Goal: Task Accomplishment & Management: Use online tool/utility

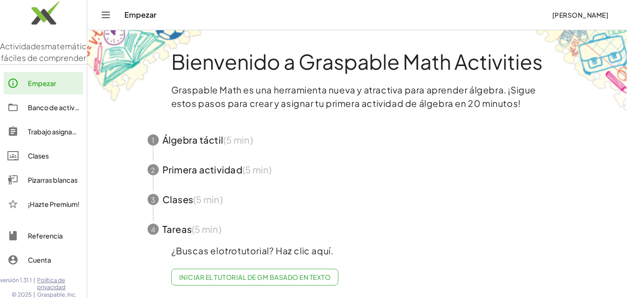
scroll to position [7, 0]
click at [35, 111] on font "Banco de actividades" at bounding box center [62, 107] width 69 height 8
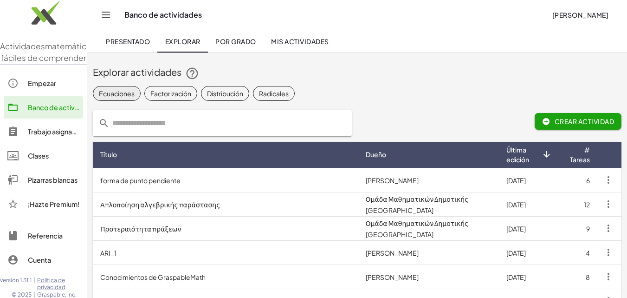
click at [117, 94] on font "Ecuaciones" at bounding box center [117, 93] width 36 height 8
click at [209, 119] on input "text" at bounding box center [228, 123] width 237 height 26
type input "*"
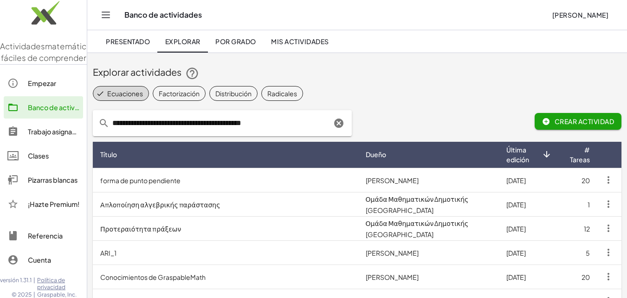
type input "**********"
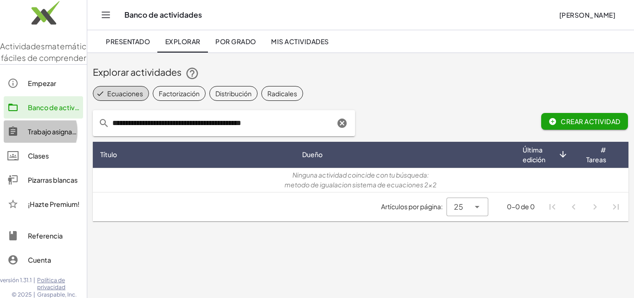
click at [54, 136] on font "Trabajo asignado" at bounding box center [54, 131] width 53 height 8
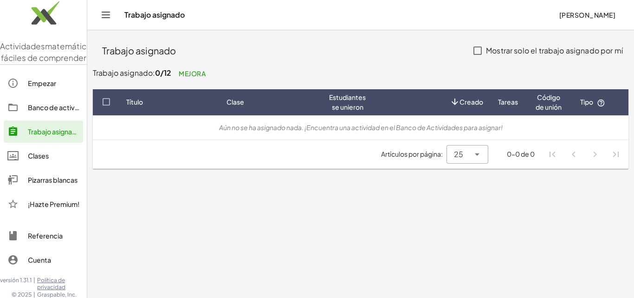
click at [37, 160] on font "Clases" at bounding box center [38, 155] width 21 height 8
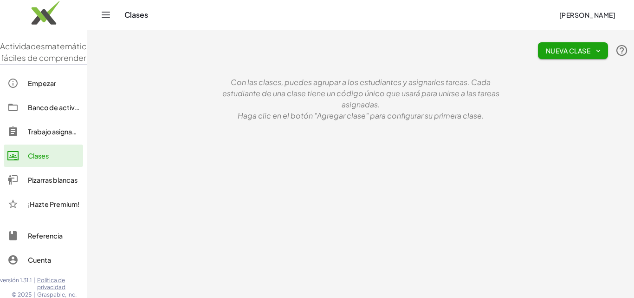
click at [33, 184] on font "Pizarras blancas" at bounding box center [53, 180] width 50 height 8
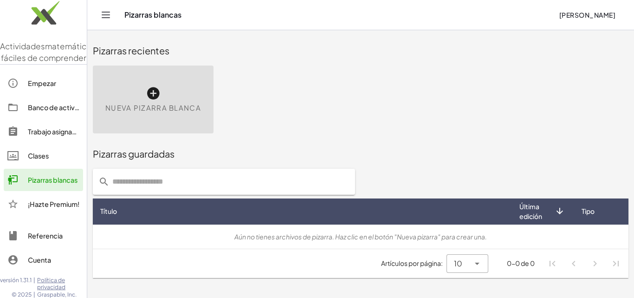
click at [151, 92] on icon at bounding box center [153, 93] width 15 height 15
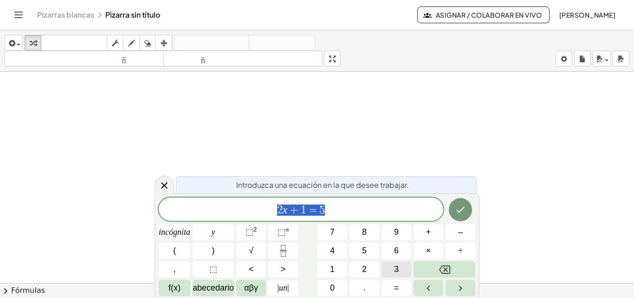
click at [396, 264] on font "3" at bounding box center [396, 268] width 5 height 9
click at [167, 184] on icon at bounding box center [164, 185] width 11 height 11
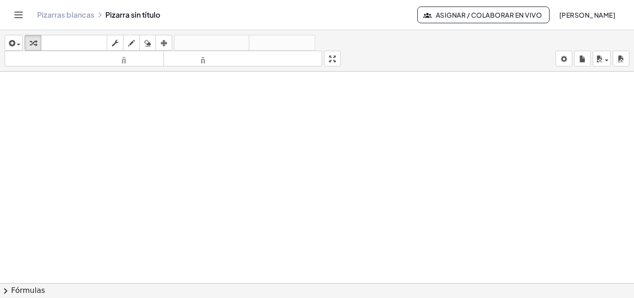
click at [21, 288] on font "Fórmulas" at bounding box center [28, 290] width 34 height 9
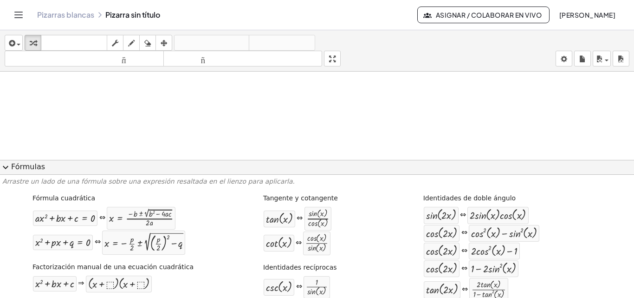
click at [370, 121] on div at bounding box center [317, 290] width 634 height 436
drag, startPoint x: 490, startPoint y: 136, endPoint x: 480, endPoint y: 143, distance: 12.8
click at [491, 137] on div at bounding box center [492, 140] width 10 height 10
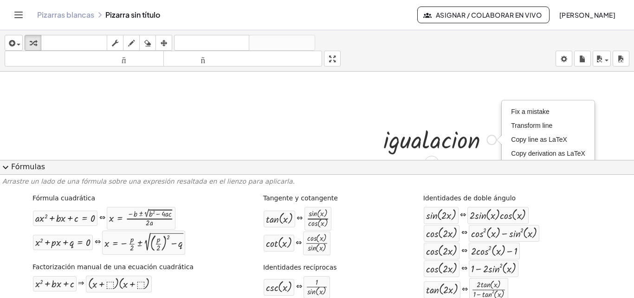
click at [462, 143] on div at bounding box center [440, 139] width 122 height 32
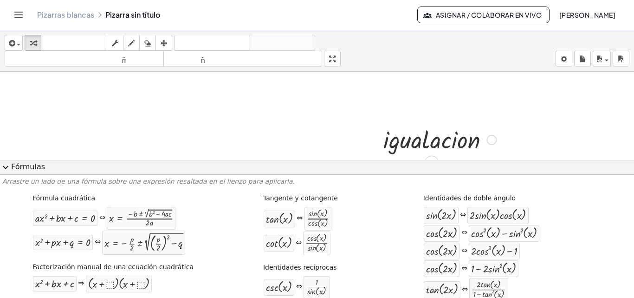
click at [460, 140] on div at bounding box center [440, 139] width 122 height 32
click at [464, 140] on div at bounding box center [440, 139] width 122 height 32
drag, startPoint x: 386, startPoint y: 143, endPoint x: 420, endPoint y: 148, distance: 34.6
click at [420, 148] on div at bounding box center [440, 139] width 122 height 32
click at [429, 144] on div at bounding box center [440, 139] width 122 height 32
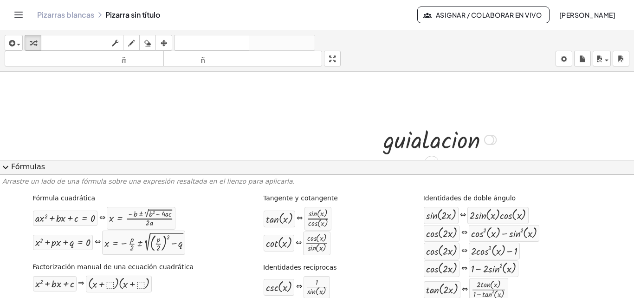
drag, startPoint x: 494, startPoint y: 138, endPoint x: 304, endPoint y: 132, distance: 189.6
click at [287, 131] on div at bounding box center [317, 290] width 634 height 436
click at [486, 140] on div at bounding box center [489, 140] width 10 height 10
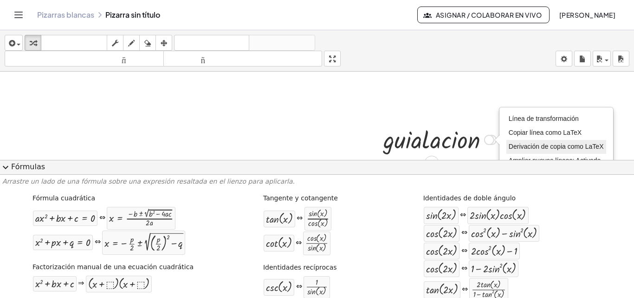
click at [526, 148] on font "Derivación de copia como LaTeX" at bounding box center [556, 146] width 95 height 7
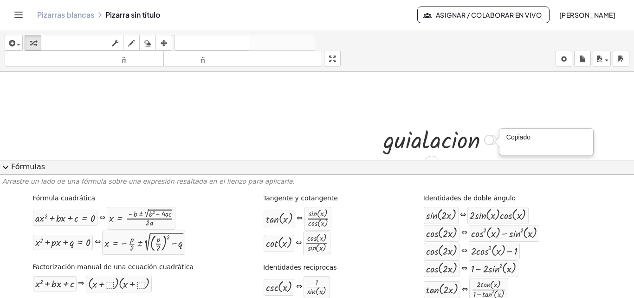
click at [486, 122] on div "· i · g · u · a · l · a · c · i · o · n · g · u · a · i · l · a · c · i · o · n…" at bounding box center [437, 139] width 134 height 36
click at [495, 135] on div at bounding box center [440, 139] width 122 height 32
click at [475, 144] on div at bounding box center [440, 139] width 122 height 32
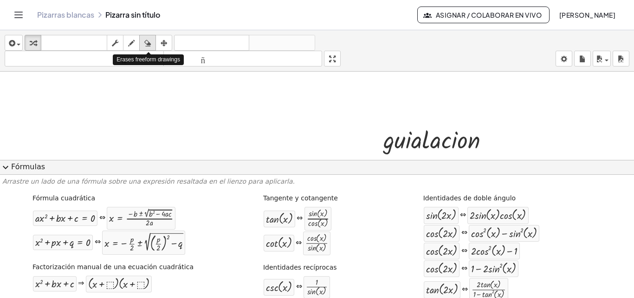
click at [149, 43] on icon "button" at bounding box center [147, 43] width 7 height 11
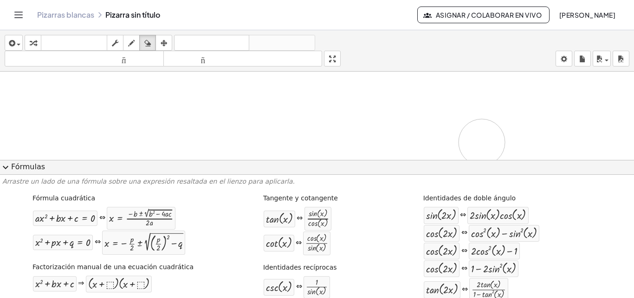
drag, startPoint x: 396, startPoint y: 139, endPoint x: 482, endPoint y: 142, distance: 86.4
click at [482, 142] on div at bounding box center [317, 290] width 634 height 436
click at [462, 148] on div at bounding box center [317, 290] width 634 height 436
click at [450, 144] on div at bounding box center [317, 290] width 634 height 436
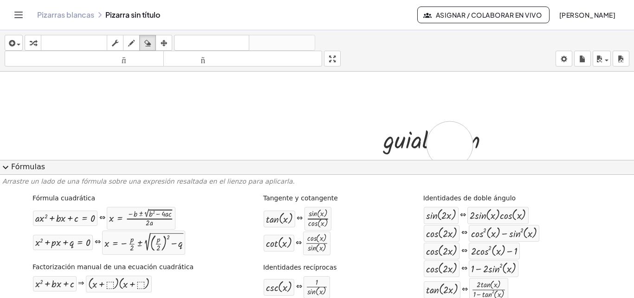
click at [450, 144] on div at bounding box center [317, 290] width 634 height 436
drag, startPoint x: 447, startPoint y: 142, endPoint x: 482, endPoint y: 140, distance: 34.9
click at [482, 140] on div at bounding box center [317, 290] width 634 height 436
drag, startPoint x: 481, startPoint y: 137, endPoint x: 566, endPoint y: 131, distance: 84.8
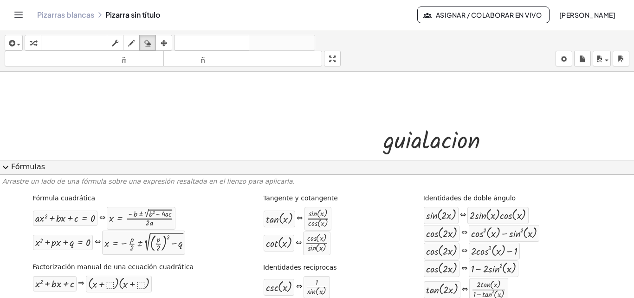
click at [508, 134] on div at bounding box center [317, 290] width 634 height 436
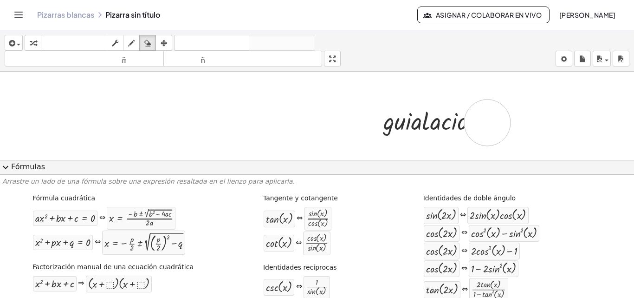
click at [488, 123] on div at bounding box center [317, 271] width 634 height 436
click at [131, 44] on icon "button" at bounding box center [131, 43] width 7 height 11
drag, startPoint x: 463, startPoint y: 122, endPoint x: 468, endPoint y: 124, distance: 5.6
click at [463, 124] on div at bounding box center [317, 271] width 634 height 436
drag, startPoint x: 475, startPoint y: 123, endPoint x: 444, endPoint y: 124, distance: 30.7
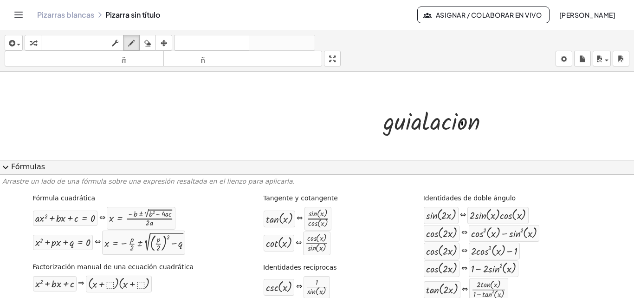
click at [471, 124] on div at bounding box center [317, 271] width 634 height 436
drag, startPoint x: 444, startPoint y: 124, endPoint x: 382, endPoint y: 120, distance: 61.9
click at [382, 120] on div at bounding box center [317, 271] width 634 height 436
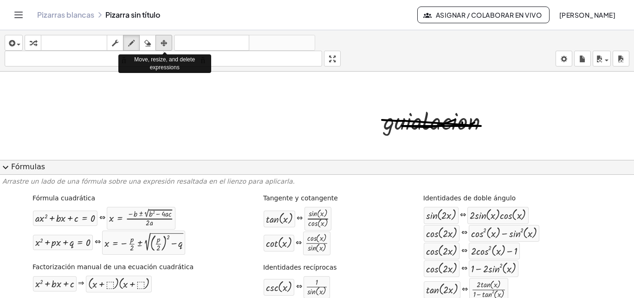
click at [162, 42] on icon "button" at bounding box center [164, 43] width 7 height 11
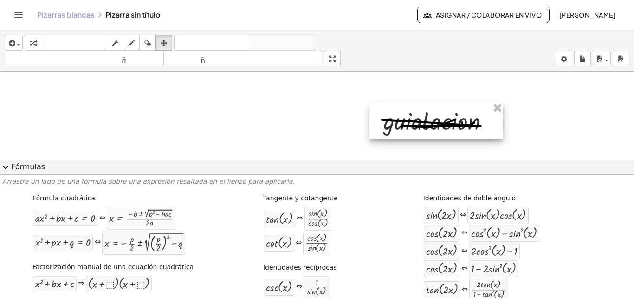
click at [435, 116] on div at bounding box center [437, 120] width 134 height 36
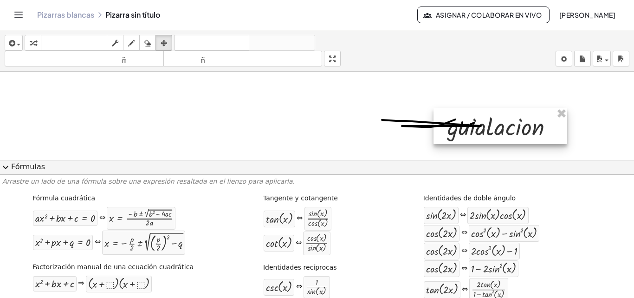
drag, startPoint x: 431, startPoint y: 121, endPoint x: 495, endPoint y: 126, distance: 64.3
click at [495, 126] on div at bounding box center [501, 126] width 134 height 36
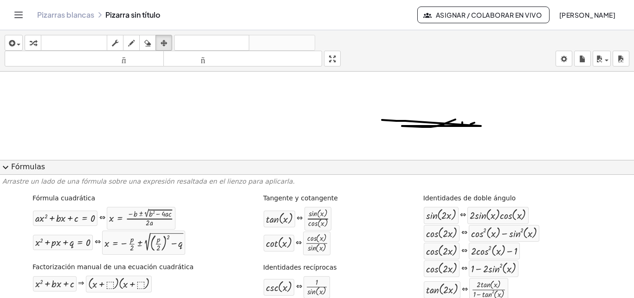
click at [447, 123] on div at bounding box center [317, 271] width 634 height 436
click at [150, 40] on icon "button" at bounding box center [147, 43] width 7 height 11
drag, startPoint x: 475, startPoint y: 135, endPoint x: 498, endPoint y: 123, distance: 26.4
click at [367, 119] on div at bounding box center [317, 271] width 634 height 436
drag, startPoint x: 495, startPoint y: 122, endPoint x: 249, endPoint y: 110, distance: 245.9
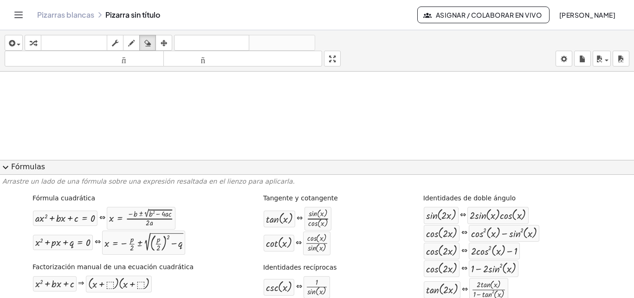
click at [248, 113] on div at bounding box center [317, 271] width 634 height 436
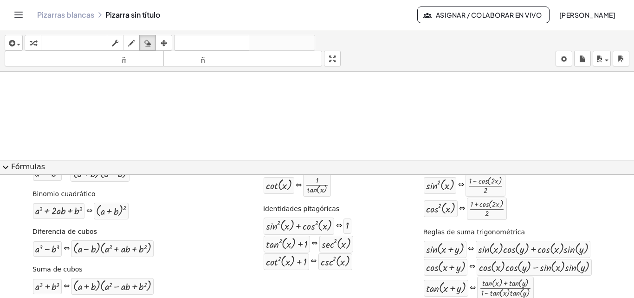
scroll to position [139, 0]
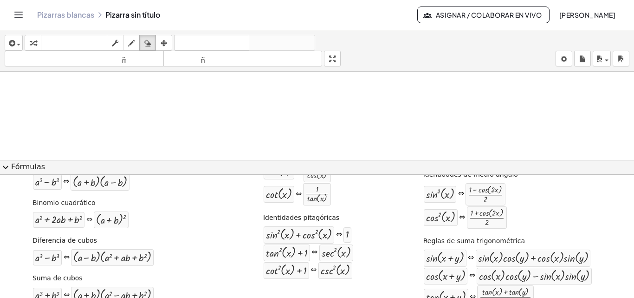
click at [5, 164] on span "expand_more" at bounding box center [5, 167] width 11 height 11
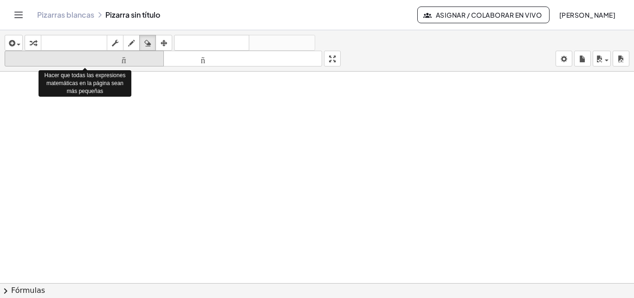
click at [135, 61] on font "tamaño_del_formato" at bounding box center [84, 58] width 155 height 9
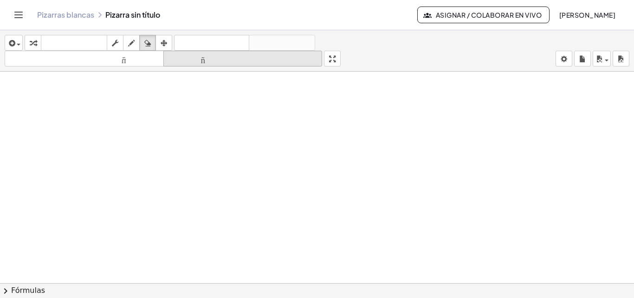
click at [204, 59] on font "tamaño_del_formato" at bounding box center [243, 58] width 155 height 9
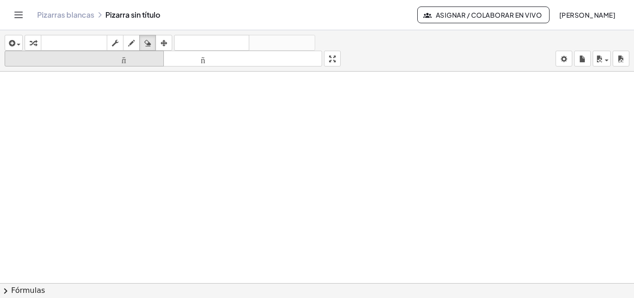
click at [151, 62] on font "tamaño_del_formato" at bounding box center [84, 58] width 155 height 9
click at [148, 62] on font "tamaño_del_formato" at bounding box center [84, 58] width 155 height 9
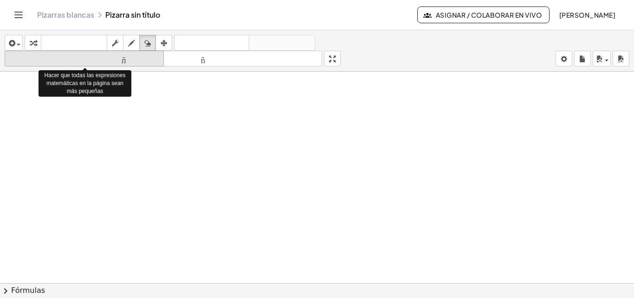
click at [110, 59] on font "tamaño_del_formato" at bounding box center [84, 58] width 155 height 9
click at [0, 283] on button "chevron_right Fórmulas" at bounding box center [317, 290] width 634 height 15
click at [88, 60] on font "tamaño_del_formato" at bounding box center [84, 58] width 155 height 9
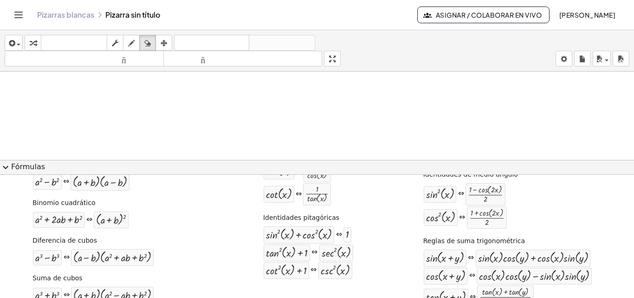
click at [8, 163] on span "expand_more" at bounding box center [5, 167] width 11 height 11
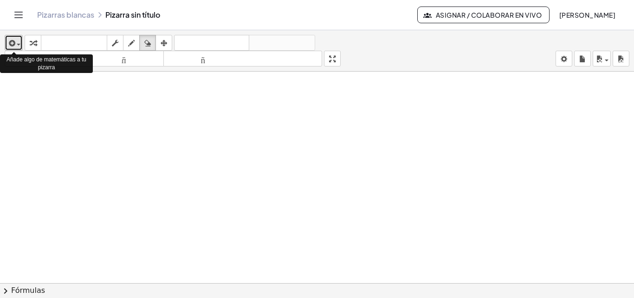
click at [17, 44] on span "button" at bounding box center [19, 45] width 4 height 2
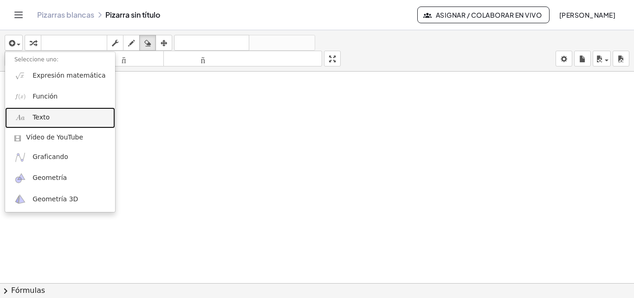
click at [44, 118] on font "Texto" at bounding box center [41, 116] width 17 height 7
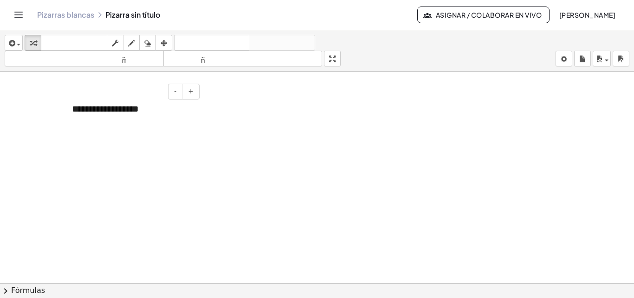
paste div
click at [192, 93] on font "+" at bounding box center [191, 90] width 6 height 7
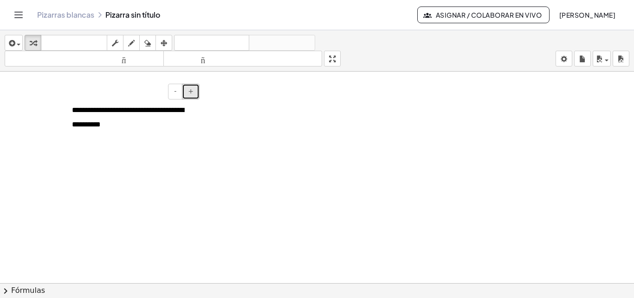
click at [192, 93] on font "+" at bounding box center [191, 90] width 6 height 7
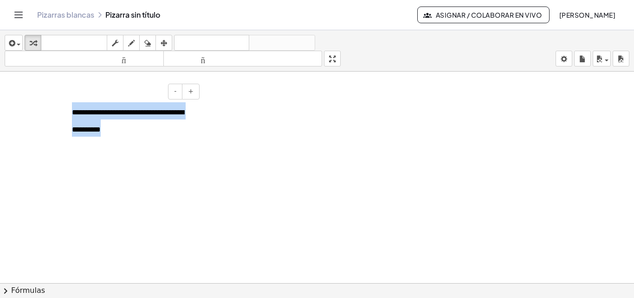
drag, startPoint x: 123, startPoint y: 134, endPoint x: 63, endPoint y: 110, distance: 64.2
click at [63, 110] on div "**********" at bounding box center [132, 119] width 139 height 53
click at [189, 92] on button "+" at bounding box center [191, 92] width 18 height 16
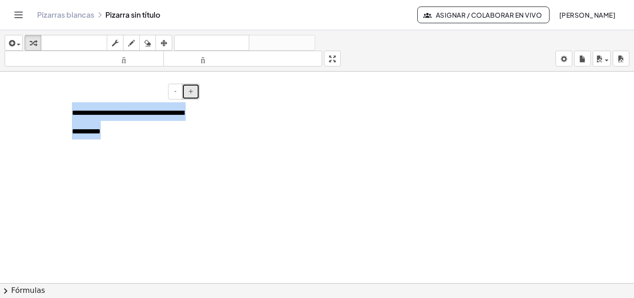
click at [189, 92] on button "+" at bounding box center [191, 92] width 18 height 16
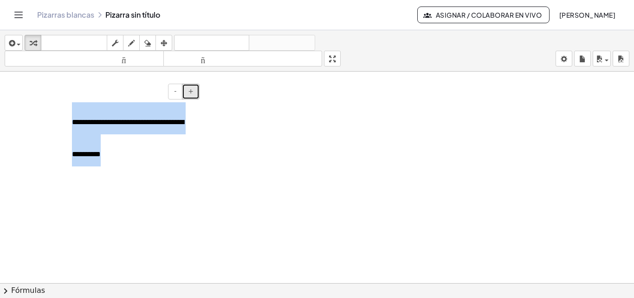
click at [189, 92] on button "+" at bounding box center [191, 92] width 18 height 16
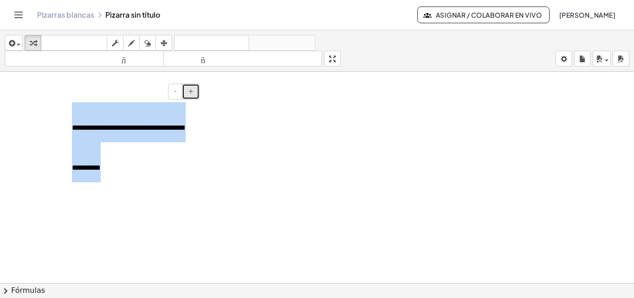
click at [189, 92] on button "+" at bounding box center [191, 92] width 18 height 16
click at [131, 160] on div "**********" at bounding box center [132, 142] width 139 height 98
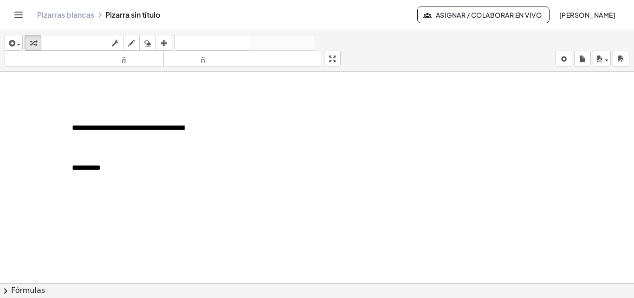
drag, startPoint x: 202, startPoint y: 132, endPoint x: 257, endPoint y: 134, distance: 54.8
click at [258, 134] on div at bounding box center [317, 271] width 634 height 436
click at [166, 126] on span "**********" at bounding box center [128, 142] width 112 height 68
drag, startPoint x: 178, startPoint y: 91, endPoint x: 152, endPoint y: 150, distance: 64.6
click at [178, 92] on button "-" at bounding box center [175, 92] width 14 height 16
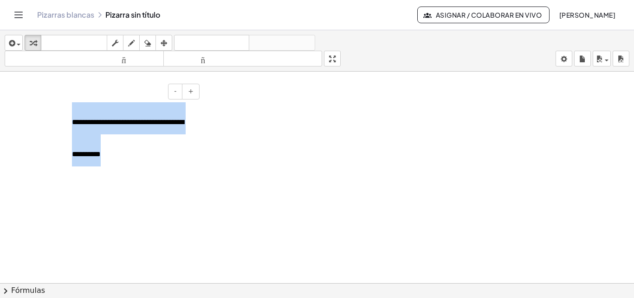
drag, startPoint x: 121, startPoint y: 156, endPoint x: 72, endPoint y: 120, distance: 61.4
click at [72, 120] on div "**********" at bounding box center [132, 134] width 139 height 82
drag, startPoint x: 93, startPoint y: 119, endPoint x: 64, endPoint y: 133, distance: 32.2
click at [64, 133] on div at bounding box center [67, 134] width 9 height 82
click at [20, 45] on div "button" at bounding box center [13, 42] width 13 height 11
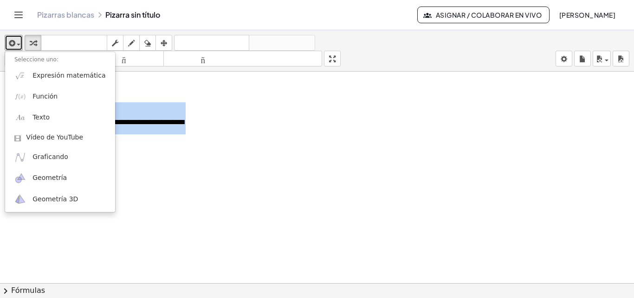
click at [248, 170] on div at bounding box center [317, 271] width 634 height 436
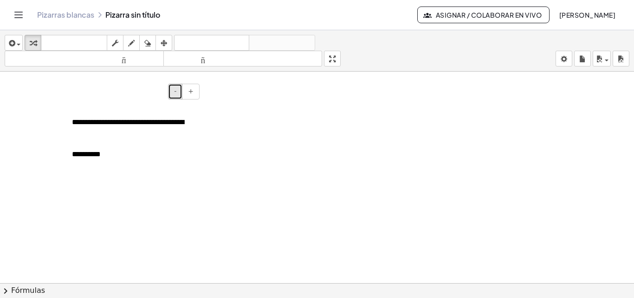
click at [178, 92] on button "-" at bounding box center [175, 92] width 14 height 16
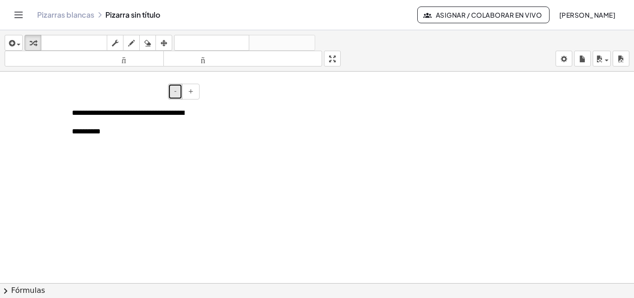
click at [178, 92] on button "-" at bounding box center [175, 92] width 14 height 16
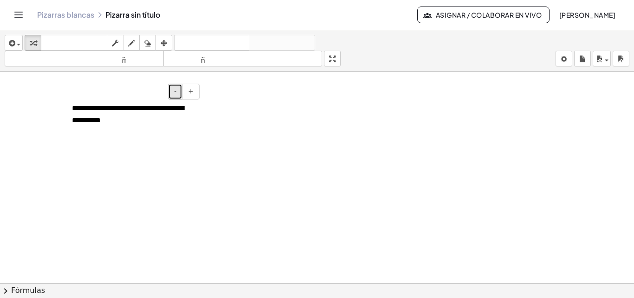
click at [178, 92] on button "-" at bounding box center [175, 92] width 14 height 16
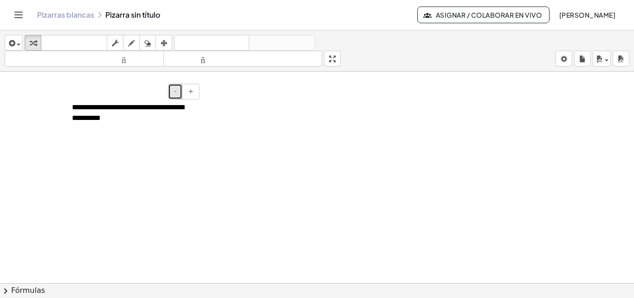
click at [178, 92] on button "-" at bounding box center [175, 92] width 14 height 16
click at [120, 108] on font "**********" at bounding box center [128, 113] width 112 height 18
drag, startPoint x: 126, startPoint y: 93, endPoint x: 357, endPoint y: 96, distance: 230.8
click at [357, 96] on div "**********" at bounding box center [317, 271] width 634 height 436
click at [157, 113] on div "**********" at bounding box center [132, 113] width 139 height 40
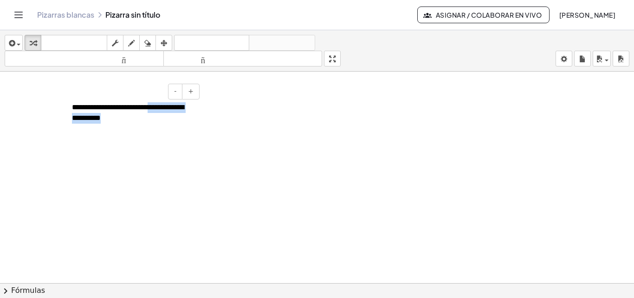
drag, startPoint x: 157, startPoint y: 112, endPoint x: 185, endPoint y: 120, distance: 29.4
click at [185, 120] on div "**********" at bounding box center [132, 113] width 139 height 40
click at [185, 119] on div "**********" at bounding box center [132, 113] width 139 height 40
click at [150, 128] on div "**********" at bounding box center [132, 113] width 139 height 40
click at [167, 42] on icon "button" at bounding box center [164, 43] width 7 height 11
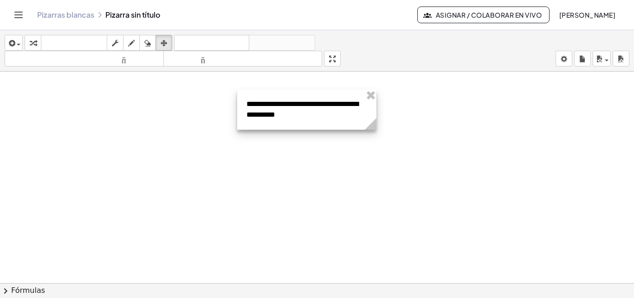
drag, startPoint x: 150, startPoint y: 114, endPoint x: 324, endPoint y: 111, distance: 174.6
click at [324, 111] on div at bounding box center [306, 110] width 139 height 40
click at [254, 148] on div at bounding box center [317, 271] width 634 height 436
click at [283, 117] on div at bounding box center [306, 110] width 139 height 40
click at [288, 113] on div at bounding box center [306, 110] width 139 height 40
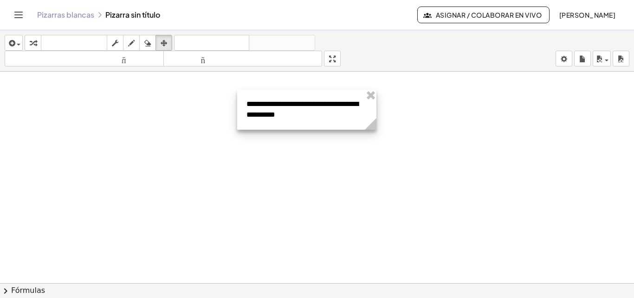
click at [288, 112] on div at bounding box center [306, 110] width 139 height 40
click at [137, 42] on div "button" at bounding box center [131, 42] width 12 height 11
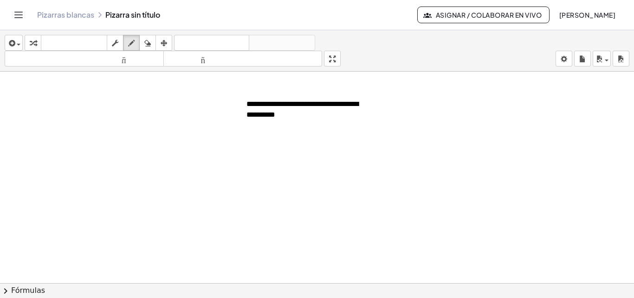
click at [117, 102] on div at bounding box center [317, 271] width 634 height 436
click at [16, 42] on span "button" at bounding box center [16, 44] width 2 height 7
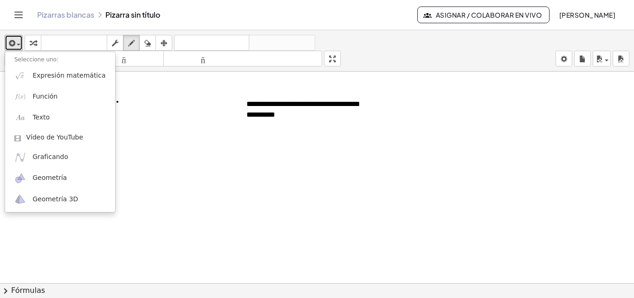
click at [279, 105] on div at bounding box center [317, 271] width 634 height 436
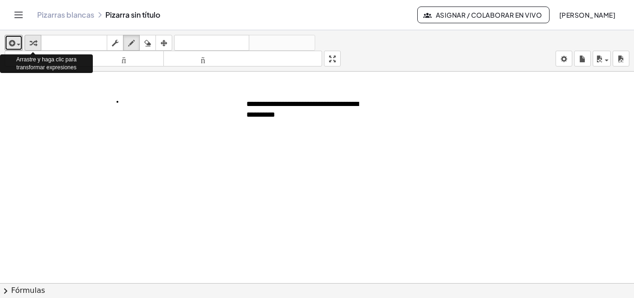
click at [29, 44] on div "button" at bounding box center [33, 42] width 12 height 11
click at [29, 42] on div "button" at bounding box center [33, 42] width 12 height 11
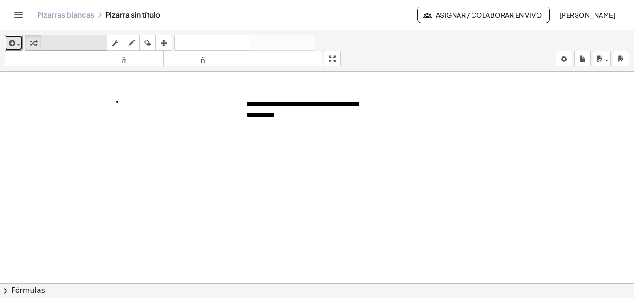
click at [48, 40] on font "teclado" at bounding box center [74, 43] width 62 height 9
click at [58, 42] on font "teclado" at bounding box center [74, 43] width 62 height 9
click at [66, 49] on button "teclado teclado" at bounding box center [74, 43] width 66 height 16
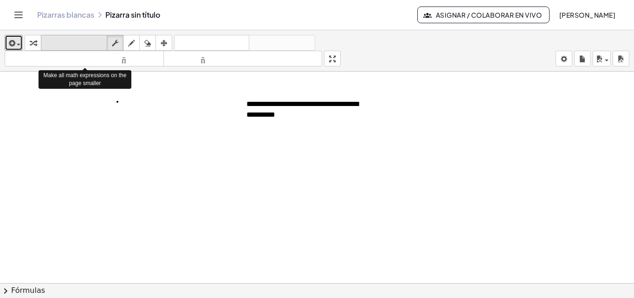
click at [47, 45] on font "teclado" at bounding box center [74, 43] width 62 height 9
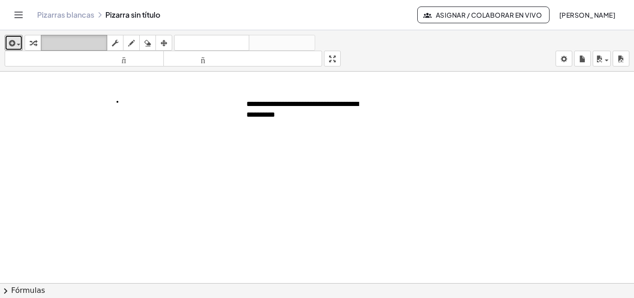
click at [47, 45] on font "teclado" at bounding box center [74, 43] width 62 height 9
click at [32, 43] on icon "button" at bounding box center [33, 43] width 7 height 11
click at [31, 42] on icon "button" at bounding box center [33, 43] width 7 height 11
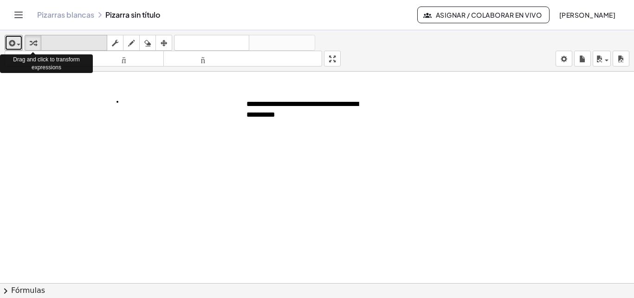
click at [53, 44] on font "teclado" at bounding box center [74, 43] width 62 height 9
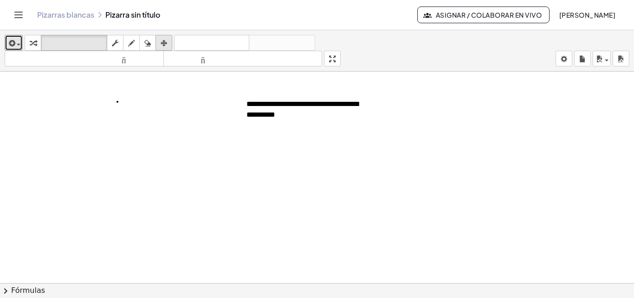
click at [167, 45] on icon "button" at bounding box center [164, 43] width 7 height 11
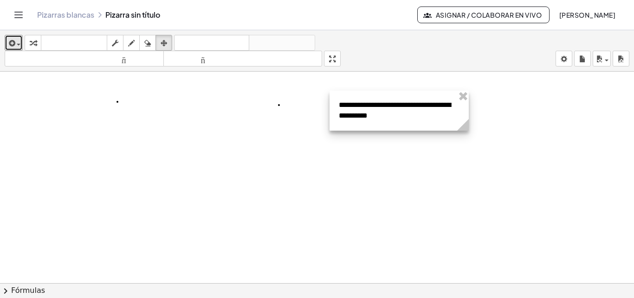
drag, startPoint x: 344, startPoint y: 109, endPoint x: 436, endPoint y: 110, distance: 92.4
click at [436, 110] on div at bounding box center [399, 111] width 139 height 40
click at [147, 44] on icon "button" at bounding box center [147, 43] width 7 height 11
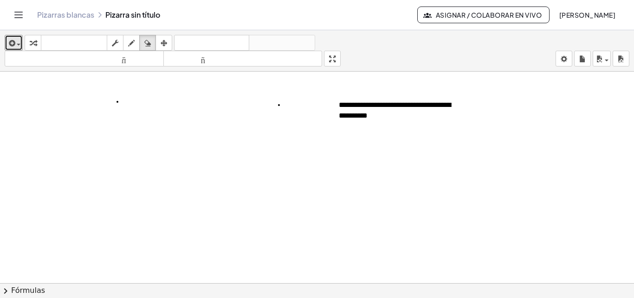
click at [280, 104] on div at bounding box center [317, 271] width 634 height 436
click at [115, 103] on div at bounding box center [317, 271] width 634 height 436
click at [348, 108] on div at bounding box center [317, 271] width 634 height 436
drag, startPoint x: 299, startPoint y: 107, endPoint x: 212, endPoint y: 78, distance: 91.6
click at [267, 106] on div at bounding box center [317, 271] width 634 height 436
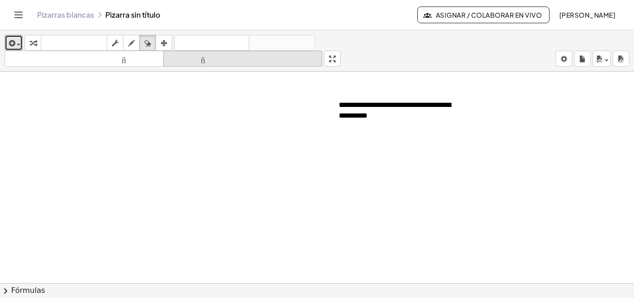
drag, startPoint x: 166, startPoint y: 41, endPoint x: 186, endPoint y: 52, distance: 23.1
click at [166, 41] on icon "button" at bounding box center [164, 43] width 7 height 11
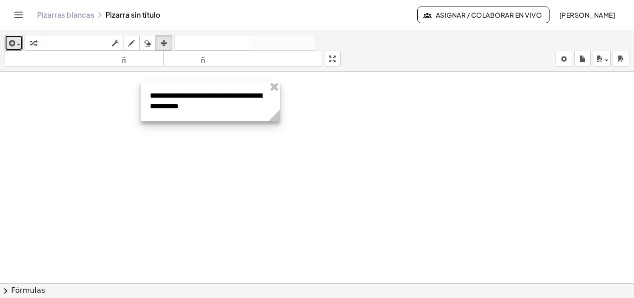
drag, startPoint x: 377, startPoint y: 109, endPoint x: 188, endPoint y: 99, distance: 189.2
click at [188, 99] on div at bounding box center [210, 101] width 139 height 40
click at [197, 203] on div at bounding box center [317, 271] width 634 height 436
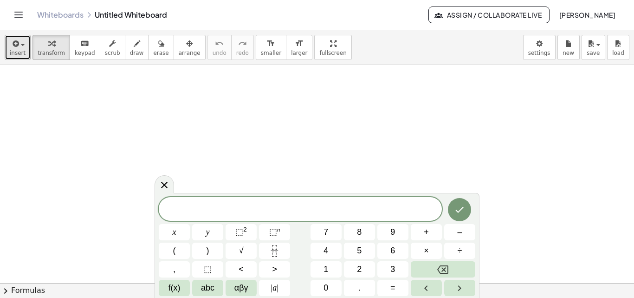
click at [21, 47] on div "button" at bounding box center [18, 43] width 16 height 11
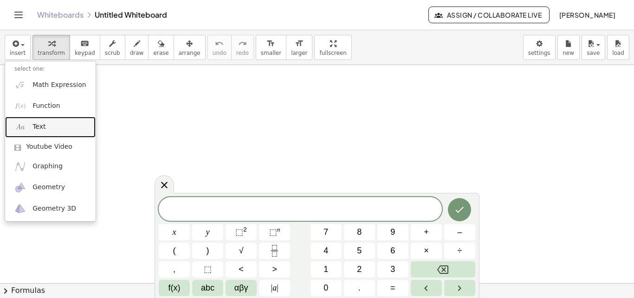
click at [40, 126] on span "Text" at bounding box center [39, 126] width 13 height 9
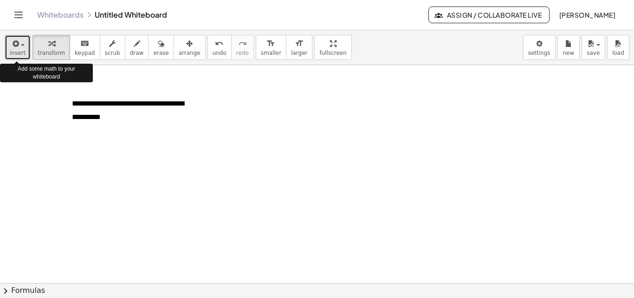
click at [19, 44] on span "button" at bounding box center [20, 44] width 2 height 7
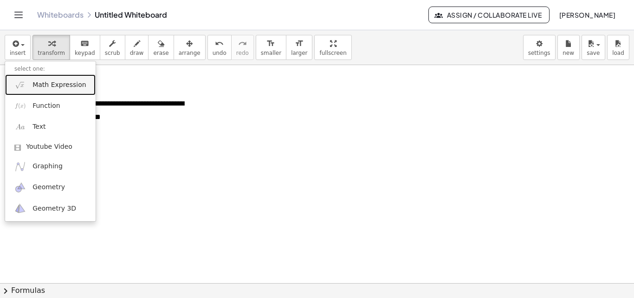
click at [31, 85] on link "Math Expression" at bounding box center [50, 84] width 91 height 21
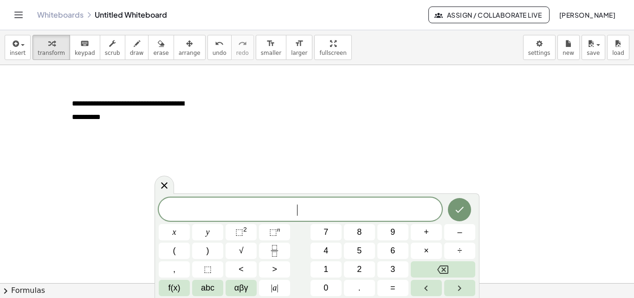
click at [236, 206] on span "​" at bounding box center [300, 209] width 283 height 13
click at [20, 50] on span "insert" at bounding box center [18, 53] width 16 height 7
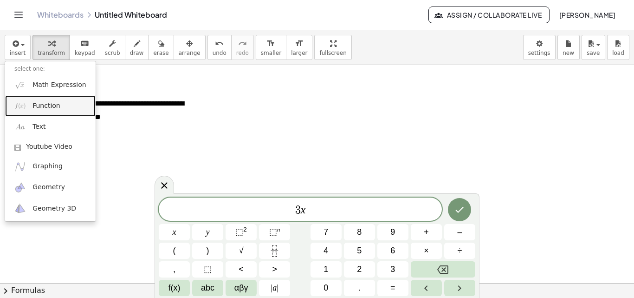
click at [43, 106] on span "Function" at bounding box center [47, 105] width 28 height 9
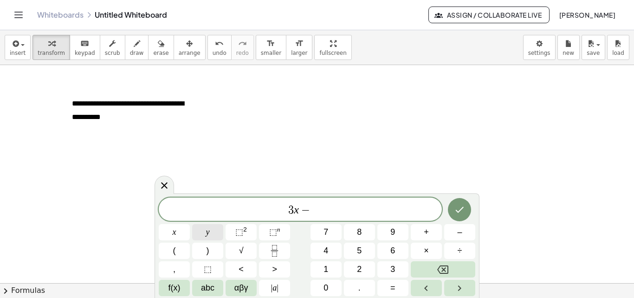
click at [206, 232] on span "y" at bounding box center [208, 232] width 4 height 13
click at [395, 288] on span "=" at bounding box center [393, 287] width 5 height 13
click at [365, 249] on button "5" at bounding box center [359, 250] width 31 height 16
click at [457, 211] on icon "Done" at bounding box center [460, 210] width 8 height 6
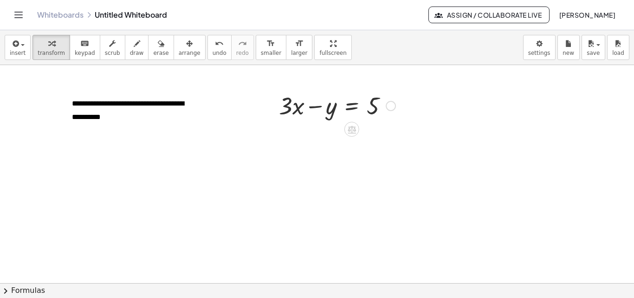
click at [335, 105] on div at bounding box center [337, 105] width 126 height 32
click at [369, 107] on div at bounding box center [337, 105] width 126 height 32
click at [370, 107] on div at bounding box center [337, 105] width 126 height 32
drag, startPoint x: 295, startPoint y: 107, endPoint x: 377, endPoint y: 107, distance: 81.7
click at [377, 107] on div at bounding box center [337, 105] width 126 height 32
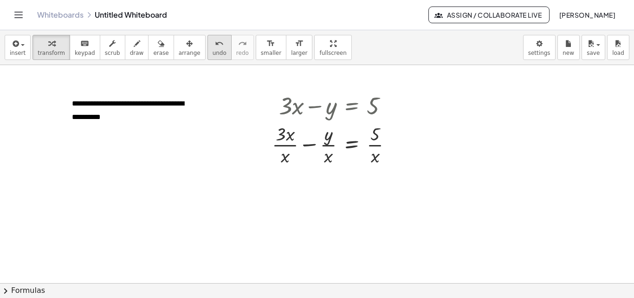
click at [215, 47] on icon "undo" at bounding box center [219, 43] width 9 height 11
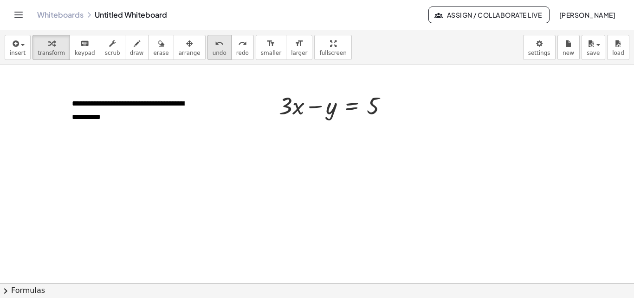
click at [215, 43] on icon "undo" at bounding box center [219, 43] width 9 height 11
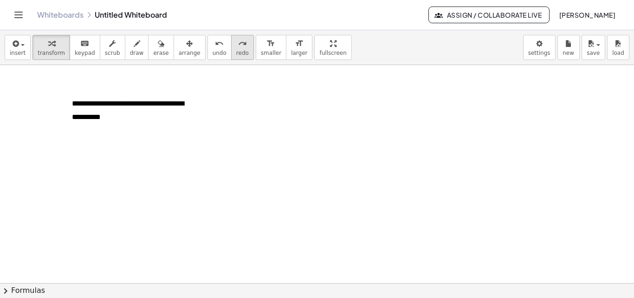
click at [236, 41] on div "redo" at bounding box center [242, 43] width 13 height 11
click at [280, 100] on div at bounding box center [337, 105] width 126 height 32
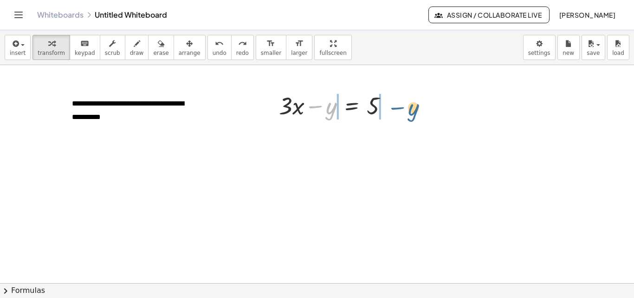
drag, startPoint x: 378, startPoint y: 115, endPoint x: 414, endPoint y: 108, distance: 36.0
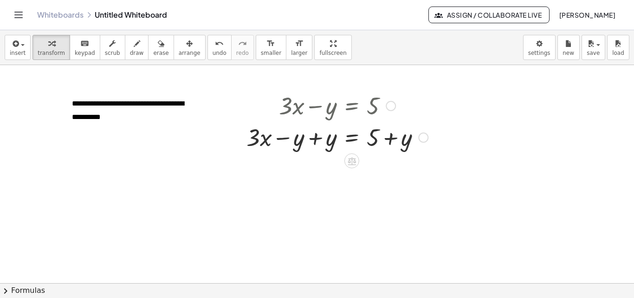
click at [315, 136] on div at bounding box center [337, 137] width 191 height 32
click at [313, 140] on div at bounding box center [337, 137] width 191 height 32
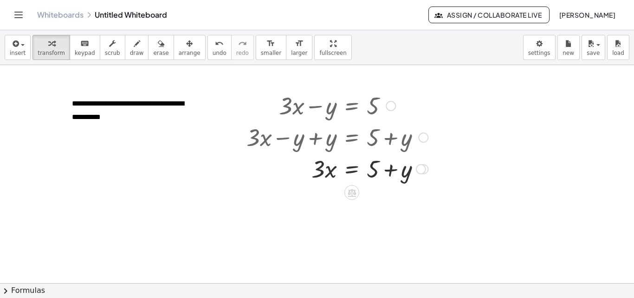
click at [371, 170] on div at bounding box center [337, 168] width 191 height 32
drag, startPoint x: 374, startPoint y: 170, endPoint x: 336, endPoint y: 169, distance: 38.1
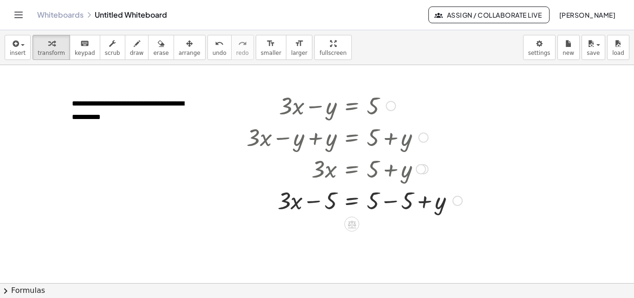
click at [399, 199] on div at bounding box center [354, 200] width 225 height 32
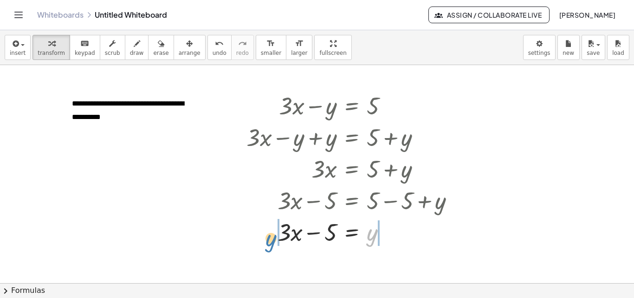
drag, startPoint x: 371, startPoint y: 235, endPoint x: 267, endPoint y: 238, distance: 104.5
click at [268, 239] on div at bounding box center [354, 231] width 225 height 32
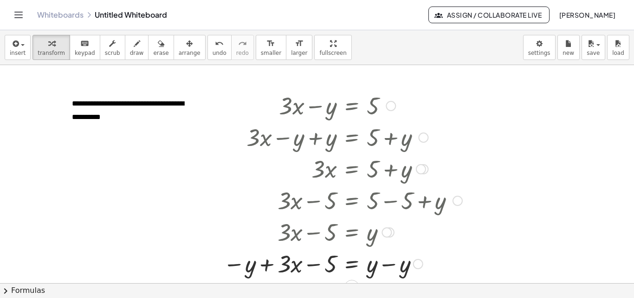
click at [388, 263] on div at bounding box center [343, 263] width 248 height 32
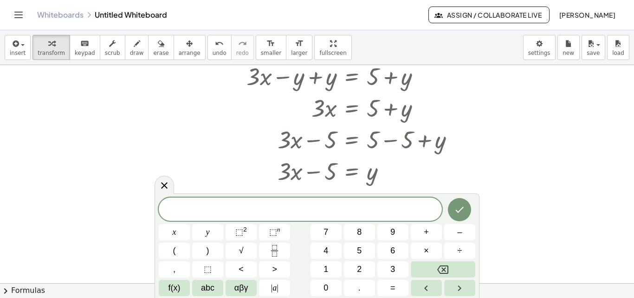
scroll to position [67, 0]
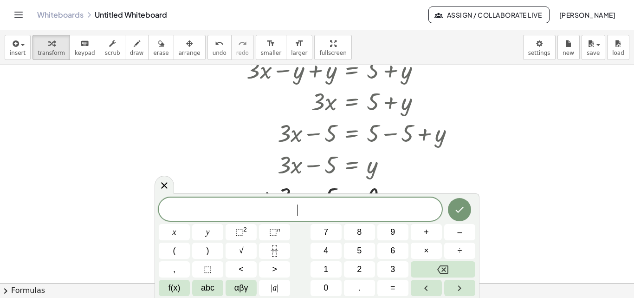
drag, startPoint x: 576, startPoint y: 129, endPoint x: 563, endPoint y: 130, distance: 13.0
click at [576, 129] on div at bounding box center [317, 246] width 634 height 496
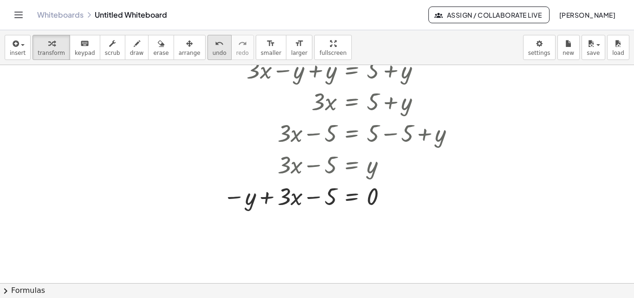
click at [215, 48] on icon "undo" at bounding box center [219, 43] width 9 height 11
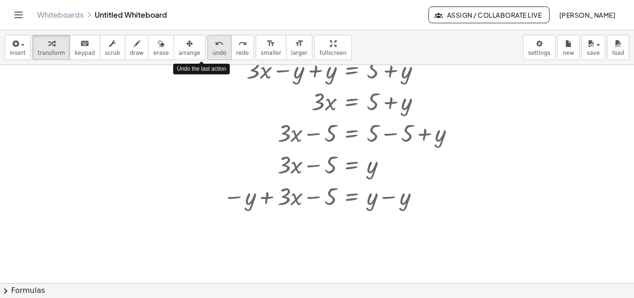
click at [215, 48] on icon "undo" at bounding box center [219, 43] width 9 height 11
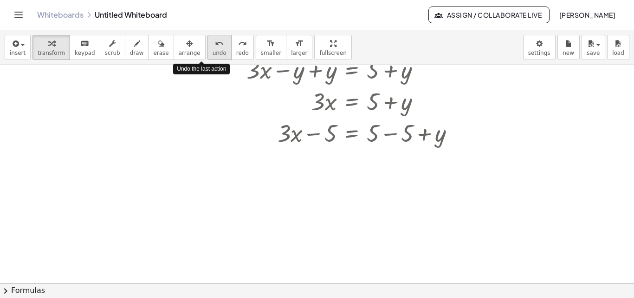
click at [215, 48] on icon "undo" at bounding box center [219, 43] width 9 height 11
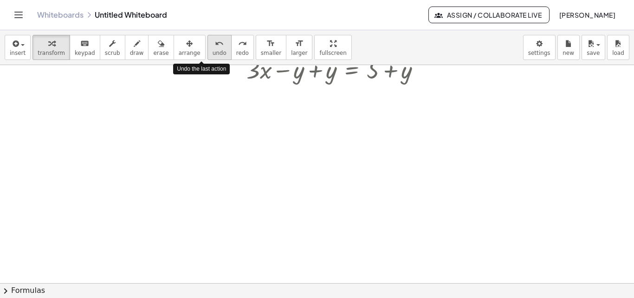
click at [215, 48] on icon "undo" at bounding box center [219, 43] width 9 height 11
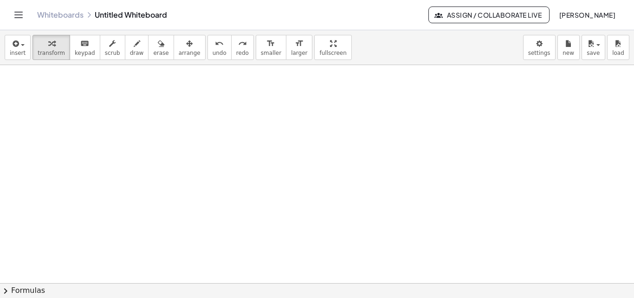
scroll to position [0, 0]
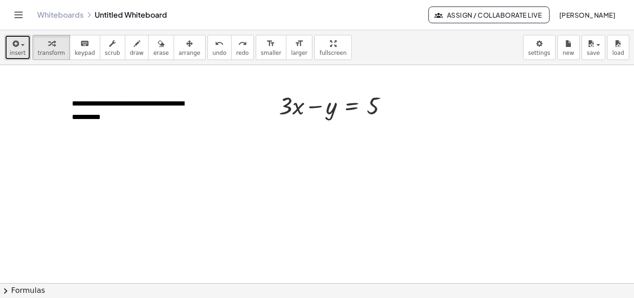
click at [14, 50] on span "insert" at bounding box center [18, 53] width 16 height 7
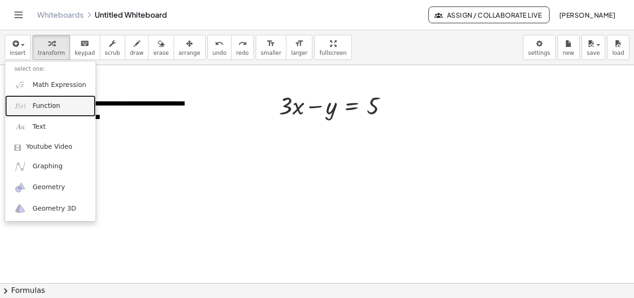
click at [28, 107] on link "Function" at bounding box center [50, 105] width 91 height 21
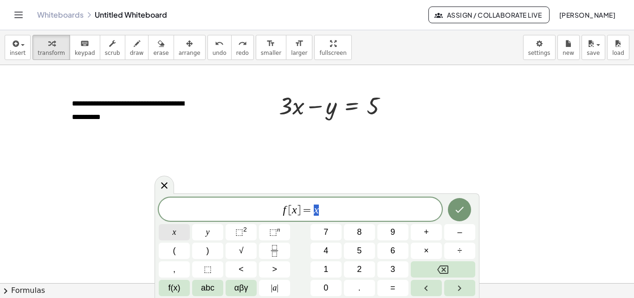
click at [172, 231] on button "x" at bounding box center [174, 232] width 31 height 16
click at [425, 232] on span "+" at bounding box center [426, 232] width 5 height 13
click at [360, 269] on span "2" at bounding box center [359, 269] width 5 height 13
click at [208, 233] on span "y" at bounding box center [208, 232] width 4 height 13
click at [394, 284] on span "=" at bounding box center [393, 287] width 5 height 13
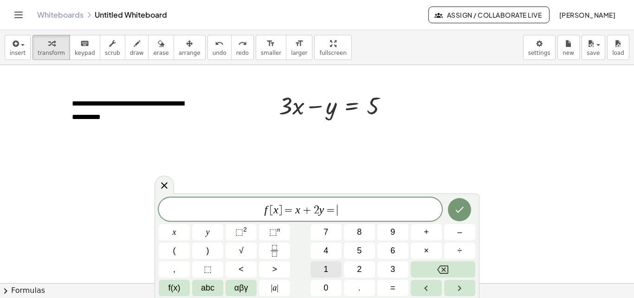
click at [322, 267] on button "1" at bounding box center [326, 269] width 31 height 16
click at [456, 286] on icon "Right arrow" at bounding box center [459, 287] width 11 height 11
click at [458, 212] on icon "Done" at bounding box center [460, 210] width 8 height 6
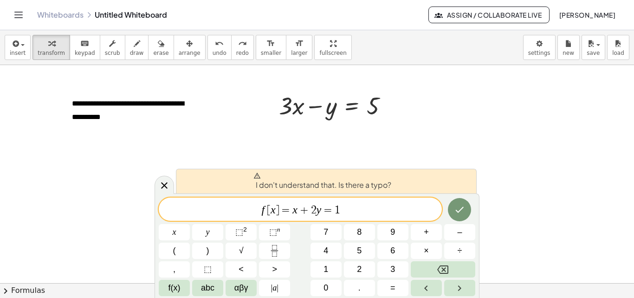
click at [281, 210] on span "=" at bounding box center [286, 209] width 13 height 11
click at [258, 176] on icon at bounding box center [257, 175] width 7 height 7
drag, startPoint x: 280, startPoint y: 212, endPoint x: 291, endPoint y: 208, distance: 11.6
click at [281, 212] on span "=" at bounding box center [286, 209] width 13 height 11
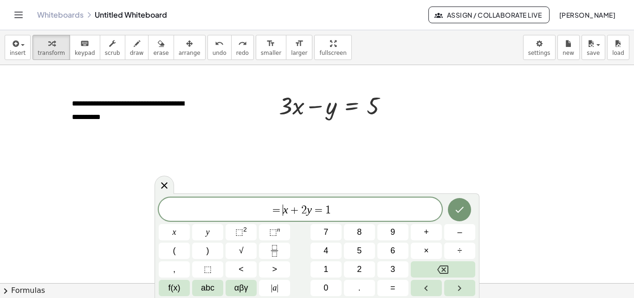
click at [281, 208] on span "=" at bounding box center [276, 209] width 13 height 11
click at [468, 204] on button "Done" at bounding box center [459, 209] width 23 height 23
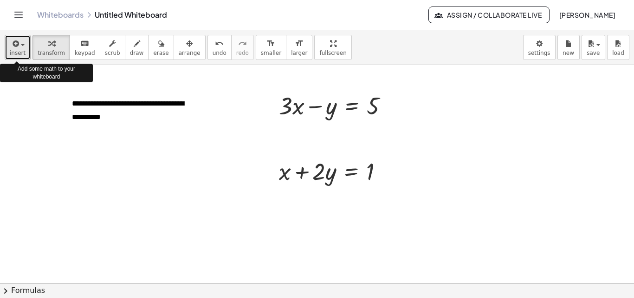
click at [19, 45] on span "button" at bounding box center [20, 44] width 2 height 7
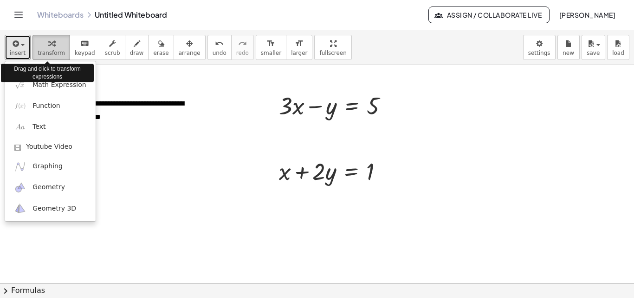
click at [50, 49] on icon "button" at bounding box center [51, 43] width 7 height 11
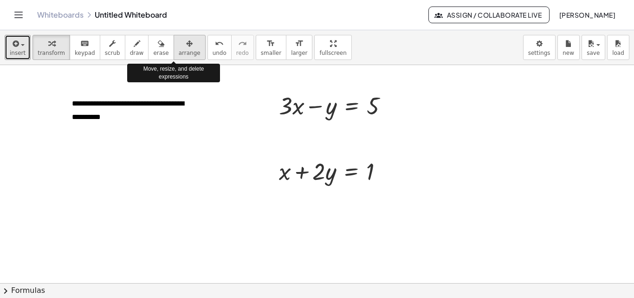
click at [186, 44] on icon "button" at bounding box center [189, 43] width 7 height 11
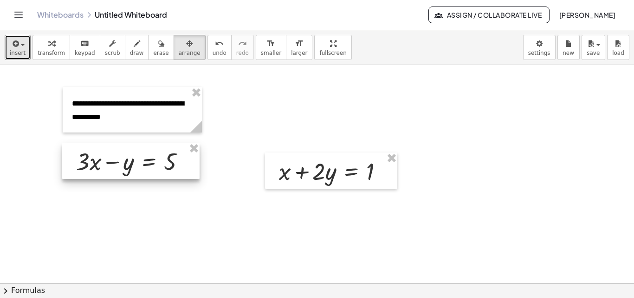
drag, startPoint x: 341, startPoint y: 101, endPoint x: 138, endPoint y: 157, distance: 210.4
click at [138, 157] on div at bounding box center [130, 161] width 137 height 36
click at [265, 189] on div at bounding box center [331, 170] width 132 height 36
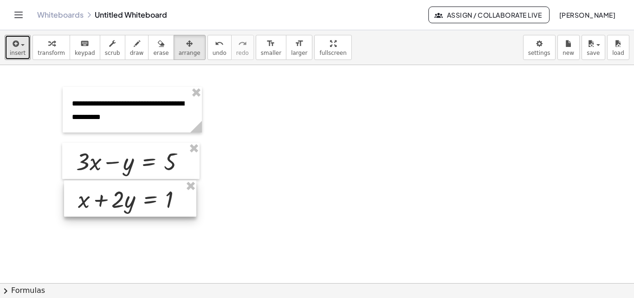
drag, startPoint x: 240, startPoint y: 199, endPoint x: 137, endPoint y: 198, distance: 102.6
click at [137, 198] on div at bounding box center [130, 198] width 132 height 36
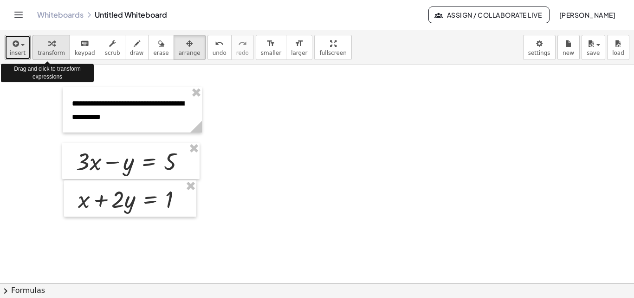
click at [48, 46] on icon "button" at bounding box center [51, 43] width 7 height 11
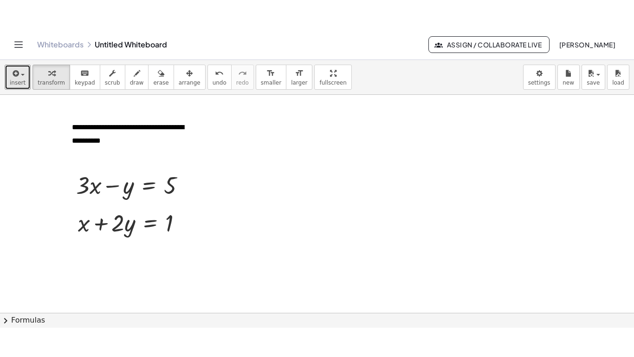
scroll to position [4, 0]
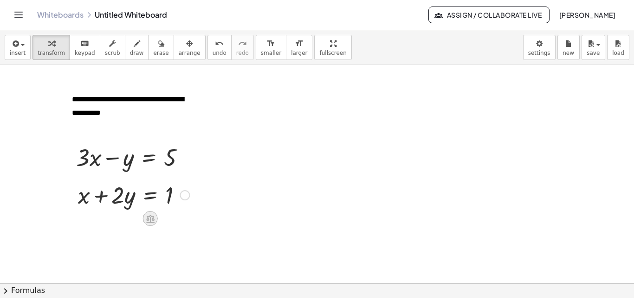
click at [150, 218] on icon at bounding box center [150, 219] width 8 height 8
click at [134, 218] on span "−" at bounding box center [132, 218] width 6 height 13
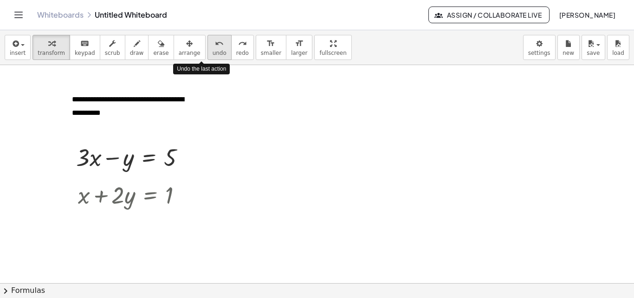
click at [213, 46] on div "undo" at bounding box center [220, 43] width 14 height 11
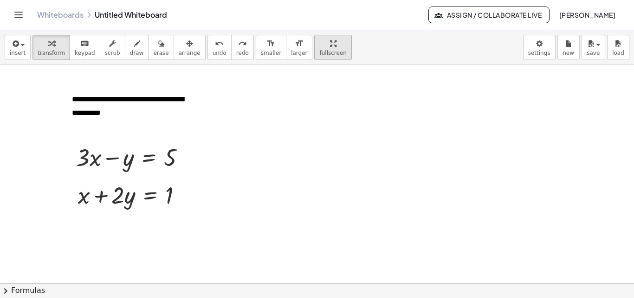
click at [314, 90] on div "**********" at bounding box center [317, 163] width 634 height 267
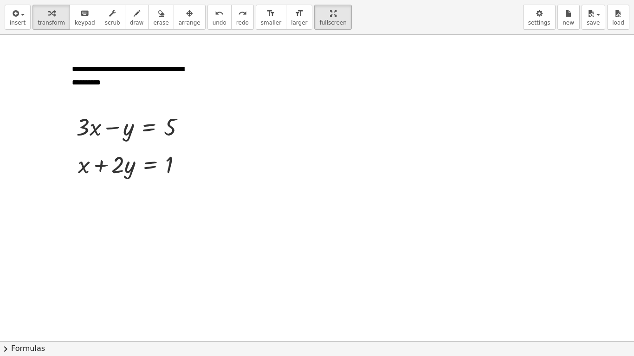
click at [528, 202] on div at bounding box center [317, 337] width 634 height 613
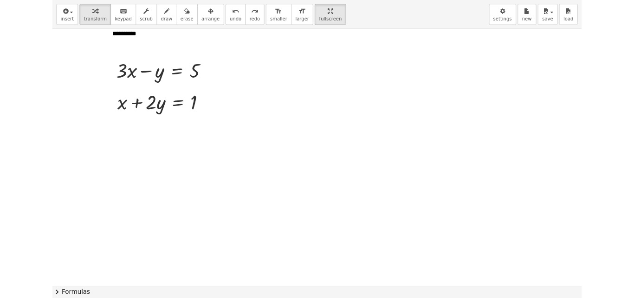
scroll to position [0, 0]
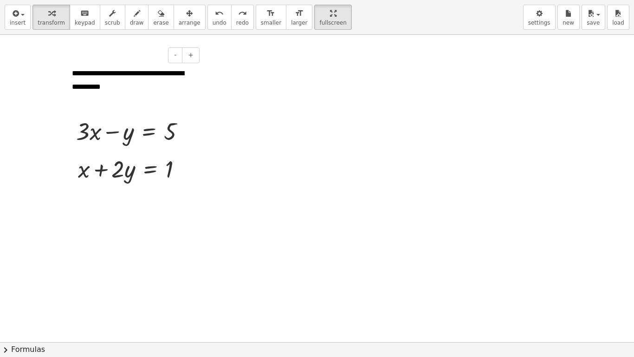
click at [141, 75] on span "**********" at bounding box center [128, 80] width 112 height 20
click at [215, 105] on div at bounding box center [317, 342] width 634 height 614
click at [186, 13] on icon "button" at bounding box center [189, 13] width 7 height 11
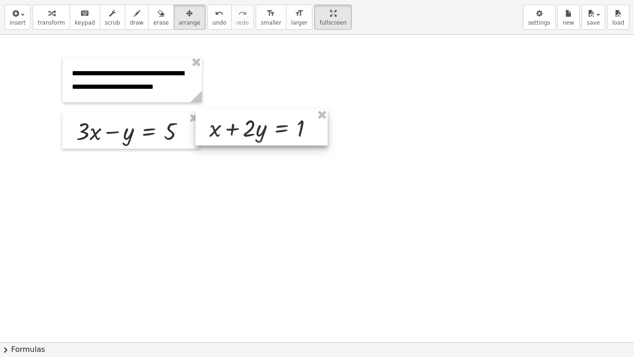
drag, startPoint x: 126, startPoint y: 164, endPoint x: 338, endPoint y: 128, distance: 215.4
click at [328, 131] on div at bounding box center [261, 127] width 132 height 36
click at [321, 125] on div "**********" at bounding box center [317, 342] width 634 height 614
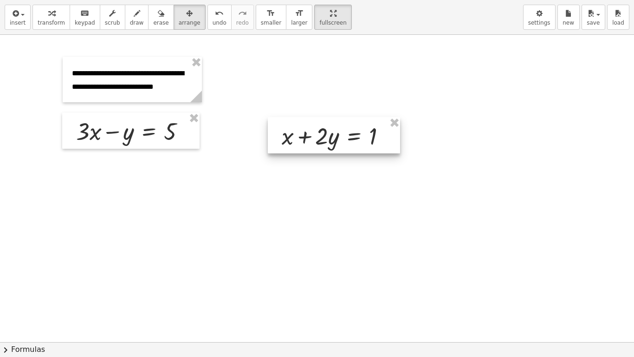
click at [338, 128] on div "**********" at bounding box center [317, 342] width 634 height 614
click at [48, 17] on icon "button" at bounding box center [51, 13] width 7 height 11
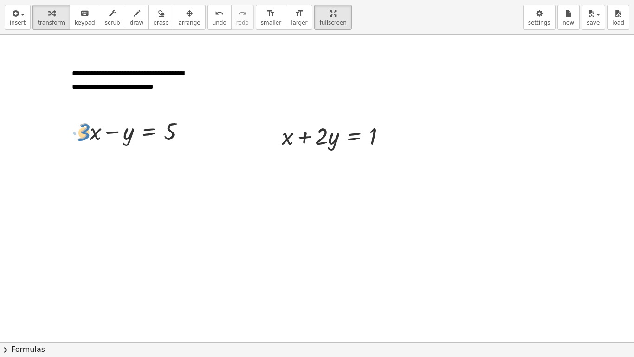
click at [89, 134] on div at bounding box center [135, 131] width 126 height 32
click at [128, 132] on div at bounding box center [135, 131] width 126 height 32
drag, startPoint x: 128, startPoint y: 132, endPoint x: 189, endPoint y: 136, distance: 60.9
click at [189, 136] on div at bounding box center [135, 131] width 126 height 32
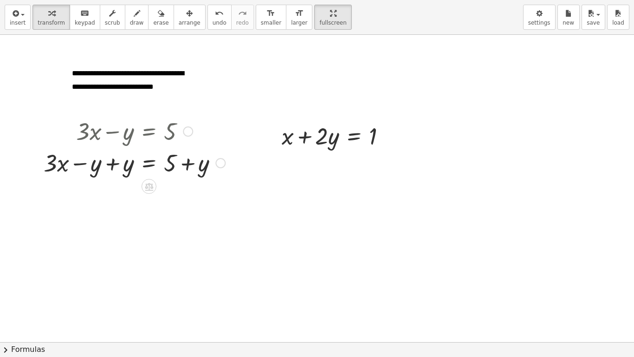
click at [115, 166] on div at bounding box center [134, 162] width 191 height 32
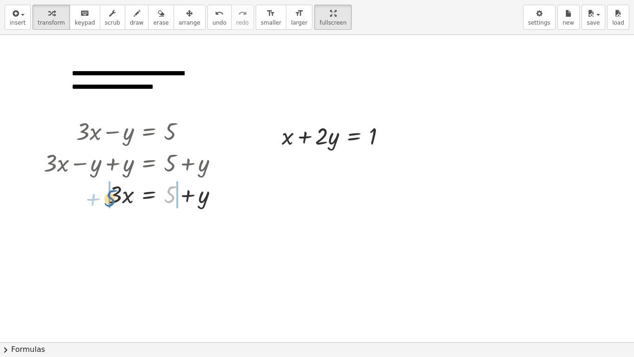
drag, startPoint x: 172, startPoint y: 191, endPoint x: 162, endPoint y: 184, distance: 12.0
click at [111, 194] on div at bounding box center [134, 194] width 191 height 32
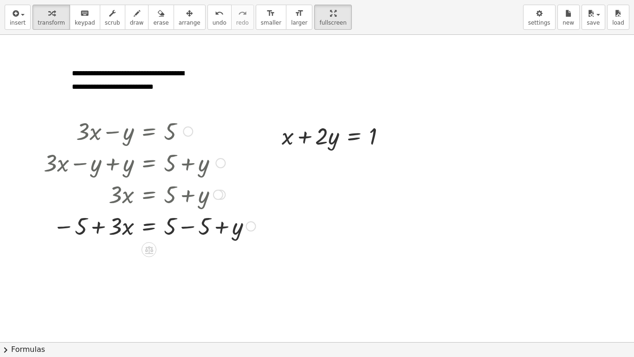
click at [189, 228] on div at bounding box center [149, 225] width 221 height 32
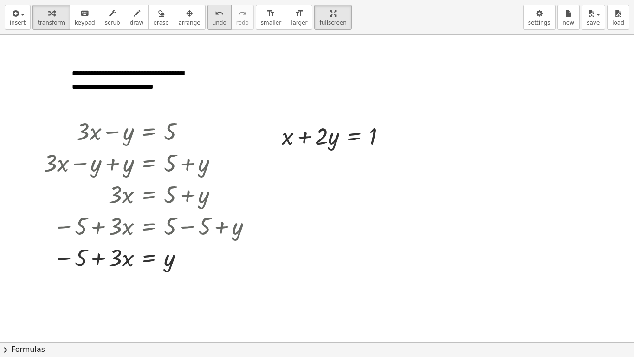
click at [215, 15] on icon "undo" at bounding box center [219, 13] width 9 height 11
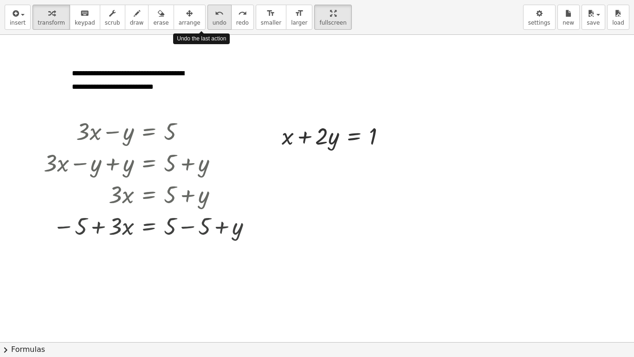
click at [215, 15] on icon "undo" at bounding box center [219, 13] width 9 height 11
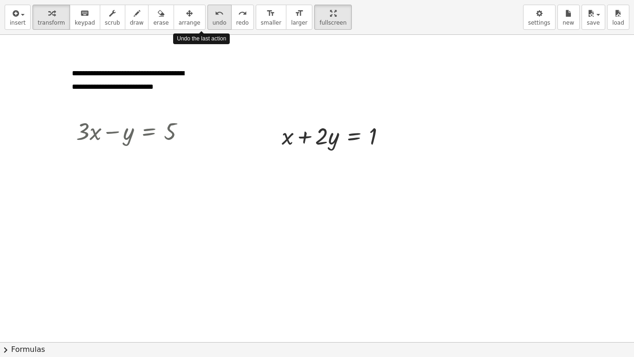
click at [215, 15] on icon "undo" at bounding box center [219, 13] width 9 height 11
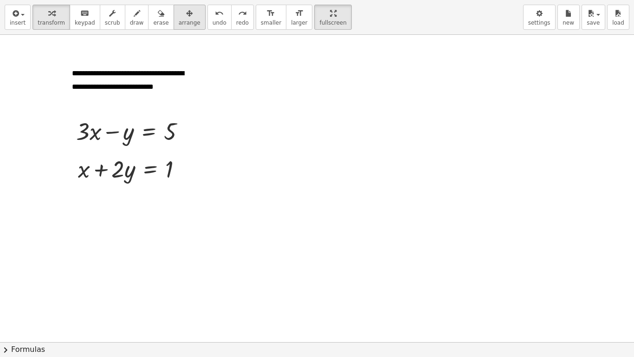
click at [186, 14] on icon "button" at bounding box center [189, 13] width 7 height 11
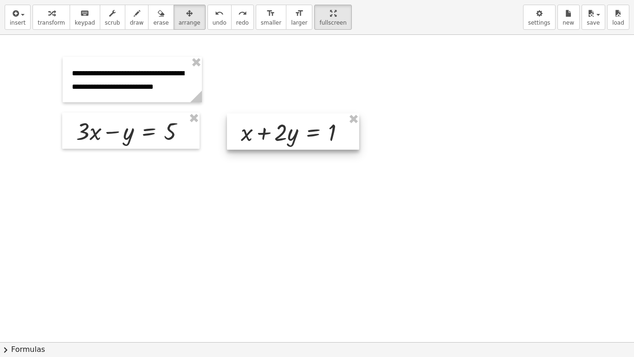
drag, startPoint x: 149, startPoint y: 169, endPoint x: 290, endPoint y: 132, distance: 145.9
click at [290, 132] on div at bounding box center [293, 131] width 132 height 36
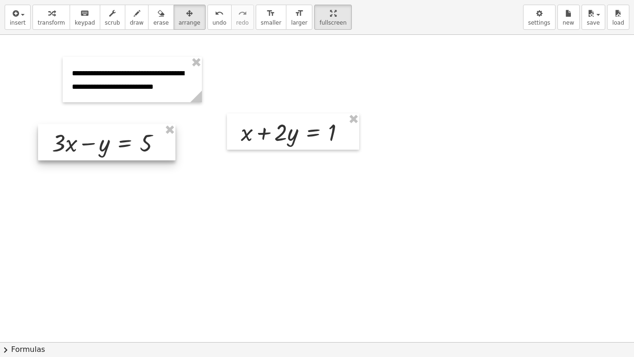
drag, startPoint x: 129, startPoint y: 134, endPoint x: 104, endPoint y: 146, distance: 26.8
click at [104, 146] on div at bounding box center [106, 142] width 137 height 36
click at [40, 14] on div "button" at bounding box center [51, 12] width 27 height 11
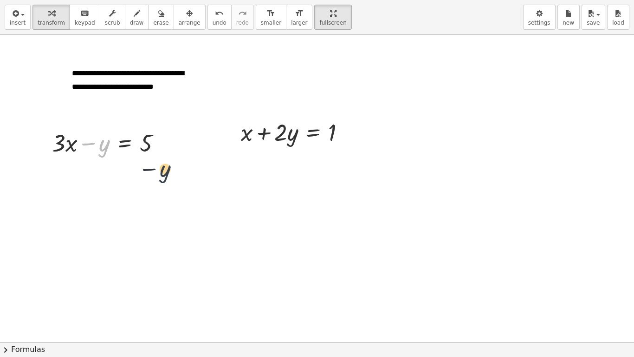
drag, startPoint x: 107, startPoint y: 144, endPoint x: 176, endPoint y: 173, distance: 75.4
drag, startPoint x: 103, startPoint y: 149, endPoint x: 152, endPoint y: 146, distance: 49.3
click at [169, 148] on div at bounding box center [110, 142] width 126 height 32
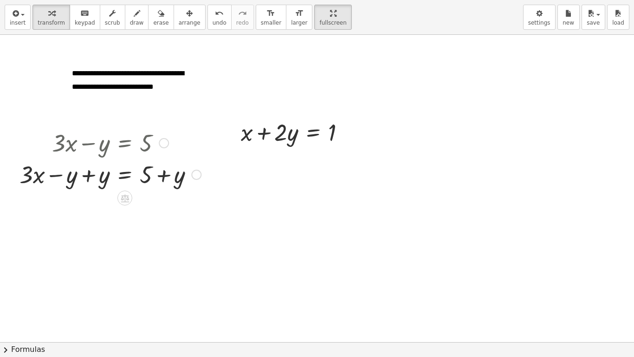
click at [88, 176] on div at bounding box center [110, 174] width 191 height 32
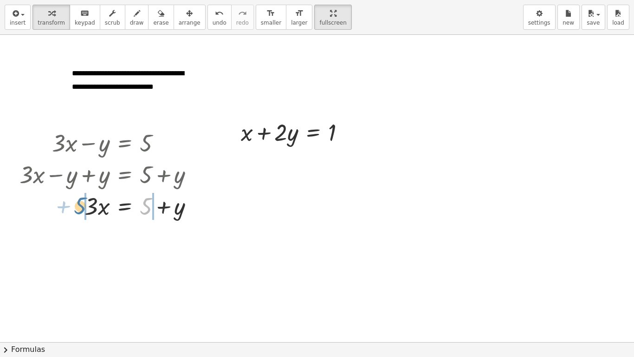
drag, startPoint x: 149, startPoint y: 204, endPoint x: 83, endPoint y: 204, distance: 65.9
click at [83, 204] on div at bounding box center [110, 205] width 191 height 32
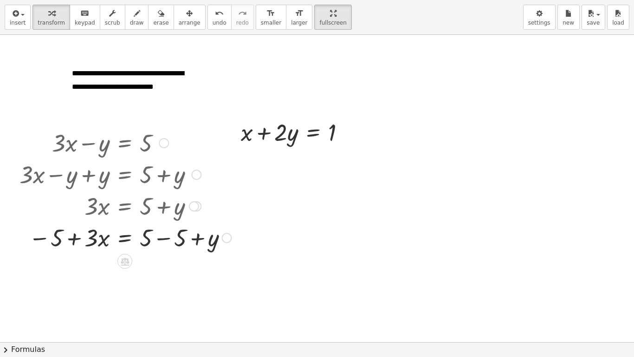
click at [159, 235] on div at bounding box center [125, 237] width 221 height 32
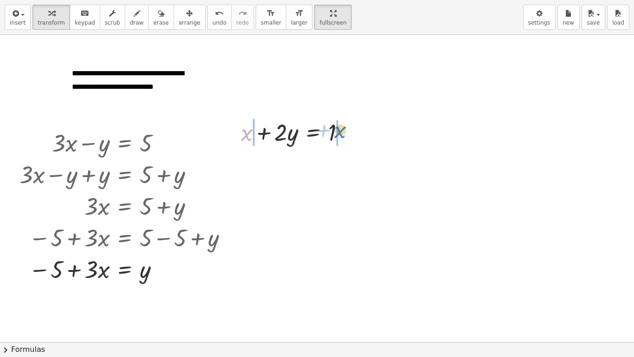
drag, startPoint x: 249, startPoint y: 133, endPoint x: 351, endPoint y: 130, distance: 101.3
click at [351, 130] on div at bounding box center [296, 132] width 121 height 32
click at [234, 132] on div at bounding box center [297, 132] width 188 height 32
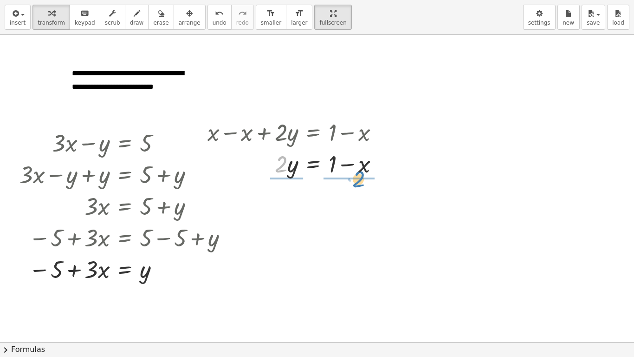
drag, startPoint x: 280, startPoint y: 160, endPoint x: 358, endPoint y: 175, distance: 79.0
click at [358, 175] on div at bounding box center [297, 163] width 188 height 32
click at [281, 162] on div at bounding box center [297, 163] width 188 height 46
click at [347, 156] on div at bounding box center [297, 163] width 188 height 46
click at [351, 163] on div at bounding box center [297, 163] width 188 height 46
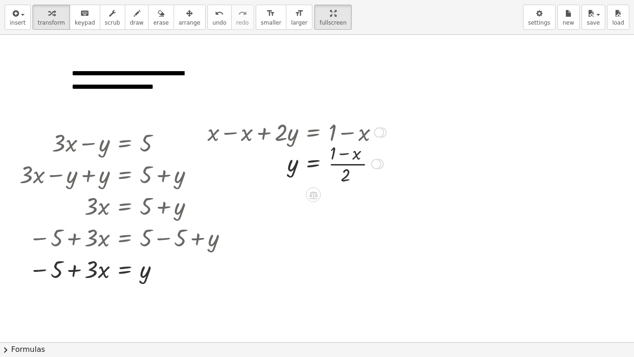
click at [349, 169] on div at bounding box center [297, 163] width 188 height 46
click at [80, 15] on icon "keyboard" at bounding box center [84, 13] width 9 height 11
click at [75, 20] on span "keypad" at bounding box center [85, 23] width 20 height 7
click at [362, 208] on div at bounding box center [317, 342] width 634 height 614
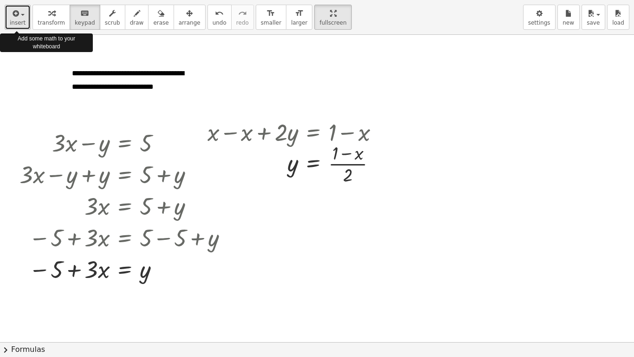
click at [13, 20] on span "insert" at bounding box center [18, 23] width 16 height 7
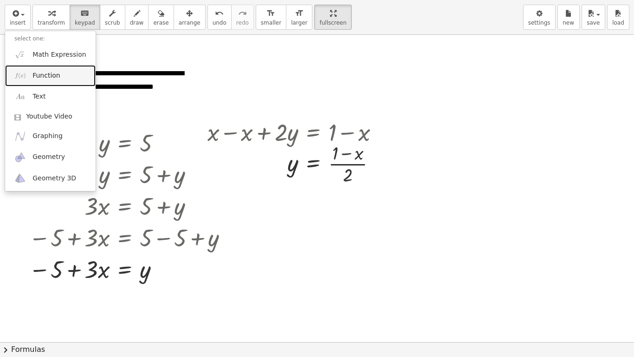
click at [39, 75] on span "Function" at bounding box center [47, 75] width 28 height 9
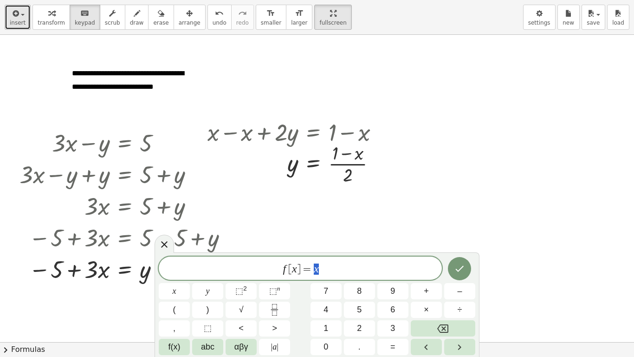
click at [20, 24] on span "insert" at bounding box center [18, 23] width 16 height 7
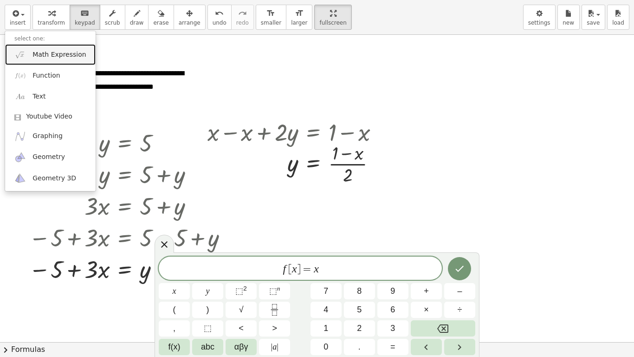
click at [34, 53] on span "Math Expression" at bounding box center [59, 54] width 53 height 9
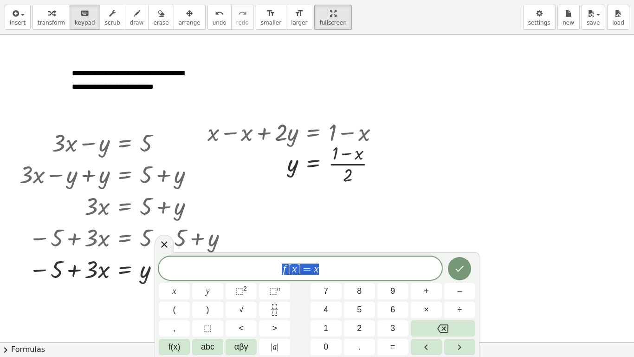
drag, startPoint x: 288, startPoint y: 270, endPoint x: 280, endPoint y: 270, distance: 8.4
click at [280, 270] on span "f [ x ] = x" at bounding box center [300, 268] width 283 height 13
click at [8, 13] on button "insert" at bounding box center [18, 17] width 26 height 25
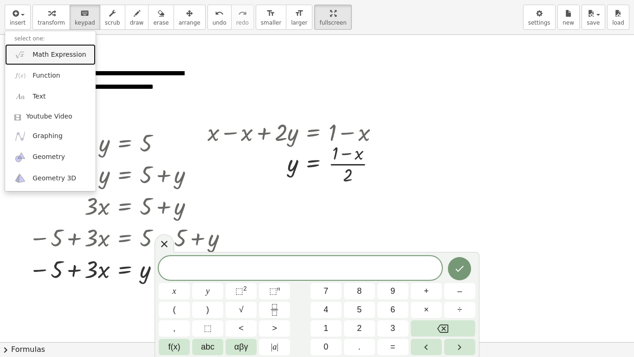
click at [36, 53] on span "Math Expression" at bounding box center [59, 54] width 53 height 9
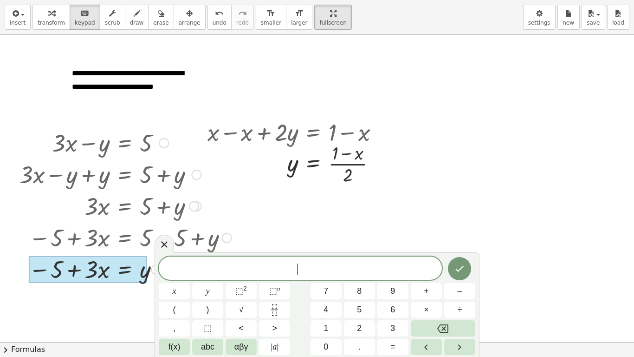
click at [113, 269] on div at bounding box center [88, 269] width 118 height 27
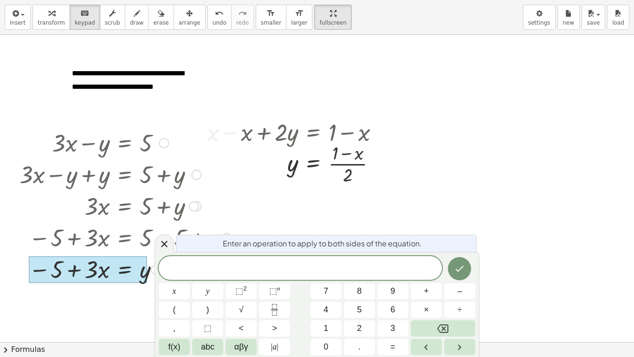
drag, startPoint x: 113, startPoint y: 268, endPoint x: 83, endPoint y: 268, distance: 29.7
click at [83, 268] on div at bounding box center [88, 269] width 118 height 27
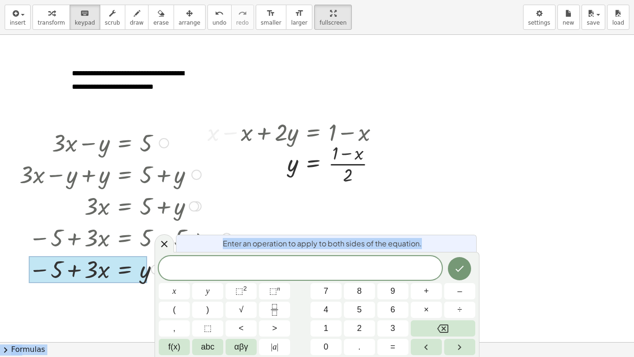
drag, startPoint x: 83, startPoint y: 268, endPoint x: 183, endPoint y: 263, distance: 100.4
click at [183, 263] on div "**********" at bounding box center [317, 178] width 634 height 357
click at [123, 267] on div at bounding box center [88, 269] width 118 height 27
drag, startPoint x: 103, startPoint y: 268, endPoint x: 195, endPoint y: 269, distance: 92.4
click at [195, 269] on div "**********" at bounding box center [317, 178] width 634 height 357
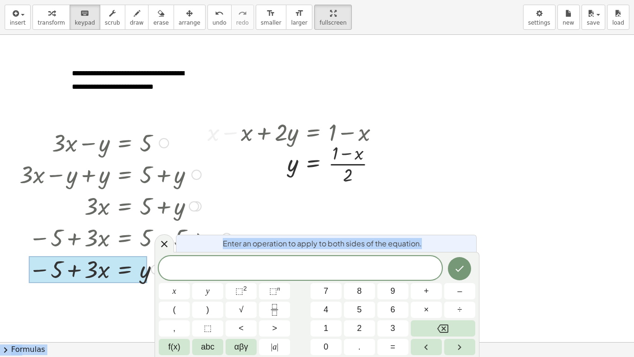
click at [132, 270] on div at bounding box center [88, 269] width 118 height 27
click at [110, 268] on div at bounding box center [88, 269] width 118 height 27
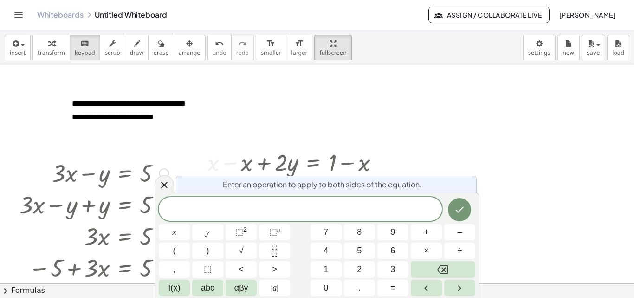
click at [537, 173] on div at bounding box center [317, 283] width 634 height 436
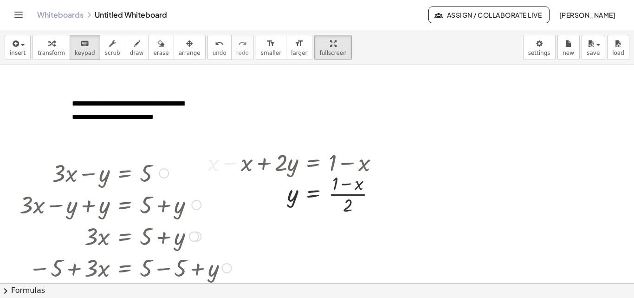
click at [76, 174] on div at bounding box center [125, 172] width 221 height 32
click at [186, 46] on icon "button" at bounding box center [189, 43] width 7 height 11
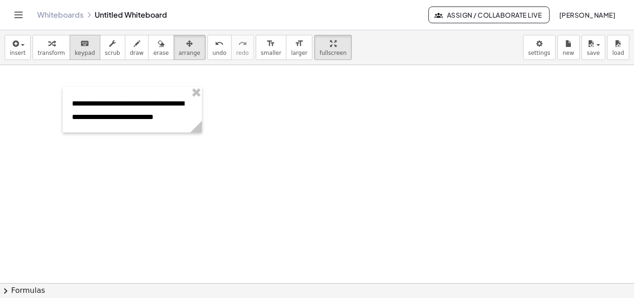
click at [80, 43] on icon "keyboard" at bounding box center [84, 43] width 9 height 11
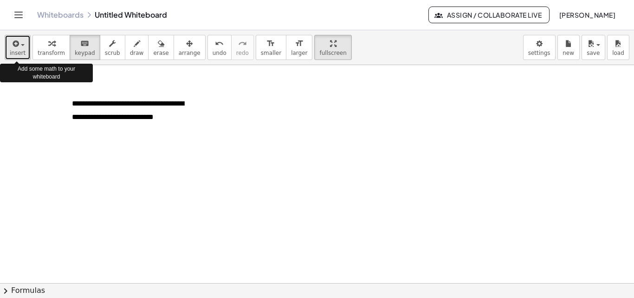
click at [20, 47] on span "button" at bounding box center [20, 44] width 2 height 7
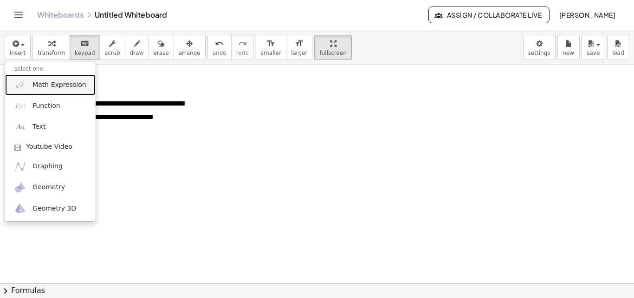
click at [39, 85] on span "Math Expression" at bounding box center [59, 84] width 53 height 9
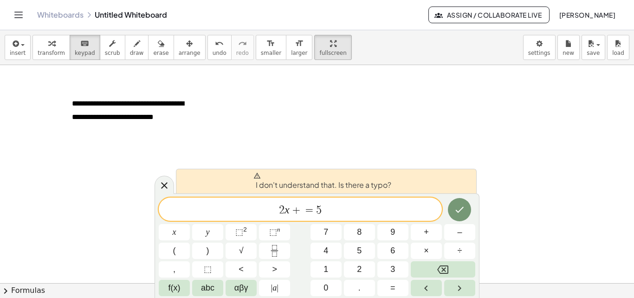
click at [302, 208] on span "+" at bounding box center [296, 209] width 13 height 11
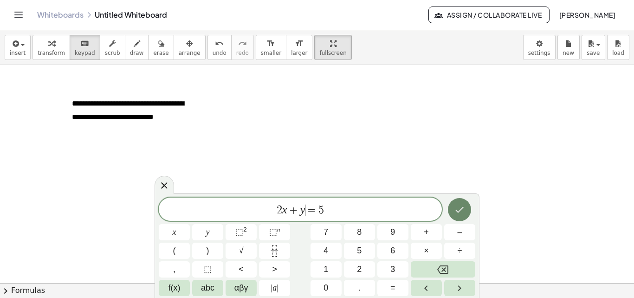
click at [467, 209] on button "Done" at bounding box center [459, 209] width 23 height 23
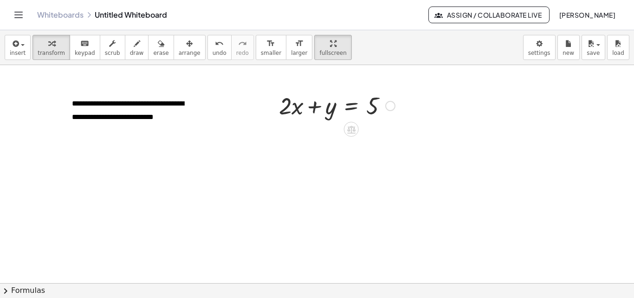
click at [380, 104] on div at bounding box center [336, 105] width 125 height 32
click at [359, 104] on div at bounding box center [336, 105] width 125 height 32
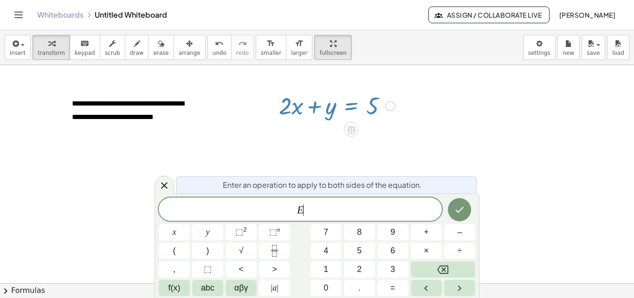
click at [359, 104] on div at bounding box center [336, 105] width 125 height 32
click at [373, 106] on div at bounding box center [336, 105] width 125 height 32
click at [375, 104] on div at bounding box center [336, 105] width 125 height 32
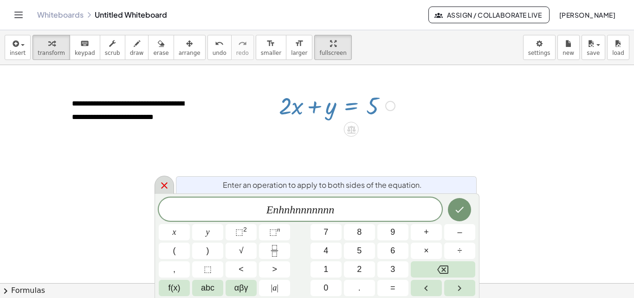
click at [163, 184] on icon at bounding box center [164, 185] width 7 height 7
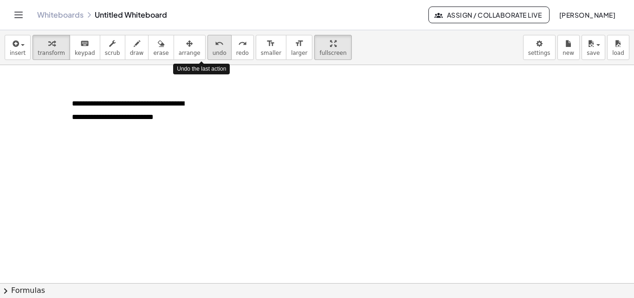
click at [213, 47] on div "undo" at bounding box center [220, 43] width 14 height 11
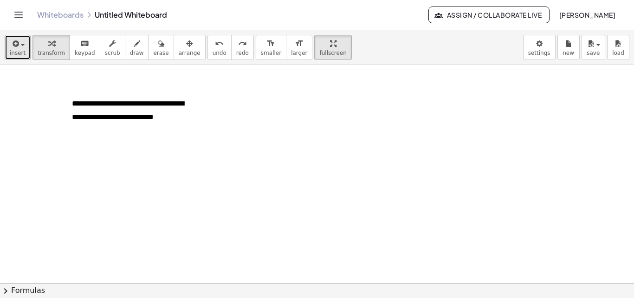
click at [11, 46] on icon "button" at bounding box center [15, 43] width 8 height 11
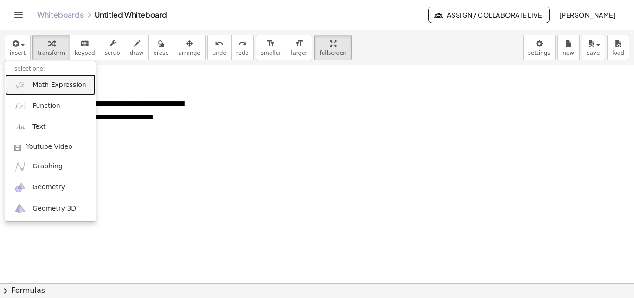
click at [33, 79] on link "Math Expression" at bounding box center [50, 84] width 91 height 21
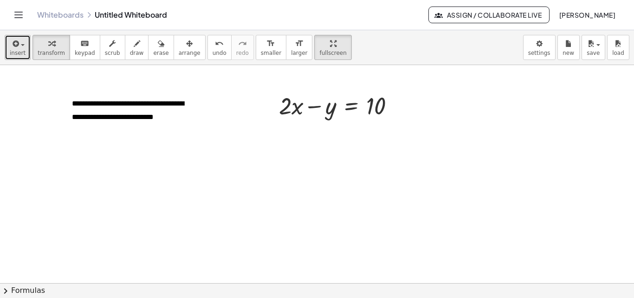
click at [23, 44] on span "button" at bounding box center [23, 45] width 4 height 2
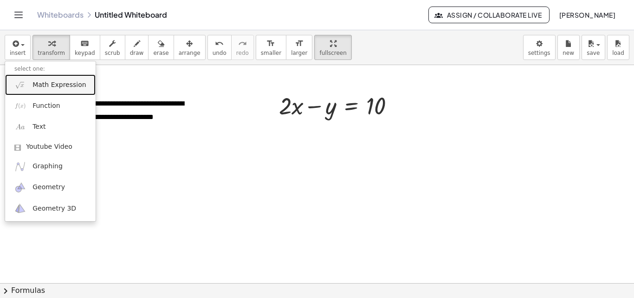
click at [28, 87] on link "Math Expression" at bounding box center [50, 84] width 91 height 21
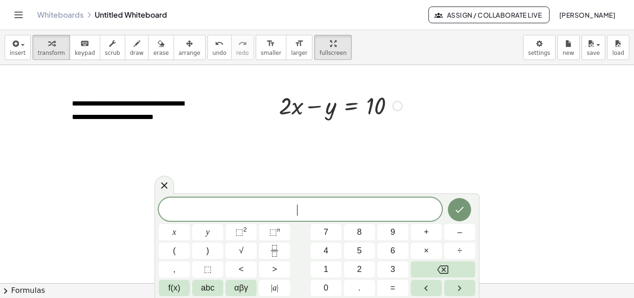
click at [310, 104] on div at bounding box center [340, 105] width 132 height 32
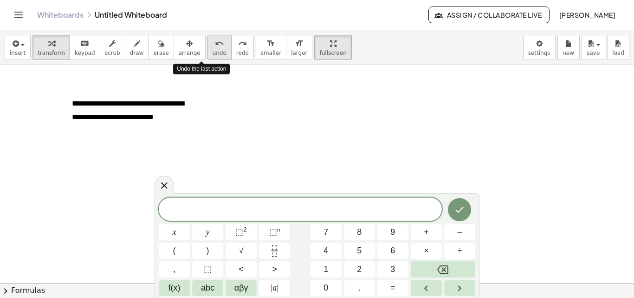
click at [215, 46] on icon "undo" at bounding box center [219, 43] width 9 height 11
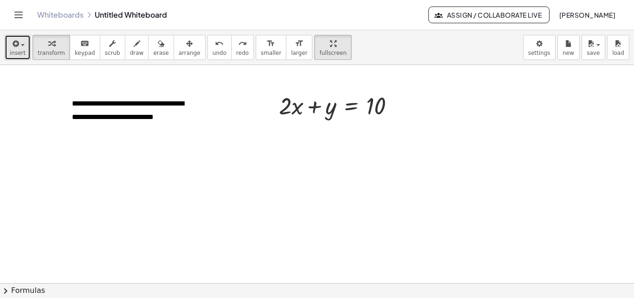
click at [18, 53] on span "insert" at bounding box center [18, 53] width 16 height 7
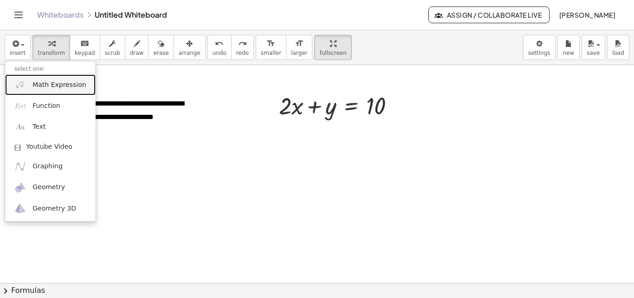
click at [42, 81] on span "Math Expression" at bounding box center [59, 84] width 53 height 9
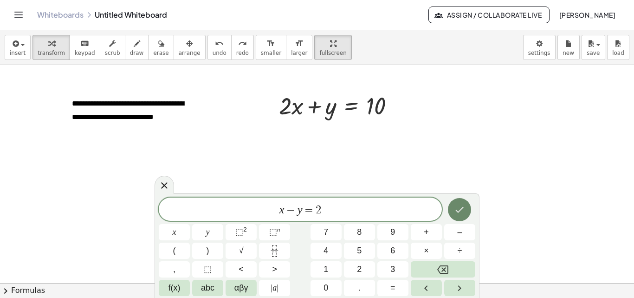
click at [463, 213] on icon "Done" at bounding box center [459, 209] width 11 height 11
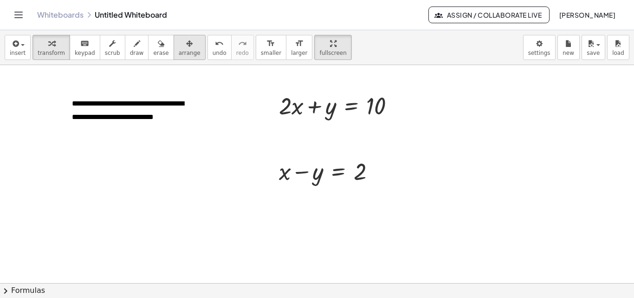
click at [178, 50] on button "arrange" at bounding box center [190, 47] width 32 height 25
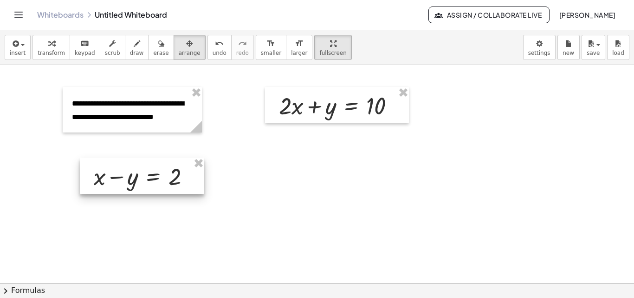
drag, startPoint x: 326, startPoint y: 177, endPoint x: 304, endPoint y: 146, distance: 37.4
click at [143, 182] on div at bounding box center [142, 175] width 124 height 36
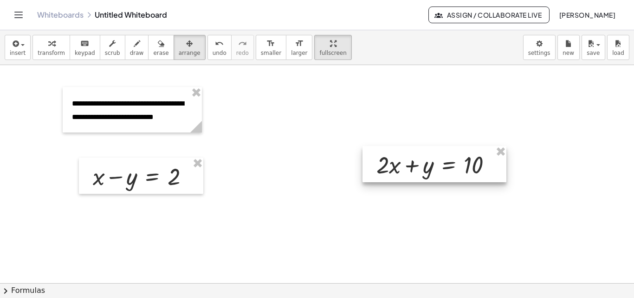
drag, startPoint x: 332, startPoint y: 107, endPoint x: 430, endPoint y: 166, distance: 114.0
click at [430, 166] on div at bounding box center [435, 164] width 144 height 36
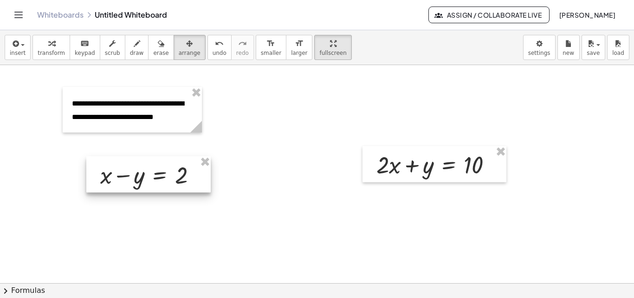
drag, startPoint x: 99, startPoint y: 178, endPoint x: 121, endPoint y: 165, distance: 25.6
click at [106, 176] on div at bounding box center [148, 174] width 124 height 36
click at [49, 46] on icon "button" at bounding box center [51, 43] width 7 height 11
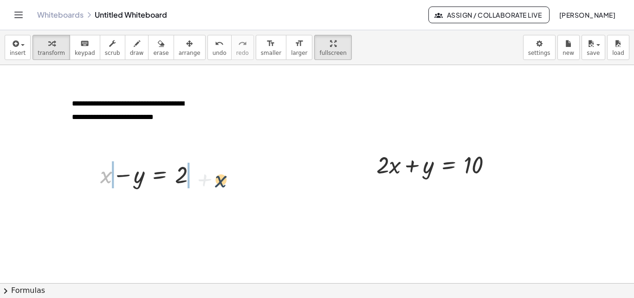
drag, startPoint x: 106, startPoint y: 173, endPoint x: 184, endPoint y: 181, distance: 77.9
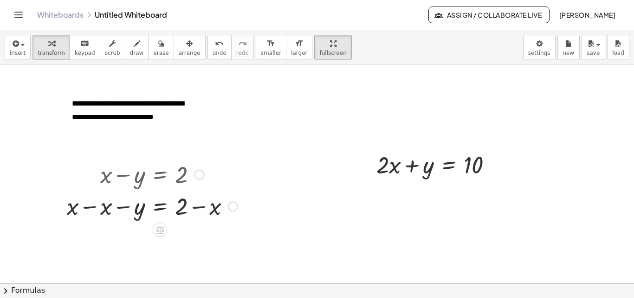
click at [87, 206] on div at bounding box center [152, 205] width 180 height 32
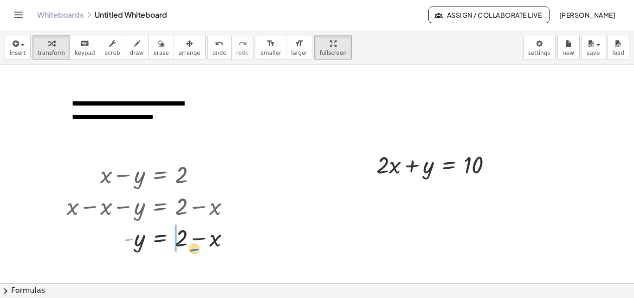
drag, startPoint x: 128, startPoint y: 241, endPoint x: 193, endPoint y: 251, distance: 66.3
click at [193, 251] on div at bounding box center [152, 237] width 180 height 32
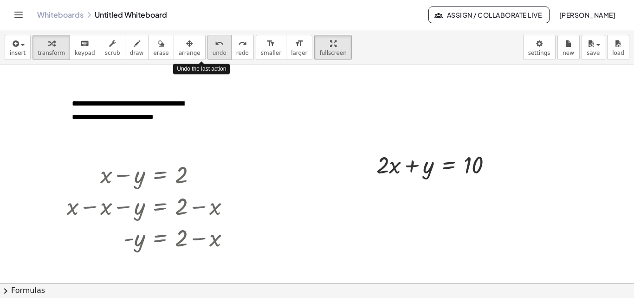
click at [215, 46] on icon "undo" at bounding box center [219, 43] width 9 height 11
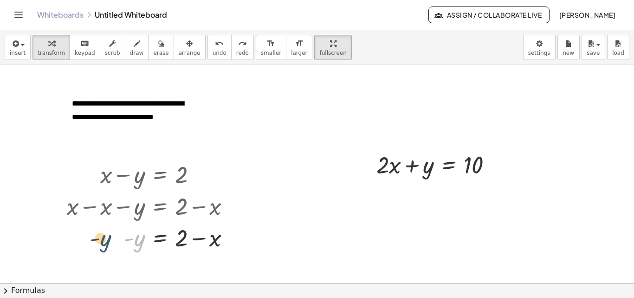
drag, startPoint x: 139, startPoint y: 242, endPoint x: 104, endPoint y: 242, distance: 34.4
click at [104, 242] on div at bounding box center [152, 237] width 180 height 32
drag, startPoint x: 130, startPoint y: 239, endPoint x: 242, endPoint y: 236, distance: 112.4
click at [199, 237] on div at bounding box center [161, 236] width 198 height 31
click at [199, 239] on div at bounding box center [161, 236] width 198 height 31
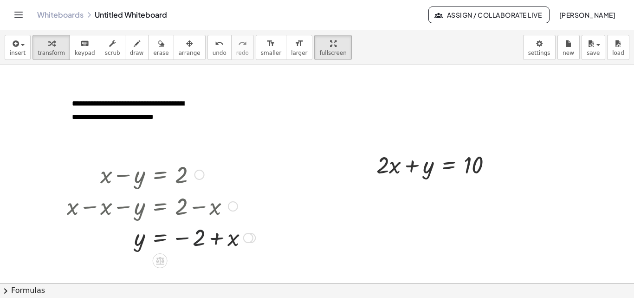
click at [199, 239] on div at bounding box center [161, 236] width 198 height 31
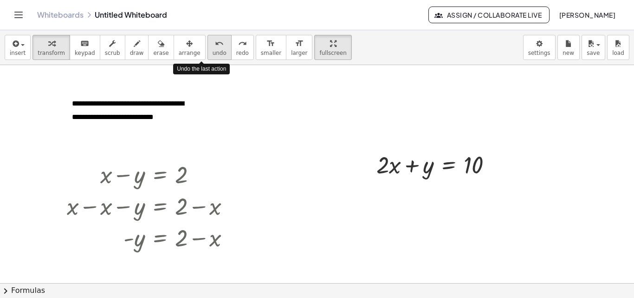
click at [213, 48] on div "undo" at bounding box center [220, 43] width 14 height 11
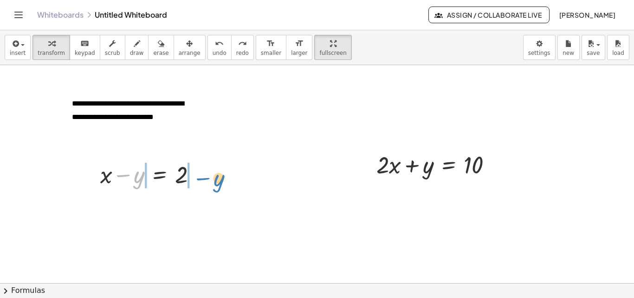
drag, startPoint x: 137, startPoint y: 176, endPoint x: 217, endPoint y: 179, distance: 80.4
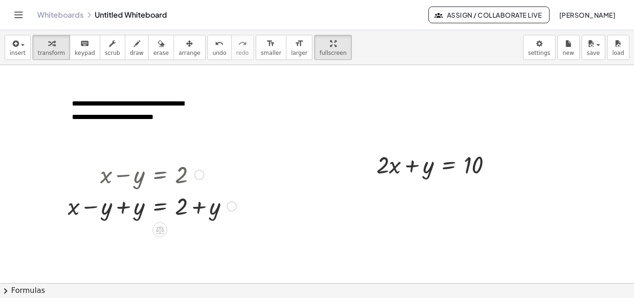
click at [121, 207] on div at bounding box center [152, 205] width 178 height 32
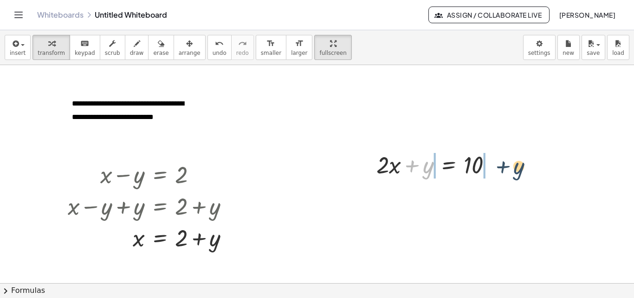
drag, startPoint x: 426, startPoint y: 167, endPoint x: 523, endPoint y: 168, distance: 97.1
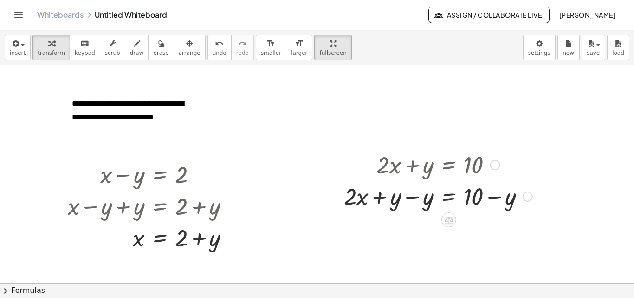
drag, startPoint x: 410, startPoint y: 198, endPoint x: 415, endPoint y: 210, distance: 12.8
click at [411, 198] on div at bounding box center [438, 196] width 198 height 32
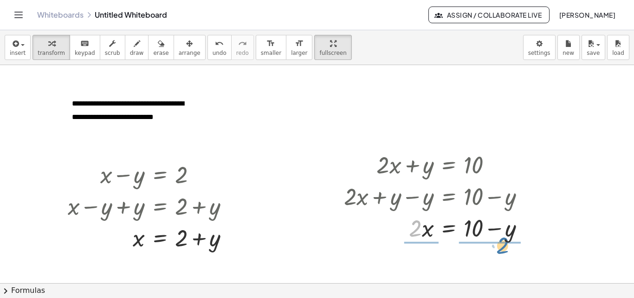
drag, startPoint x: 415, startPoint y: 229, endPoint x: 503, endPoint y: 248, distance: 90.3
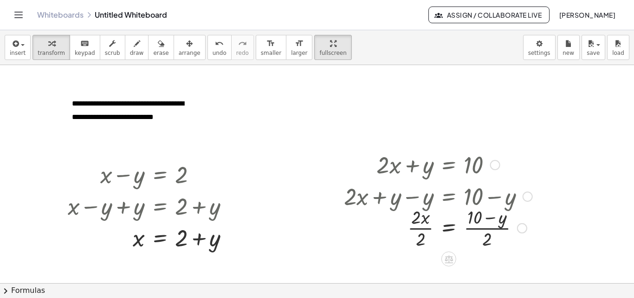
click at [418, 225] on div at bounding box center [438, 227] width 198 height 46
click at [484, 224] on div at bounding box center [438, 227] width 198 height 46
click at [488, 230] on div at bounding box center [438, 227] width 198 height 46
click at [517, 228] on div at bounding box center [520, 228] width 10 height 10
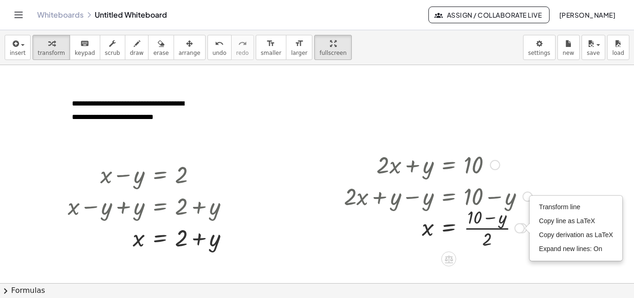
click at [489, 233] on div at bounding box center [438, 227] width 198 height 46
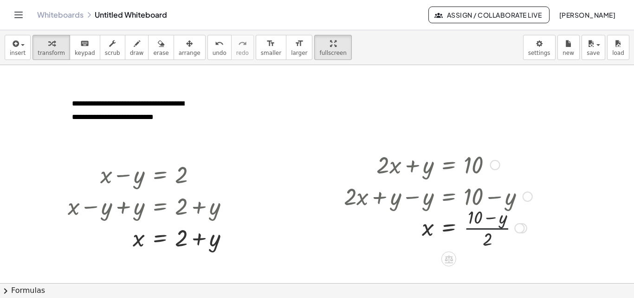
click at [492, 233] on div at bounding box center [438, 227] width 198 height 46
click at [518, 228] on div "Transform line Copy line as LaTeX Copy derivation as LaTeX Expand new lines: On" at bounding box center [520, 228] width 10 height 10
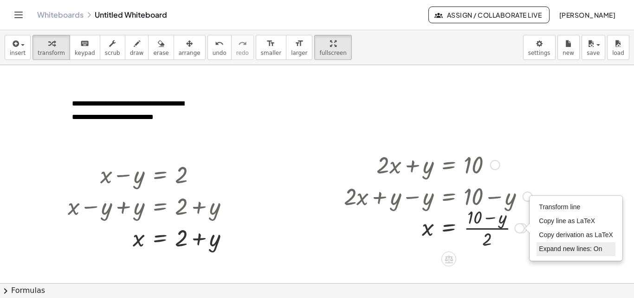
click at [576, 248] on span "Expand new lines: On" at bounding box center [570, 248] width 63 height 7
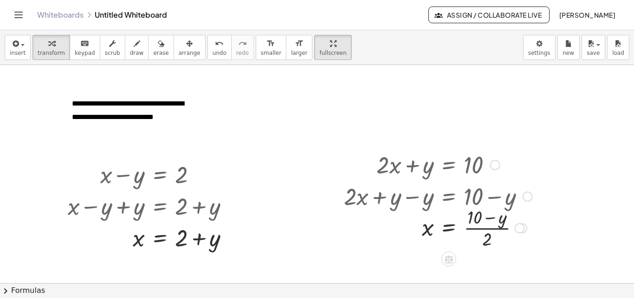
click at [489, 223] on div at bounding box center [438, 227] width 198 height 46
drag, startPoint x: 481, startPoint y: 220, endPoint x: 491, endPoint y: 236, distance: 19.0
click at [491, 236] on div at bounding box center [438, 227] width 198 height 46
click at [489, 222] on div at bounding box center [438, 227] width 198 height 46
click at [481, 216] on div at bounding box center [438, 227] width 198 height 46
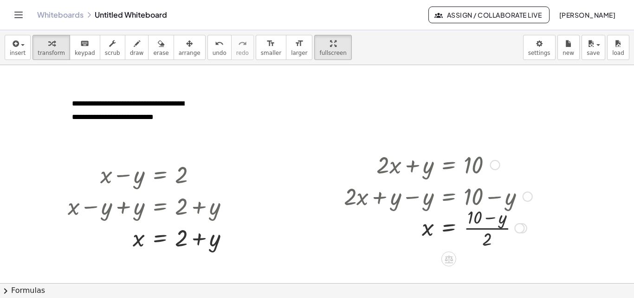
click at [492, 217] on div at bounding box center [438, 227] width 198 height 46
drag, startPoint x: 492, startPoint y: 227, endPoint x: 492, endPoint y: 237, distance: 10.2
click at [492, 237] on div at bounding box center [438, 227] width 198 height 46
click at [485, 235] on div at bounding box center [438, 227] width 198 height 46
drag, startPoint x: 485, startPoint y: 235, endPoint x: 482, endPoint y: 217, distance: 18.3
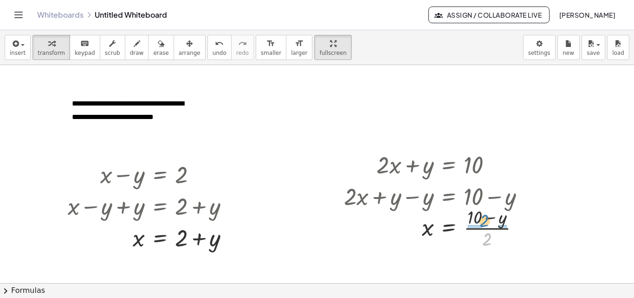
click at [482, 217] on div at bounding box center [438, 227] width 198 height 46
click at [472, 227] on div at bounding box center [442, 227] width 207 height 46
click at [502, 228] on div at bounding box center [438, 227] width 198 height 46
click at [80, 46] on icon "keyboard" at bounding box center [84, 43] width 9 height 11
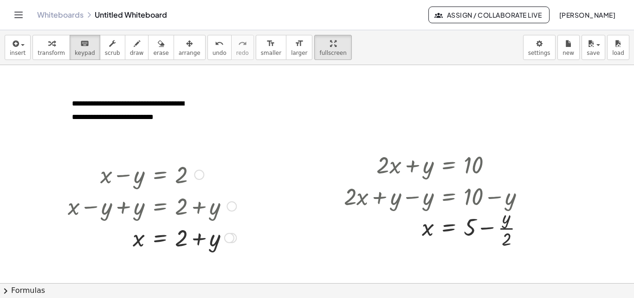
click at [157, 173] on div at bounding box center [152, 174] width 178 height 32
click at [147, 176] on div at bounding box center [152, 174] width 178 height 32
click at [81, 50] on span "keypad" at bounding box center [85, 53] width 20 height 7
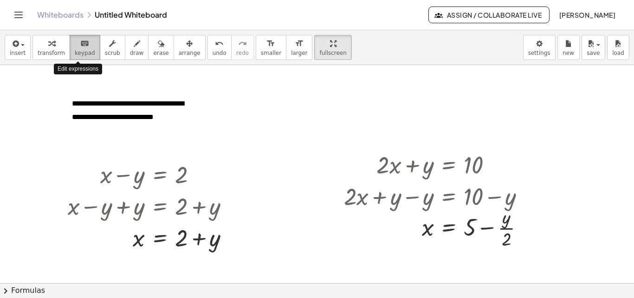
click at [81, 50] on span "keypad" at bounding box center [85, 53] width 20 height 7
click at [148, 174] on div at bounding box center [152, 174] width 178 height 32
click at [148, 175] on div at bounding box center [152, 174] width 178 height 32
click at [109, 46] on icon "button" at bounding box center [112, 43] width 7 height 11
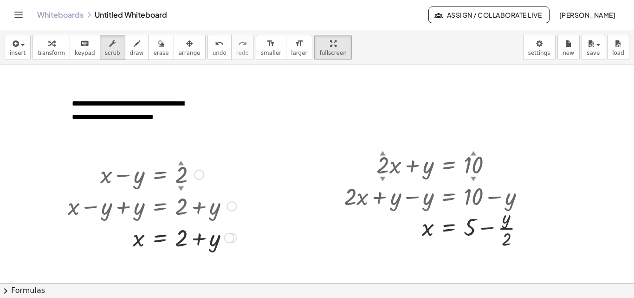
click at [126, 175] on div at bounding box center [152, 174] width 178 height 32
click at [135, 177] on div at bounding box center [152, 174] width 178 height 32
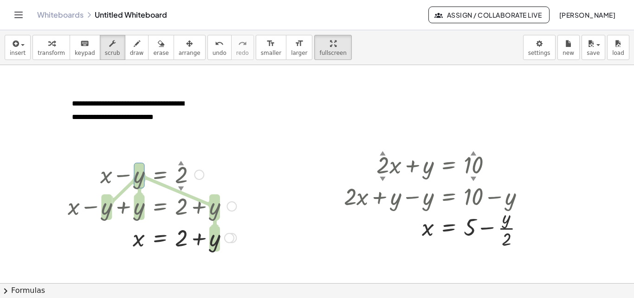
click at [141, 179] on div at bounding box center [152, 174] width 178 height 32
click at [139, 177] on div at bounding box center [152, 174] width 178 height 32
click at [428, 172] on div at bounding box center [438, 164] width 198 height 32
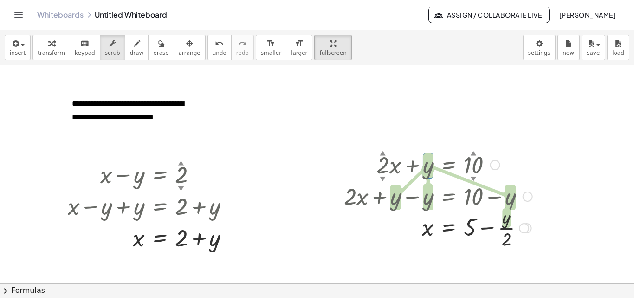
click at [382, 153] on div "▲" at bounding box center [383, 153] width 6 height 8
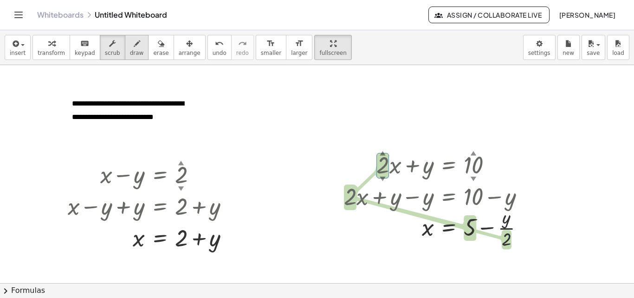
click at [134, 44] on icon "button" at bounding box center [137, 43] width 7 height 11
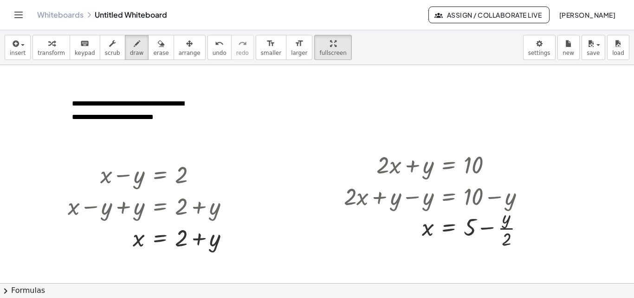
click at [180, 175] on div at bounding box center [317, 283] width 634 height 436
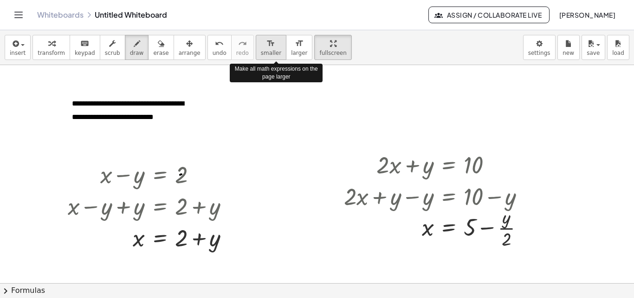
click at [261, 48] on div "format_size" at bounding box center [271, 43] width 20 height 11
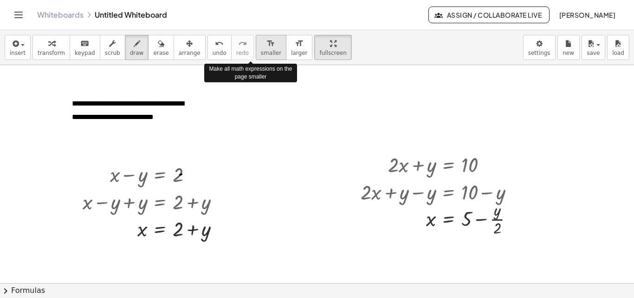
click at [261, 48] on div "format_size" at bounding box center [271, 43] width 20 height 11
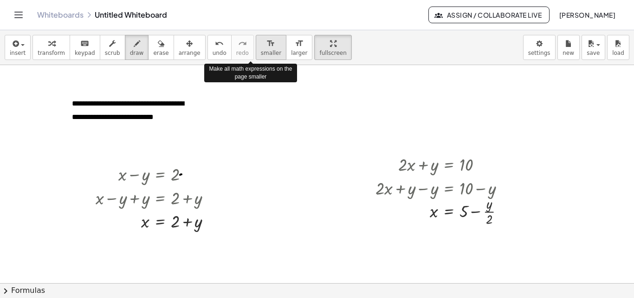
click at [261, 48] on div "format_size" at bounding box center [271, 43] width 20 height 11
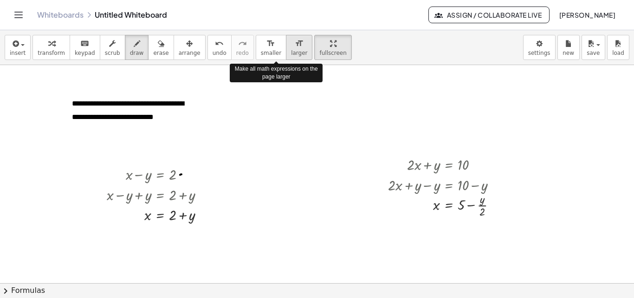
click at [295, 46] on icon "format_size" at bounding box center [299, 43] width 9 height 11
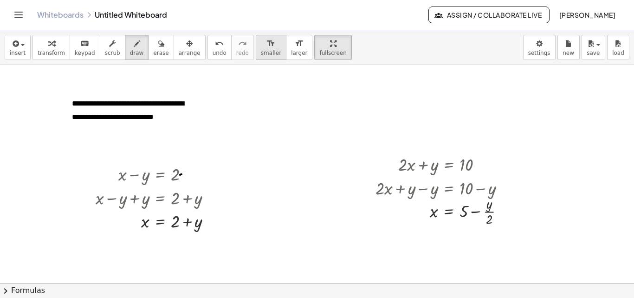
click at [261, 48] on div "format_size" at bounding box center [271, 43] width 20 height 11
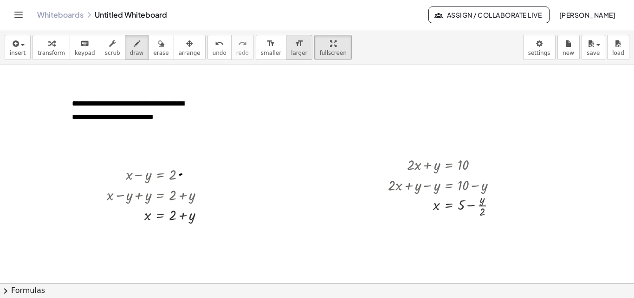
click at [291, 50] on span "larger" at bounding box center [299, 53] width 16 height 7
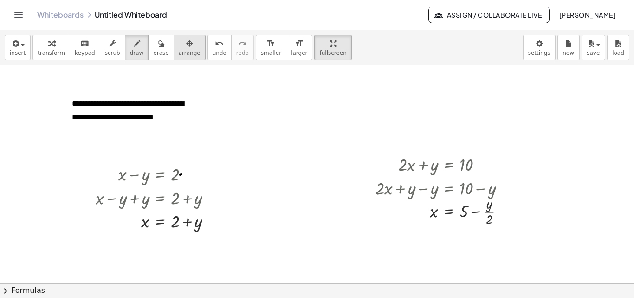
click at [179, 50] on span "arrange" at bounding box center [190, 53] width 22 height 7
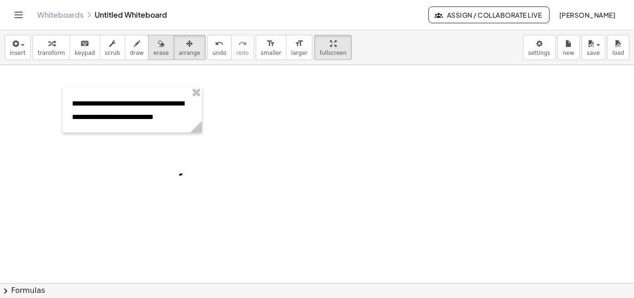
click at [158, 45] on icon "button" at bounding box center [161, 43] width 7 height 11
click at [181, 174] on div at bounding box center [317, 283] width 634 height 436
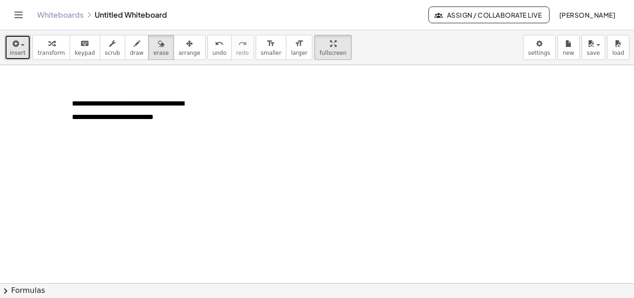
click at [19, 43] on span "button" at bounding box center [20, 44] width 2 height 7
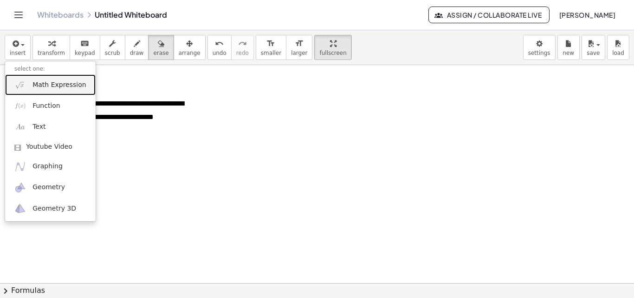
click at [34, 85] on span "Math Expression" at bounding box center [59, 84] width 53 height 9
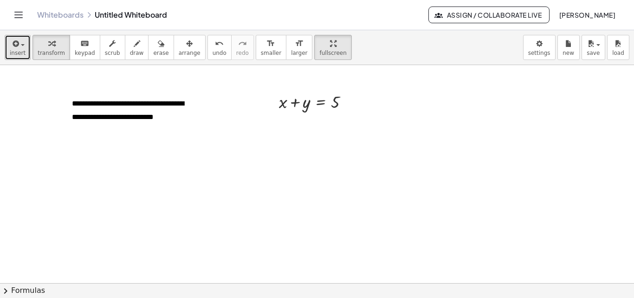
click at [15, 48] on icon "button" at bounding box center [15, 43] width 8 height 11
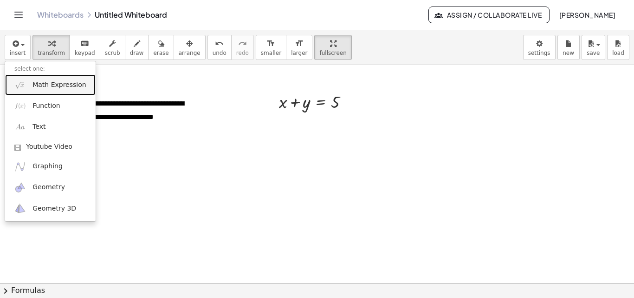
click at [36, 93] on link "Math Expression" at bounding box center [50, 84] width 91 height 21
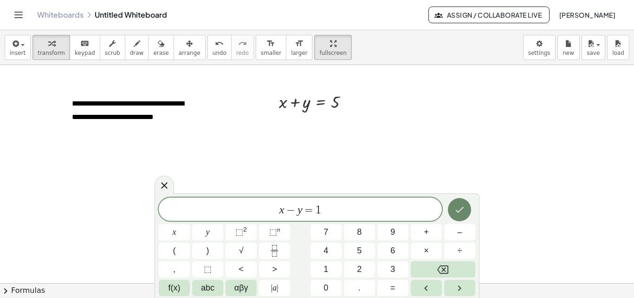
click at [463, 208] on icon "Done" at bounding box center [459, 209] width 11 height 11
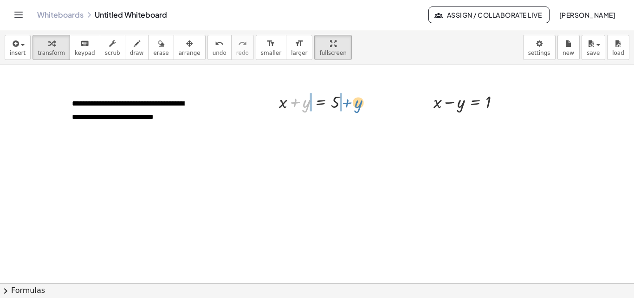
drag, startPoint x: 299, startPoint y: 104, endPoint x: 351, endPoint y: 104, distance: 52.0
click at [351, 104] on div at bounding box center [317, 101] width 86 height 24
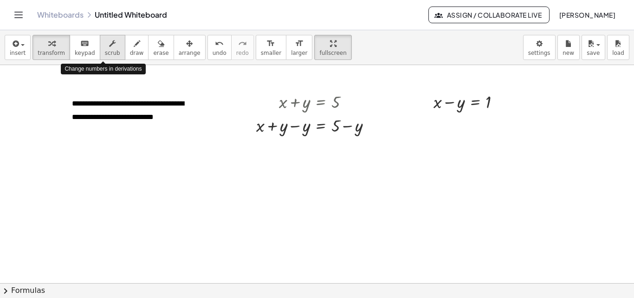
click at [109, 45] on icon "button" at bounding box center [112, 43] width 7 height 11
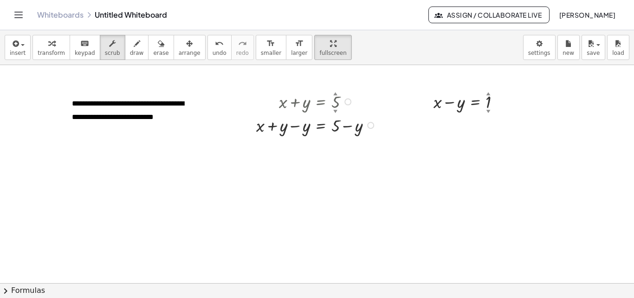
click at [334, 109] on div "▼" at bounding box center [335, 111] width 4 height 6
click at [335, 110] on div "▼" at bounding box center [335, 111] width 4 height 6
click at [336, 96] on div "▲" at bounding box center [335, 94] width 4 height 6
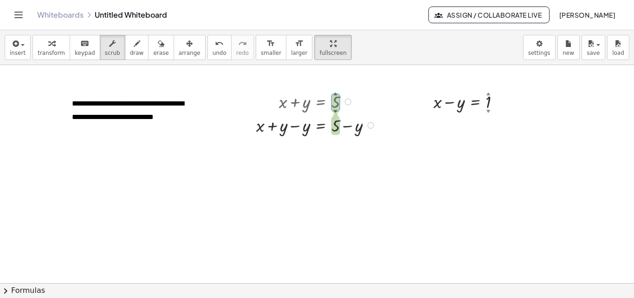
click at [307, 101] on div at bounding box center [318, 101] width 132 height 24
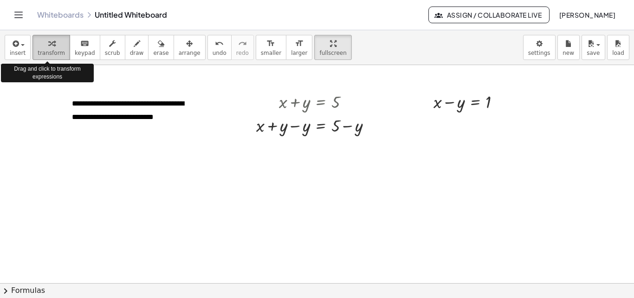
click at [38, 44] on div "button" at bounding box center [51, 43] width 27 height 11
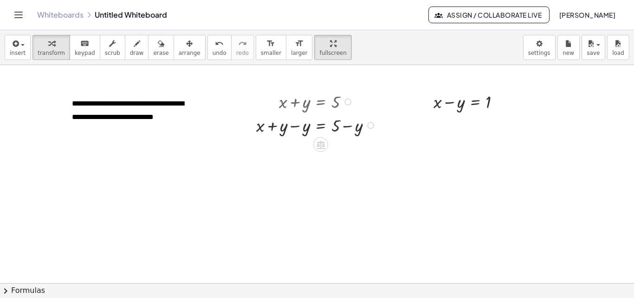
click at [293, 129] on div at bounding box center [318, 125] width 132 height 24
drag, startPoint x: 452, startPoint y: 103, endPoint x: 519, endPoint y: 107, distance: 67.0
click at [519, 107] on div "**********" at bounding box center [317, 283] width 634 height 436
drag, startPoint x: 454, startPoint y: 104, endPoint x: 500, endPoint y: 101, distance: 46.5
click at [500, 101] on div at bounding box center [471, 101] width 84 height 24
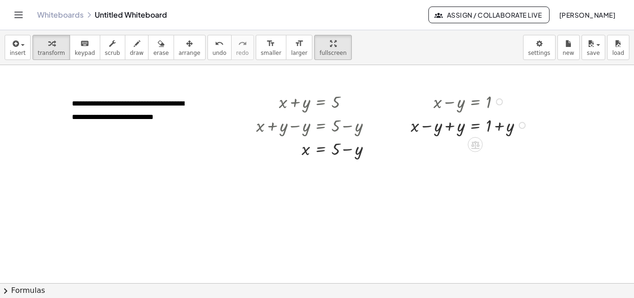
click at [452, 124] on div at bounding box center [470, 125] width 129 height 24
click at [21, 46] on span "button" at bounding box center [23, 45] width 4 height 2
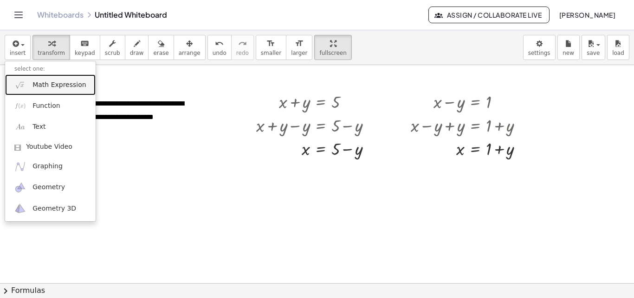
click at [33, 84] on span "Math Expression" at bounding box center [59, 84] width 53 height 9
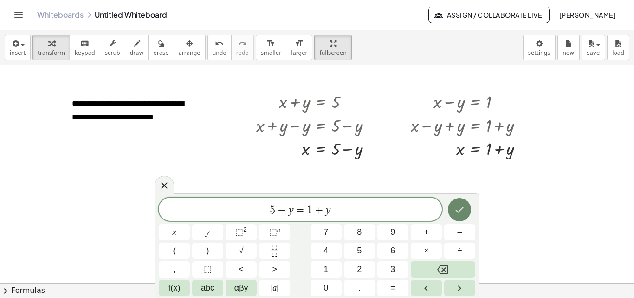
click at [464, 207] on icon "Done" at bounding box center [459, 209] width 11 height 11
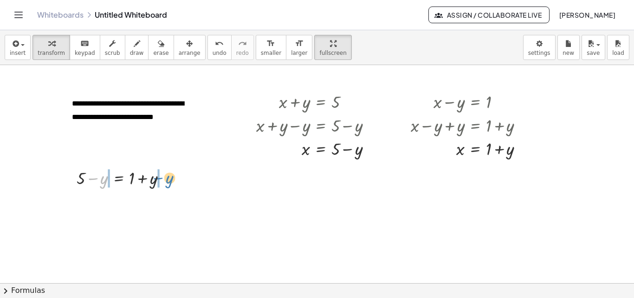
drag, startPoint x: 101, startPoint y: 179, endPoint x: 167, endPoint y: 178, distance: 65.5
click at [167, 178] on div at bounding box center [125, 177] width 106 height 24
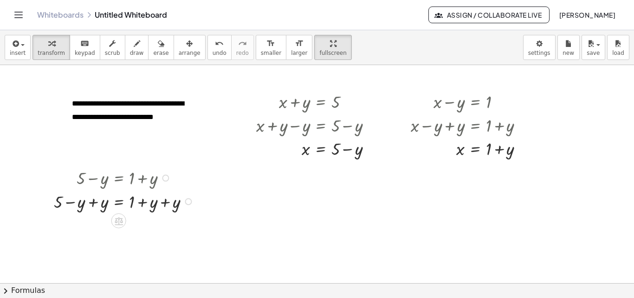
click at [90, 204] on div at bounding box center [125, 201] width 152 height 24
click at [161, 226] on div at bounding box center [125, 224] width 152 height 24
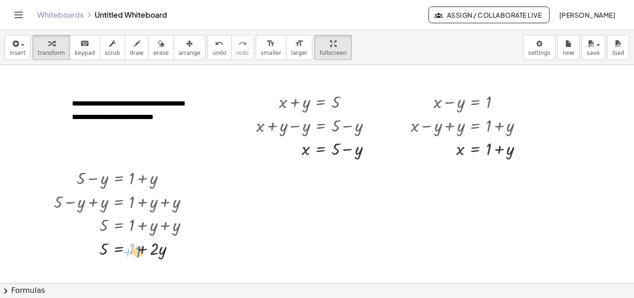
drag, startPoint x: 130, startPoint y: 248, endPoint x: 137, endPoint y: 251, distance: 7.5
click at [137, 251] on div at bounding box center [125, 248] width 152 height 24
click at [215, 48] on icon "undo" at bounding box center [219, 43] width 9 height 11
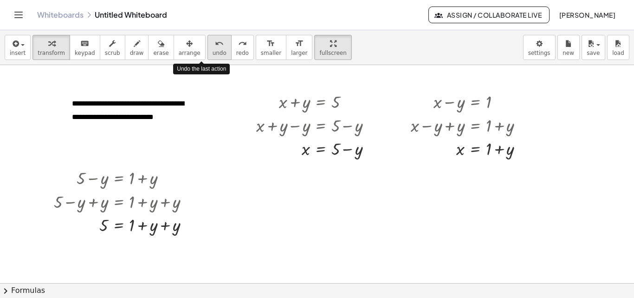
click at [213, 50] on span "undo" at bounding box center [220, 53] width 14 height 7
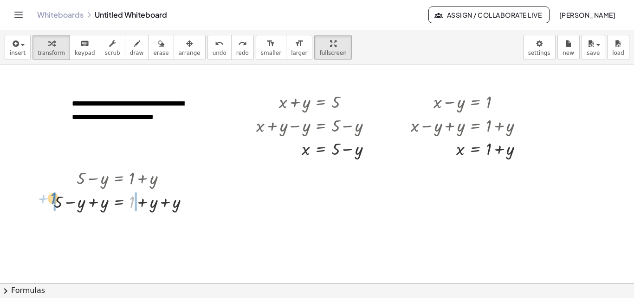
drag, startPoint x: 133, startPoint y: 202, endPoint x: 54, endPoint y: 198, distance: 79.0
click at [50, 203] on div at bounding box center [116, 201] width 206 height 24
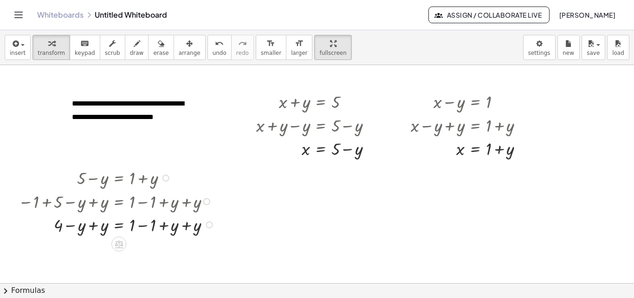
click at [143, 202] on div at bounding box center [117, 201] width 209 height 24
click at [143, 221] on div at bounding box center [117, 224] width 209 height 24
click at [148, 227] on div at bounding box center [116, 224] width 206 height 24
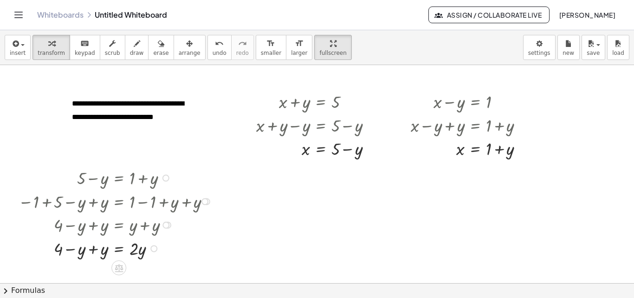
click at [95, 250] on div at bounding box center [116, 248] width 206 height 24
drag, startPoint x: 134, startPoint y: 251, endPoint x: 104, endPoint y: 263, distance: 32.3
click at [104, 246] on div at bounding box center [116, 248] width 206 height 34
click at [138, 249] on div at bounding box center [116, 248] width 206 height 34
click at [14, 46] on icon "button" at bounding box center [15, 43] width 8 height 11
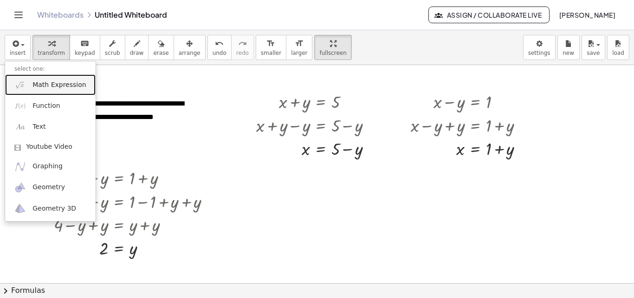
click at [36, 83] on span "Math Expression" at bounding box center [59, 84] width 53 height 9
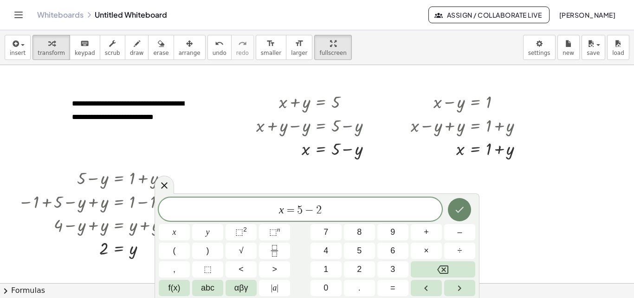
click at [464, 209] on icon "Done" at bounding box center [459, 209] width 11 height 11
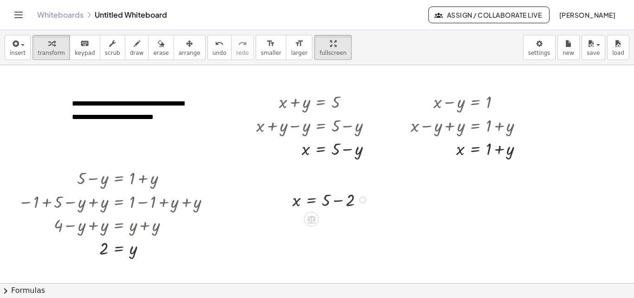
click at [336, 199] on div at bounding box center [332, 199] width 88 height 24
click at [460, 236] on div at bounding box center [317, 283] width 634 height 436
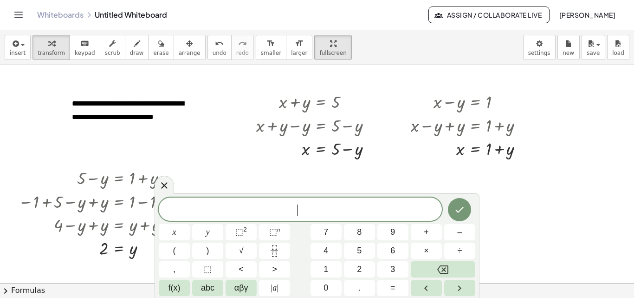
click at [561, 190] on div at bounding box center [317, 283] width 634 height 436
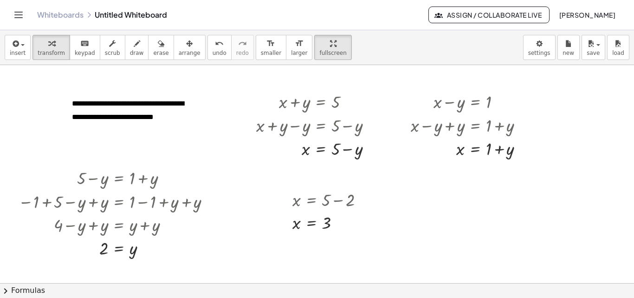
click at [415, 217] on div at bounding box center [317, 283] width 634 height 436
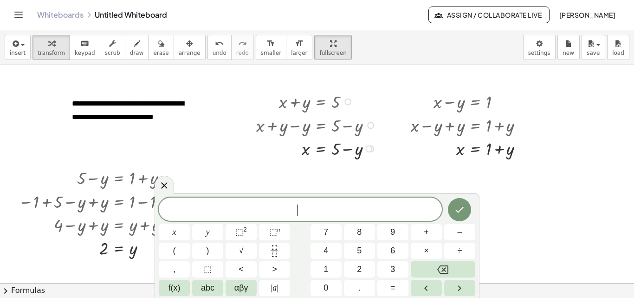
click at [383, 156] on div at bounding box center [318, 148] width 132 height 24
click at [408, 168] on div at bounding box center [317, 283] width 634 height 436
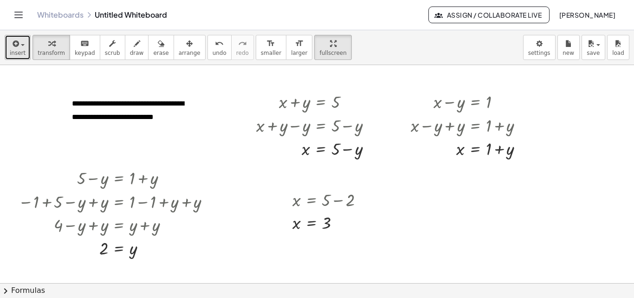
click at [19, 38] on div "button" at bounding box center [18, 43] width 16 height 11
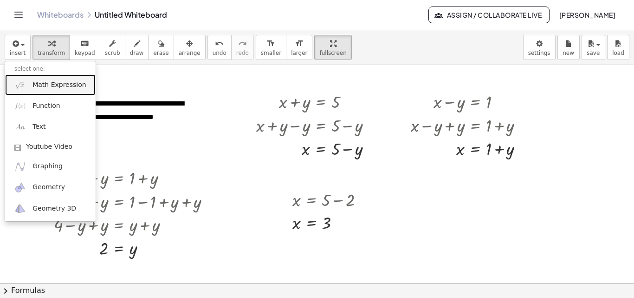
click at [28, 82] on link "Math Expression" at bounding box center [50, 84] width 91 height 21
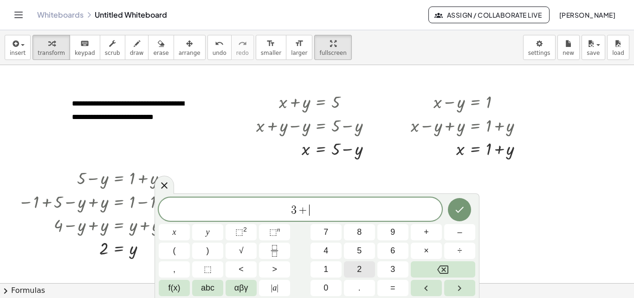
click at [358, 267] on span "2" at bounding box center [359, 269] width 5 height 13
click at [394, 286] on span "=" at bounding box center [393, 287] width 5 height 13
click at [363, 252] on button "5" at bounding box center [359, 250] width 31 height 16
click at [463, 211] on icon "Done" at bounding box center [459, 209] width 11 height 11
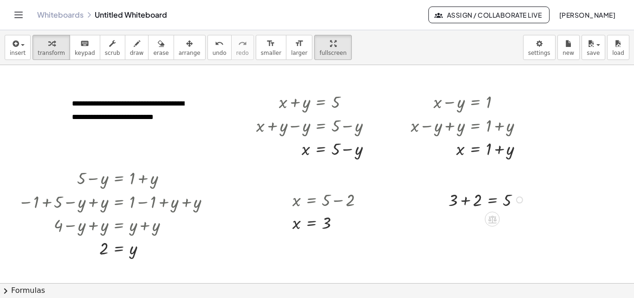
click at [468, 199] on div at bounding box center [488, 199] width 89 height 24
click at [11, 48] on icon "button" at bounding box center [15, 43] width 8 height 11
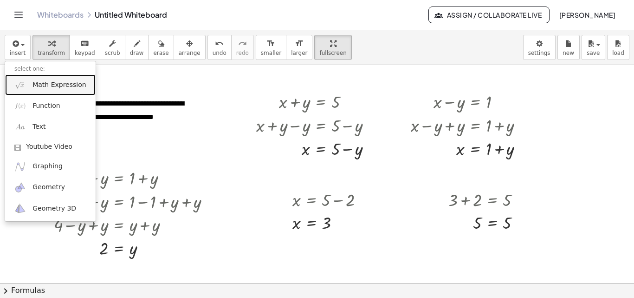
click at [31, 81] on link "Math Expression" at bounding box center [50, 84] width 91 height 21
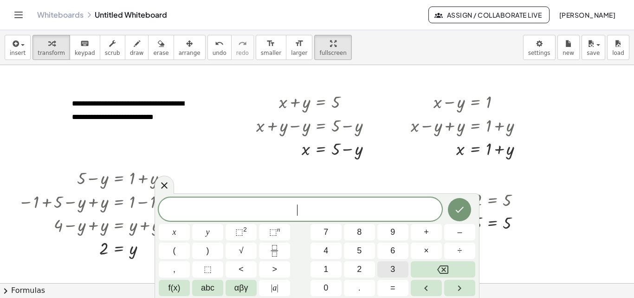
click at [381, 269] on button "3" at bounding box center [393, 269] width 31 height 16
click at [456, 240] on button "–" at bounding box center [459, 232] width 31 height 16
click at [362, 267] on span "2" at bounding box center [359, 269] width 5 height 13
click at [395, 285] on span "=" at bounding box center [393, 287] width 5 height 13
click at [332, 268] on button "1" at bounding box center [326, 269] width 31 height 16
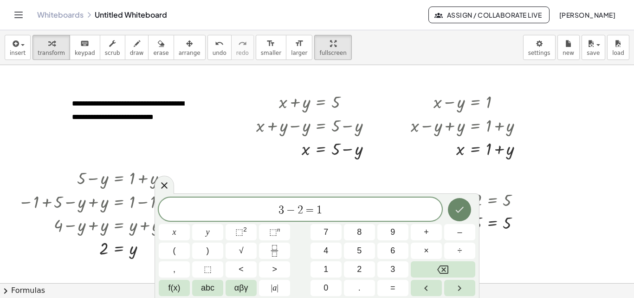
click at [454, 208] on button "Done" at bounding box center [459, 209] width 23 height 23
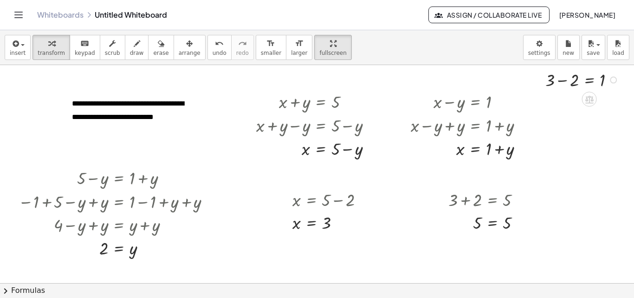
click at [567, 80] on div at bounding box center [583, 79] width 85 height 24
click at [590, 124] on icon at bounding box center [590, 122] width 10 height 10
click at [585, 171] on div at bounding box center [317, 283] width 634 height 436
click at [215, 42] on icon "undo" at bounding box center [219, 43] width 9 height 11
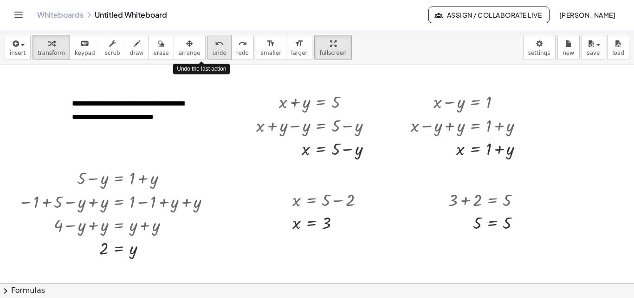
click at [215, 42] on icon "undo" at bounding box center [219, 43] width 9 height 11
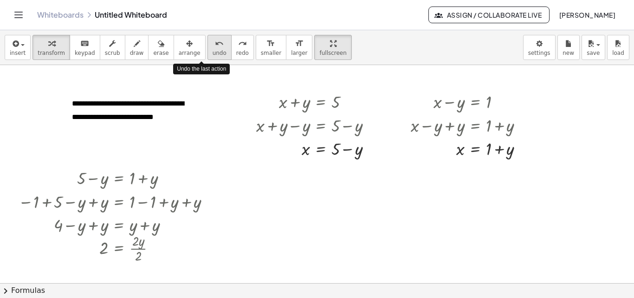
click at [215, 42] on icon "undo" at bounding box center [219, 43] width 9 height 11
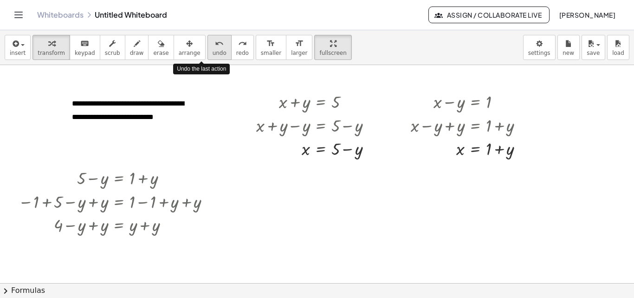
click at [215, 42] on icon "undo" at bounding box center [219, 43] width 9 height 11
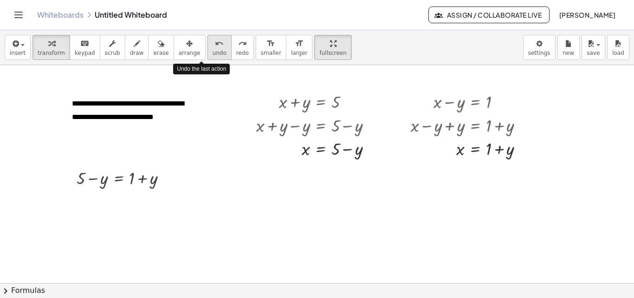
click at [215, 42] on icon "undo" at bounding box center [219, 43] width 9 height 11
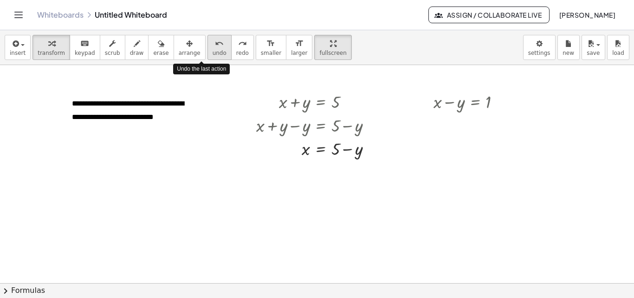
click at [215, 42] on icon "undo" at bounding box center [219, 43] width 9 height 11
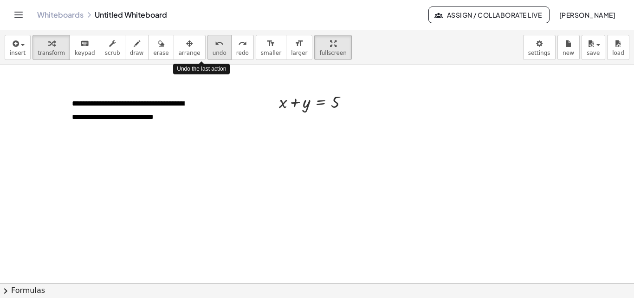
click at [215, 42] on icon "undo" at bounding box center [219, 43] width 9 height 11
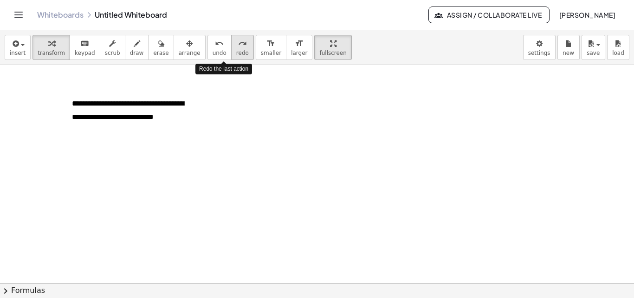
click at [238, 44] on icon "redo" at bounding box center [242, 43] width 9 height 11
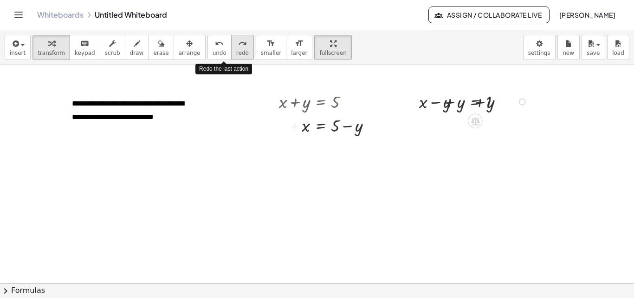
click at [238, 44] on icon "redo" at bounding box center [242, 43] width 9 height 11
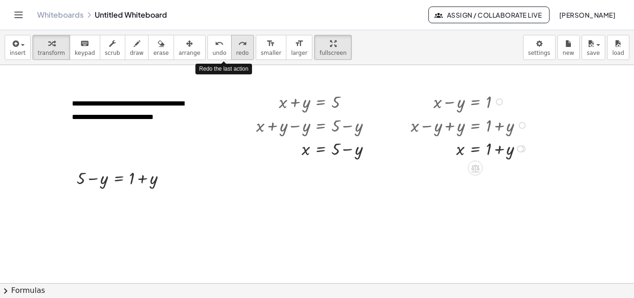
click at [238, 44] on icon "redo" at bounding box center [242, 43] width 9 height 11
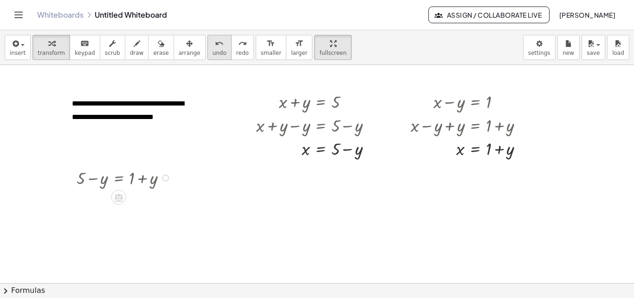
click at [208, 44] on button "undo undo" at bounding box center [220, 47] width 24 height 25
click at [213, 43] on div "undo" at bounding box center [220, 43] width 14 height 11
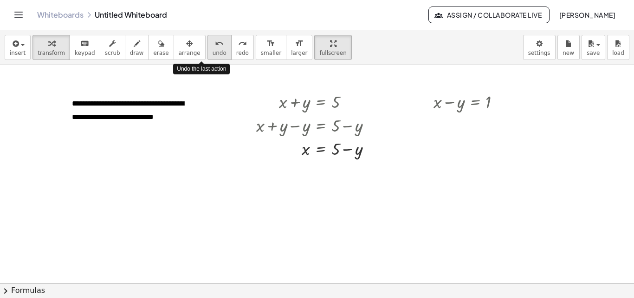
click at [213, 43] on div "undo" at bounding box center [220, 43] width 14 height 11
click at [208, 42] on button "undo undo" at bounding box center [220, 47] width 24 height 25
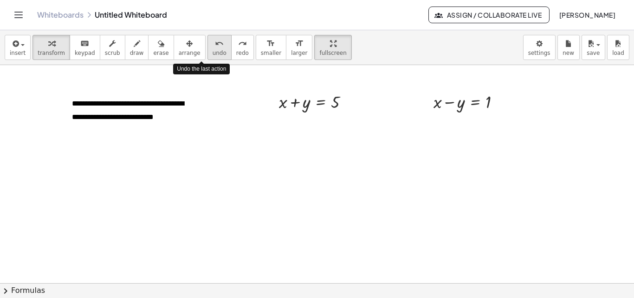
click at [208, 42] on button "undo undo" at bounding box center [220, 47] width 24 height 25
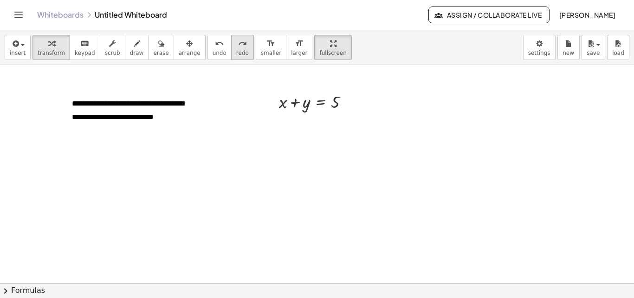
click at [238, 43] on icon "redo" at bounding box center [242, 43] width 9 height 11
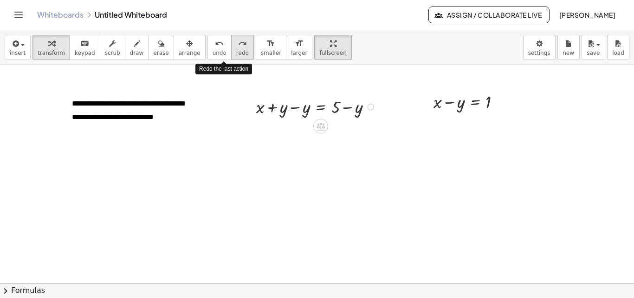
click at [238, 43] on icon "redo" at bounding box center [242, 43] width 9 height 11
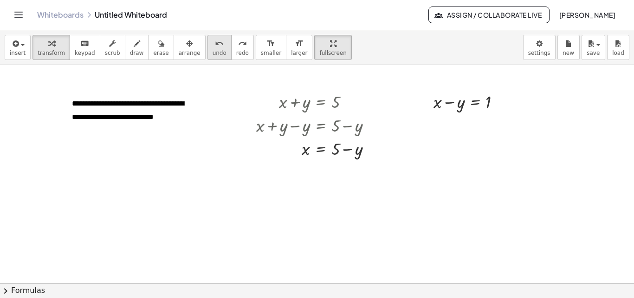
click at [215, 41] on icon "undo" at bounding box center [219, 43] width 9 height 11
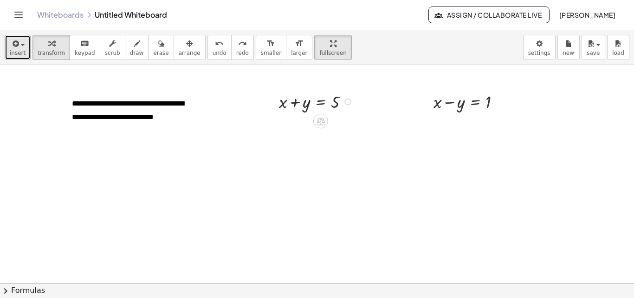
drag, startPoint x: 306, startPoint y: 103, endPoint x: 23, endPoint y: 46, distance: 288.8
click at [23, 46] on div "button" at bounding box center [18, 43] width 16 height 11
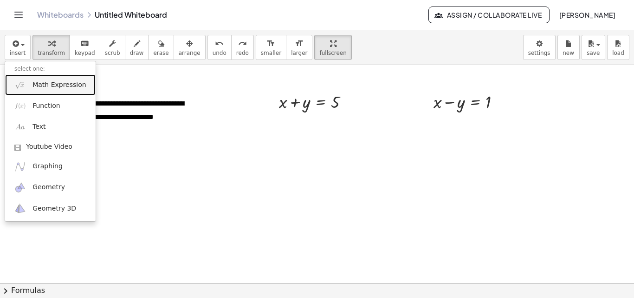
click at [37, 87] on span "Math Expression" at bounding box center [59, 84] width 53 height 9
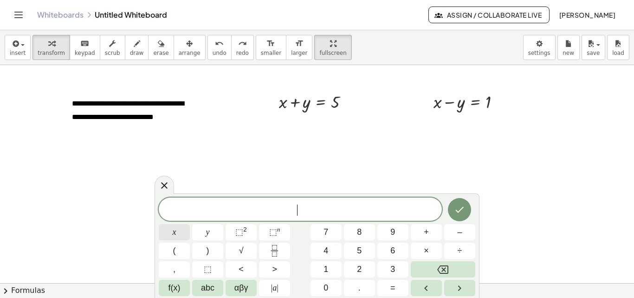
click at [178, 233] on button "x" at bounding box center [174, 232] width 31 height 16
click at [238, 46] on icon "redo" at bounding box center [242, 43] width 9 height 11
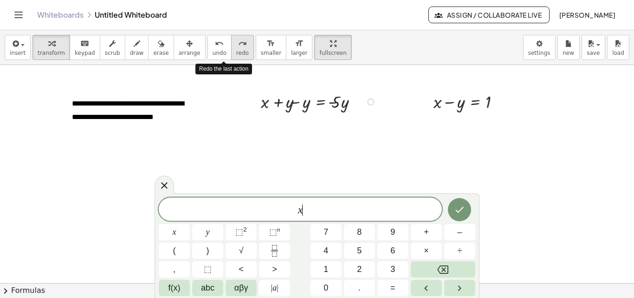
click at [238, 46] on icon "redo" at bounding box center [242, 43] width 9 height 11
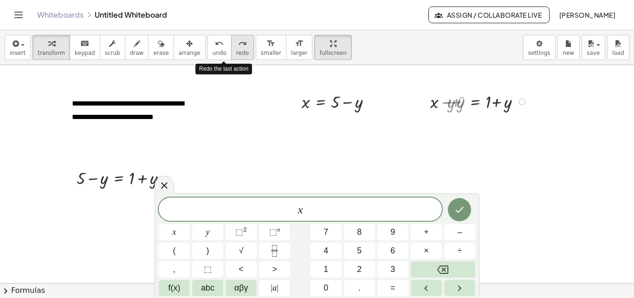
click at [238, 46] on icon "redo" at bounding box center [242, 43] width 9 height 11
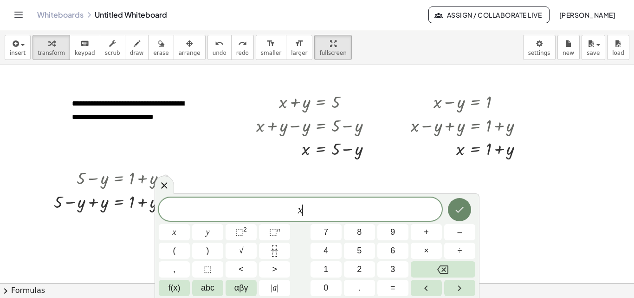
click at [459, 208] on icon "Done" at bounding box center [459, 209] width 11 height 11
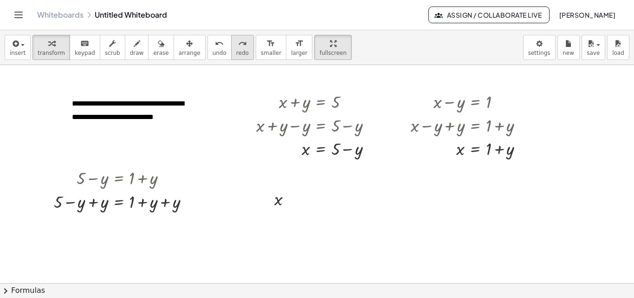
click at [238, 48] on icon "redo" at bounding box center [242, 43] width 9 height 11
click at [215, 45] on icon "undo" at bounding box center [219, 43] width 9 height 11
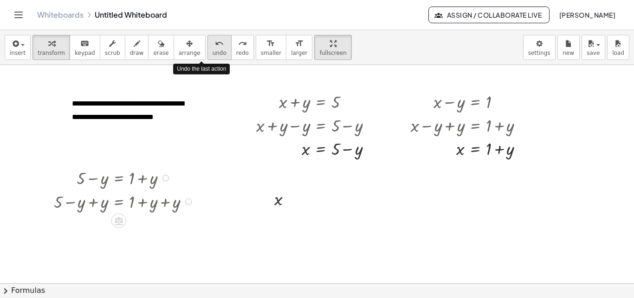
click at [215, 45] on icon "undo" at bounding box center [219, 43] width 9 height 11
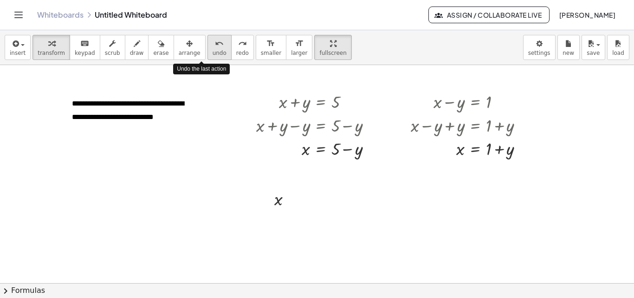
click at [215, 45] on icon "undo" at bounding box center [219, 43] width 9 height 11
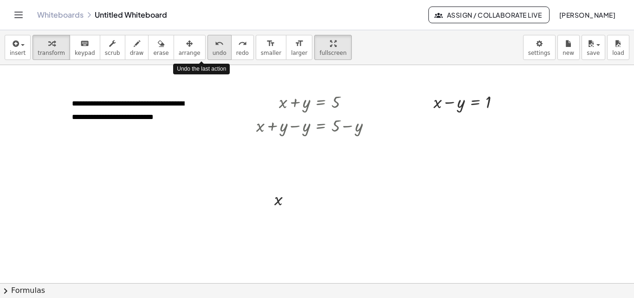
click at [215, 45] on icon "undo" at bounding box center [219, 43] width 9 height 11
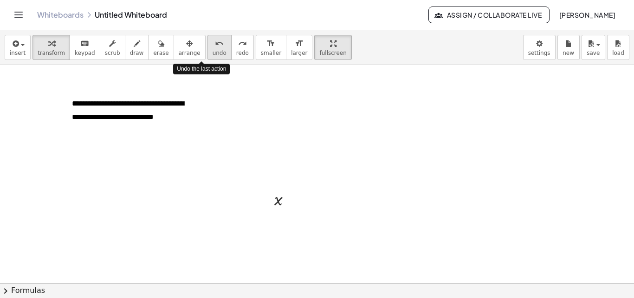
click at [215, 45] on icon "undo" at bounding box center [219, 43] width 9 height 11
click at [236, 43] on div "redo" at bounding box center [242, 43] width 13 height 11
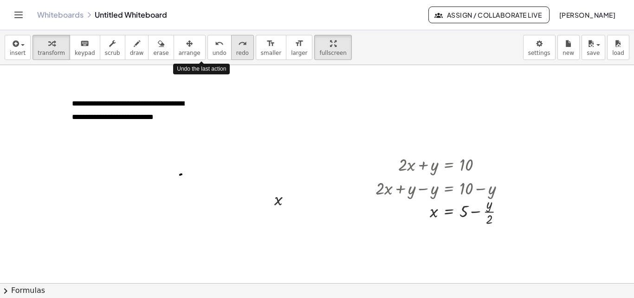
click at [236, 43] on div "redo" at bounding box center [242, 43] width 13 height 11
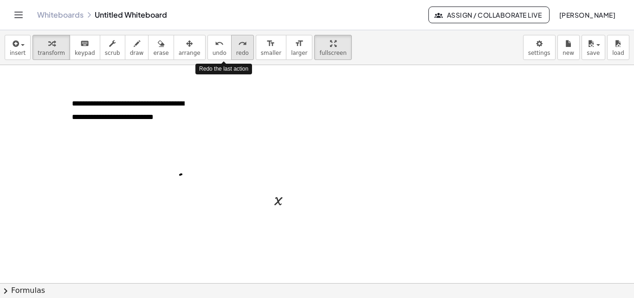
click at [236, 43] on div "redo" at bounding box center [242, 43] width 13 height 11
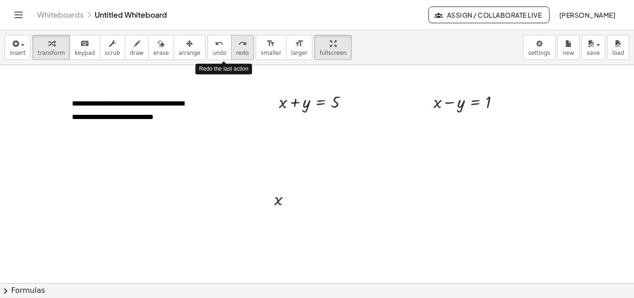
click at [236, 43] on div "redo" at bounding box center [242, 43] width 13 height 11
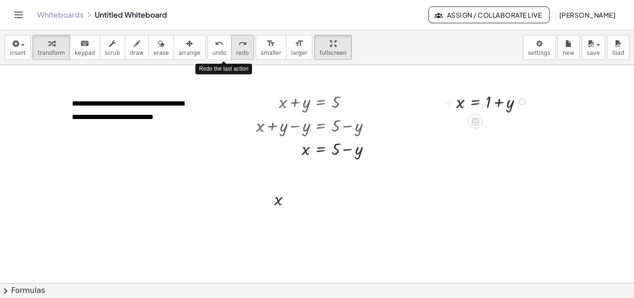
click at [236, 43] on div "redo" at bounding box center [242, 43] width 13 height 11
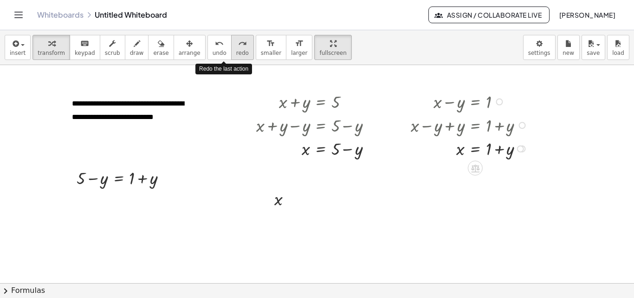
click at [236, 43] on div "redo" at bounding box center [242, 43] width 13 height 11
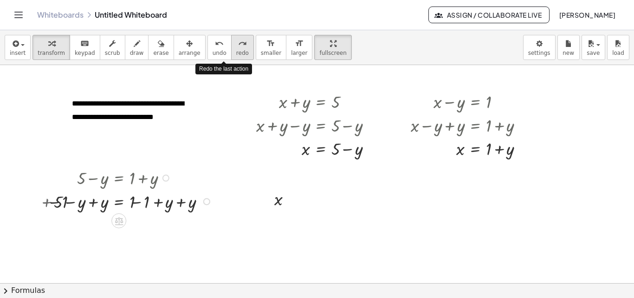
click at [236, 43] on div "redo" at bounding box center [242, 43] width 13 height 11
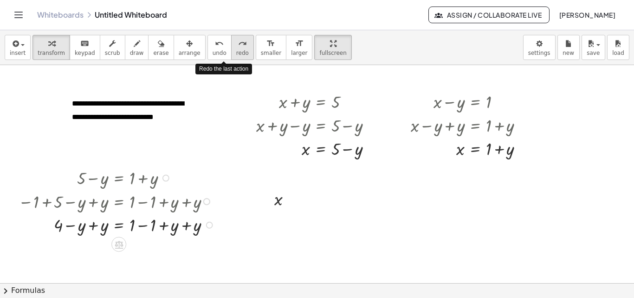
click at [236, 43] on div "redo" at bounding box center [242, 43] width 13 height 11
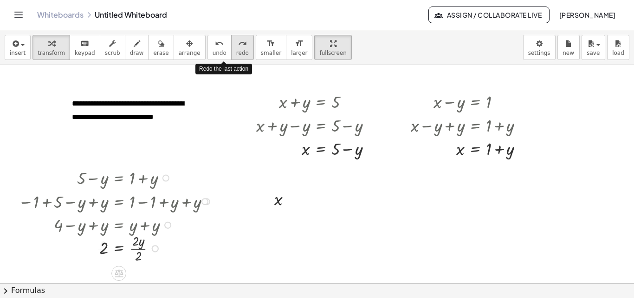
click at [236, 43] on div "redo" at bounding box center [242, 43] width 13 height 11
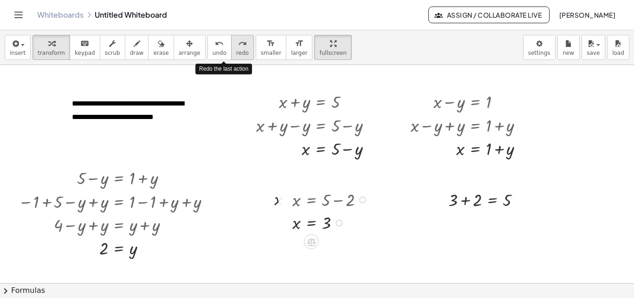
click at [236, 43] on div "redo" at bounding box center [242, 43] width 13 height 11
click at [213, 50] on span "undo" at bounding box center [220, 53] width 14 height 7
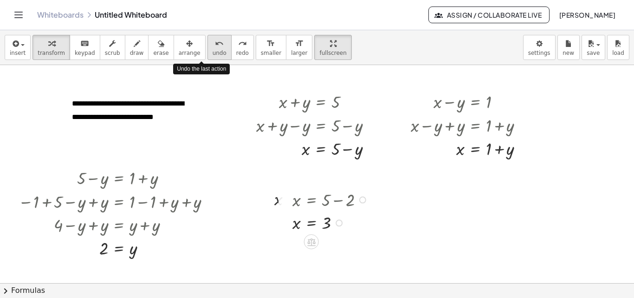
click at [213, 50] on span "undo" at bounding box center [220, 53] width 14 height 7
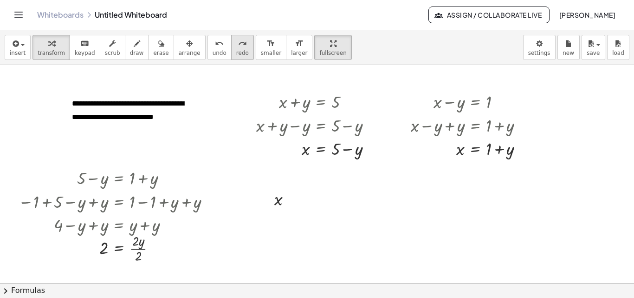
click at [238, 48] on icon "redo" at bounding box center [242, 43] width 9 height 11
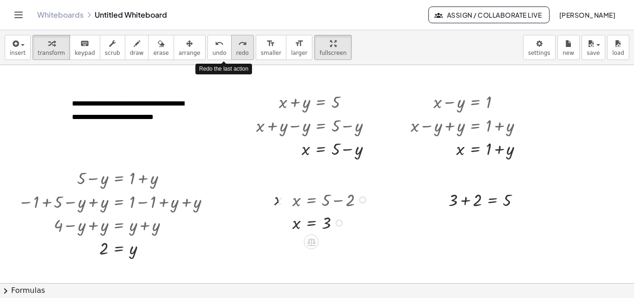
click at [238, 48] on icon "redo" at bounding box center [242, 43] width 9 height 11
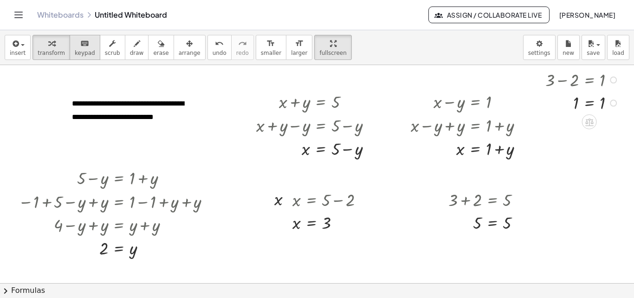
click at [81, 48] on icon "keyboard" at bounding box center [84, 43] width 9 height 11
click at [179, 45] on div "button" at bounding box center [190, 43] width 22 height 11
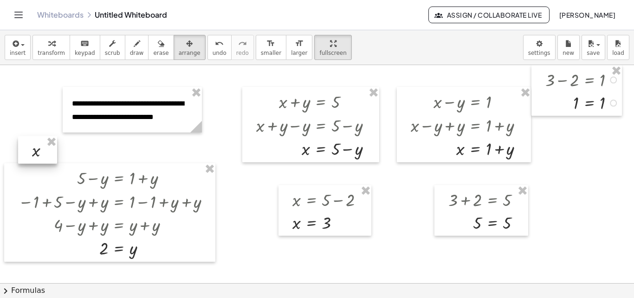
drag, startPoint x: 268, startPoint y: 195, endPoint x: 26, endPoint y: 147, distance: 246.8
click at [26, 147] on div at bounding box center [37, 149] width 39 height 27
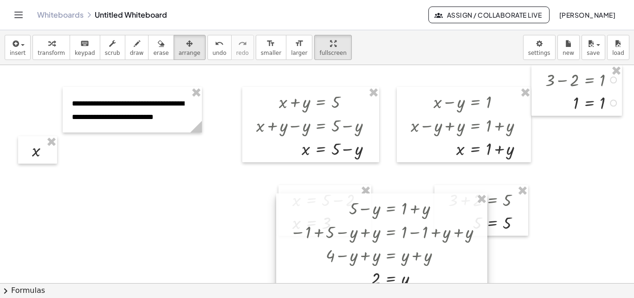
drag, startPoint x: 127, startPoint y: 184, endPoint x: 399, endPoint y: 215, distance: 273.8
click at [399, 215] on div at bounding box center [381, 242] width 211 height 98
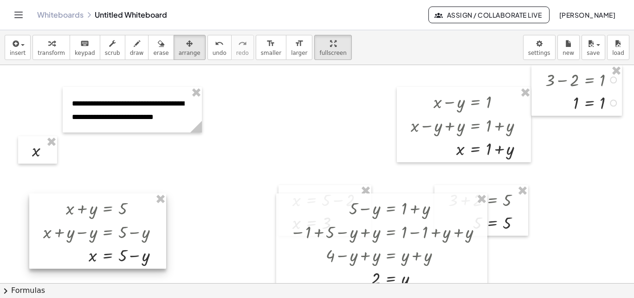
drag, startPoint x: 308, startPoint y: 144, endPoint x: 279, endPoint y: 225, distance: 86.5
click at [120, 232] on div at bounding box center [97, 230] width 137 height 75
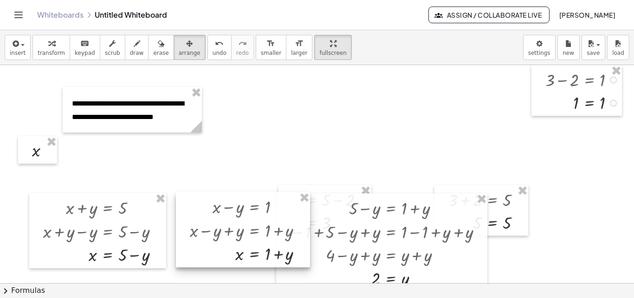
drag, startPoint x: 463, startPoint y: 126, endPoint x: 242, endPoint y: 231, distance: 244.7
click at [242, 231] on div at bounding box center [243, 229] width 134 height 75
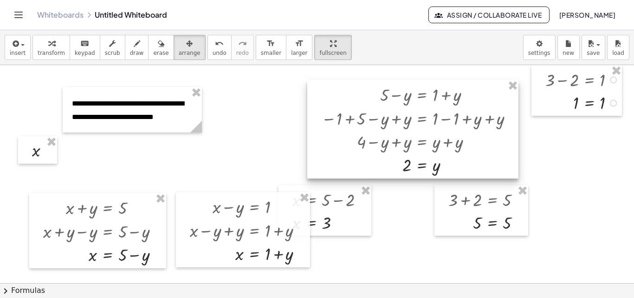
drag, startPoint x: 388, startPoint y: 227, endPoint x: 421, endPoint y: 118, distance: 113.6
click at [421, 118] on div at bounding box center [412, 129] width 211 height 98
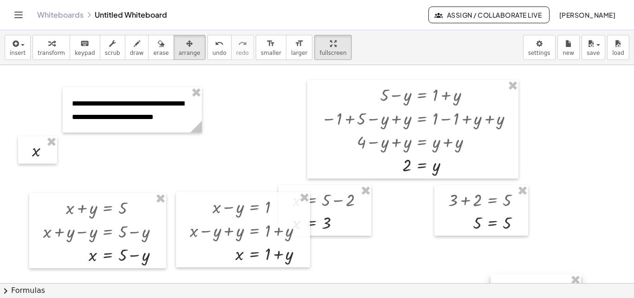
drag, startPoint x: 583, startPoint y: 95, endPoint x: 505, endPoint y: 248, distance: 172.4
click at [540, 297] on html "**********" at bounding box center [317, 149] width 634 height 298
drag, startPoint x: 480, startPoint y: 206, endPoint x: 425, endPoint y: 294, distance: 103.5
click at [425, 294] on div "**********" at bounding box center [317, 163] width 634 height 267
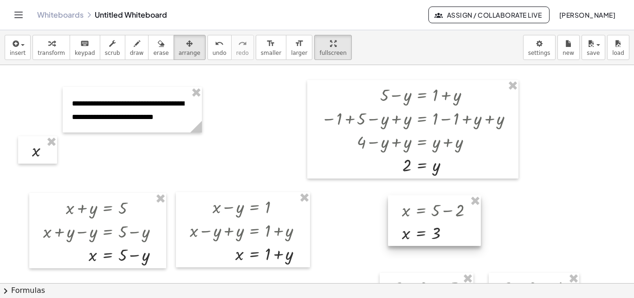
drag, startPoint x: 339, startPoint y: 209, endPoint x: 449, endPoint y: 220, distance: 110.1
click at [449, 220] on div at bounding box center [434, 220] width 93 height 51
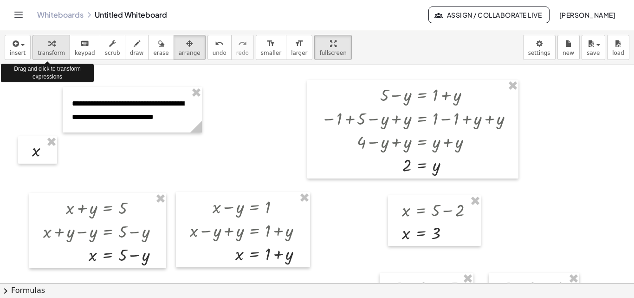
click at [48, 46] on icon "button" at bounding box center [51, 43] width 7 height 11
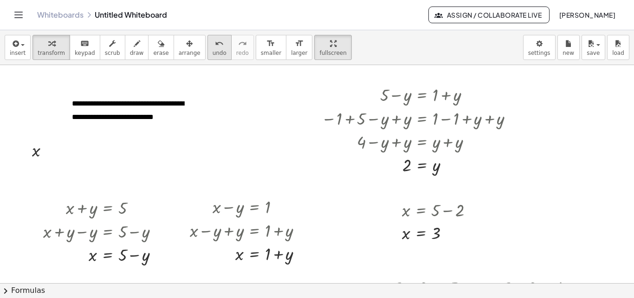
click at [215, 47] on icon "undo" at bounding box center [219, 43] width 9 height 11
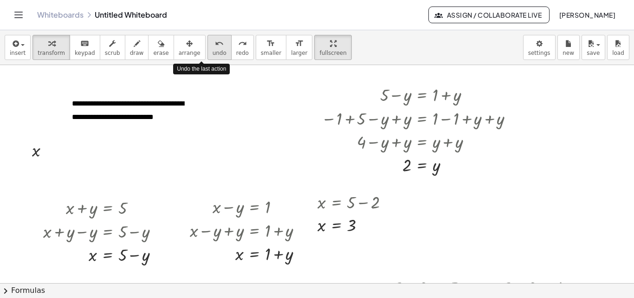
click at [215, 47] on icon "undo" at bounding box center [219, 43] width 9 height 11
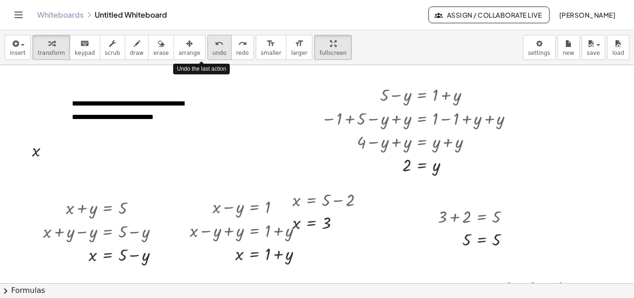
click at [215, 47] on icon "undo" at bounding box center [219, 43] width 9 height 11
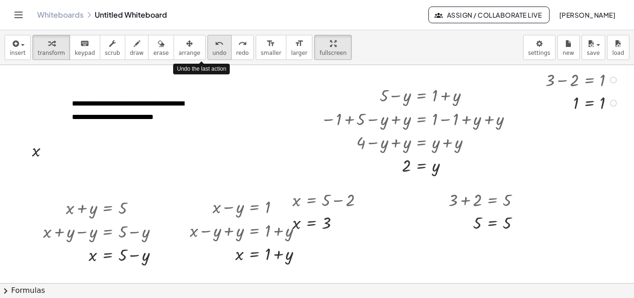
click at [215, 47] on icon "undo" at bounding box center [219, 43] width 9 height 11
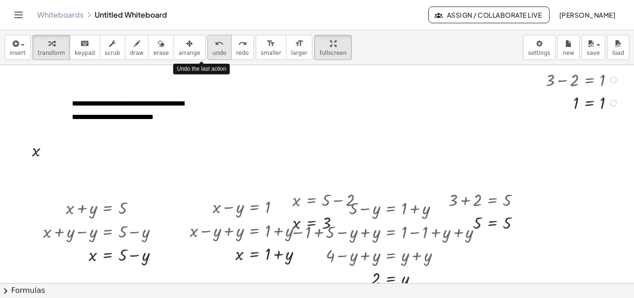
click at [215, 47] on icon "undo" at bounding box center [219, 43] width 9 height 11
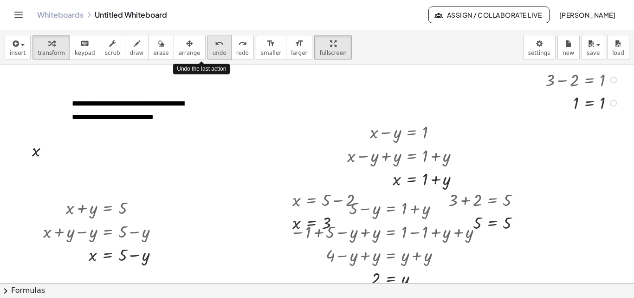
click at [215, 47] on icon "undo" at bounding box center [219, 43] width 9 height 11
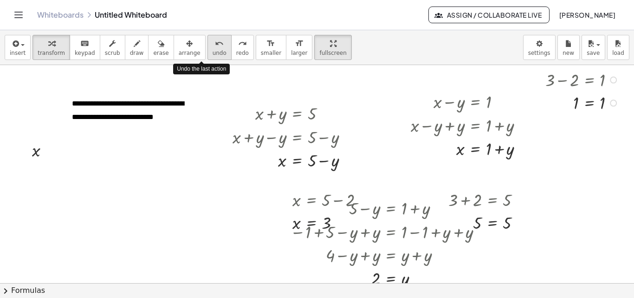
click at [215, 47] on icon "undo" at bounding box center [219, 43] width 9 height 11
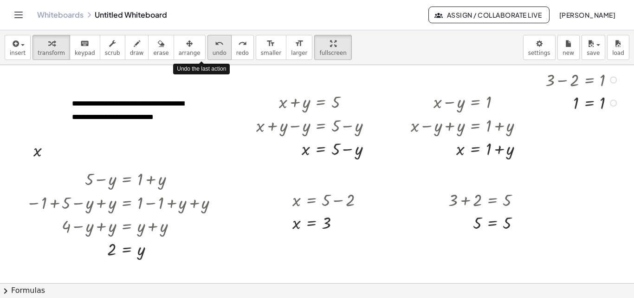
click at [215, 47] on icon "undo" at bounding box center [219, 43] width 9 height 11
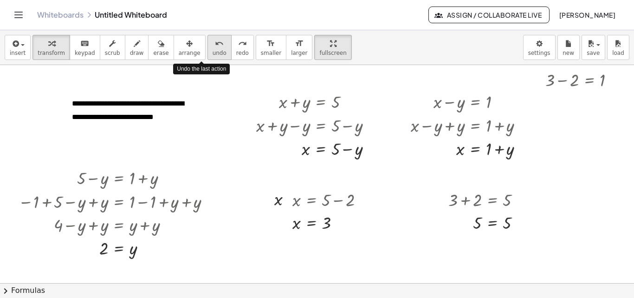
click at [215, 47] on icon "undo" at bounding box center [219, 43] width 9 height 11
click at [215, 45] on icon "undo" at bounding box center [219, 43] width 9 height 11
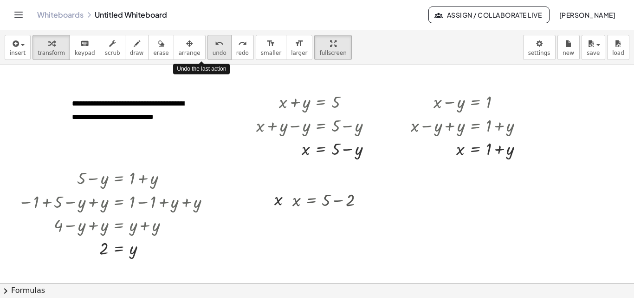
click at [215, 45] on icon "undo" at bounding box center [219, 43] width 9 height 11
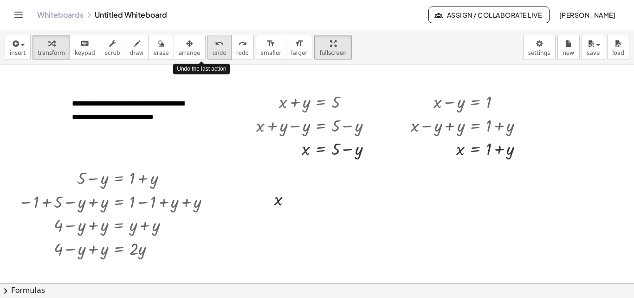
click at [215, 45] on icon "undo" at bounding box center [219, 43] width 9 height 11
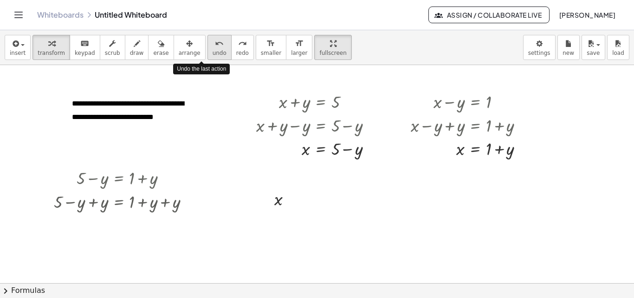
click at [215, 45] on icon "undo" at bounding box center [219, 43] width 9 height 11
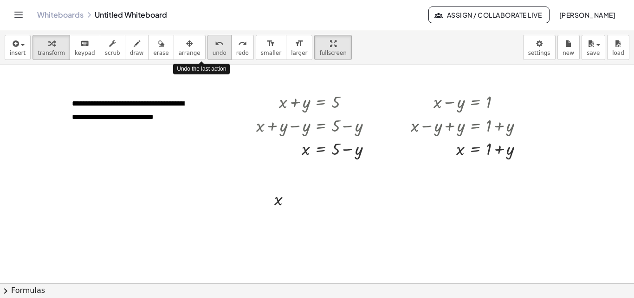
click at [215, 45] on icon "undo" at bounding box center [219, 43] width 9 height 11
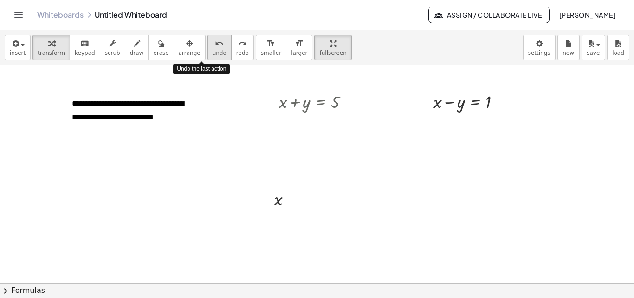
click at [215, 45] on icon "undo" at bounding box center [219, 43] width 9 height 11
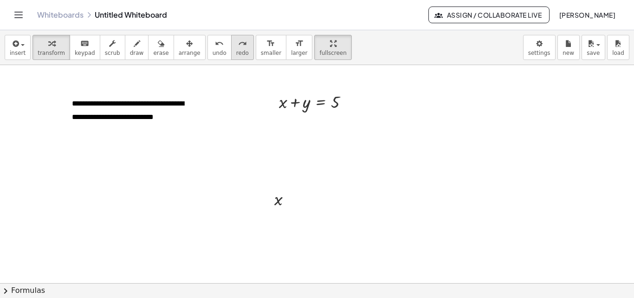
click at [238, 45] on icon "redo" at bounding box center [242, 43] width 9 height 11
click at [186, 46] on icon "button" at bounding box center [189, 43] width 7 height 11
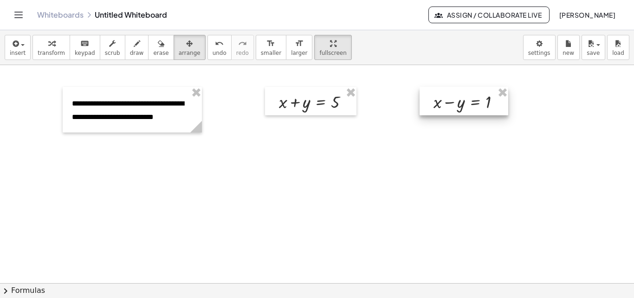
drag, startPoint x: 473, startPoint y: 102, endPoint x: 487, endPoint y: 93, distance: 16.7
drag, startPoint x: 487, startPoint y: 93, endPoint x: 496, endPoint y: 103, distance: 13.5
drag, startPoint x: 496, startPoint y: 103, endPoint x: 16, endPoint y: 50, distance: 483.1
click at [16, 50] on span "insert" at bounding box center [18, 53] width 16 height 7
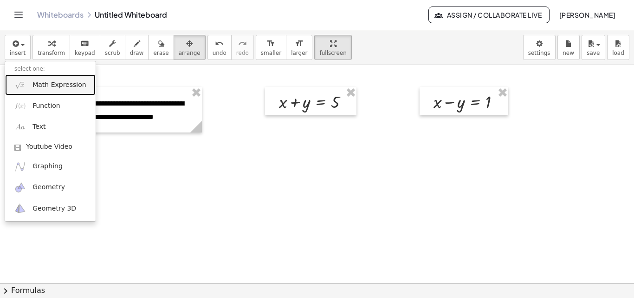
click at [44, 81] on span "Math Expression" at bounding box center [59, 84] width 53 height 9
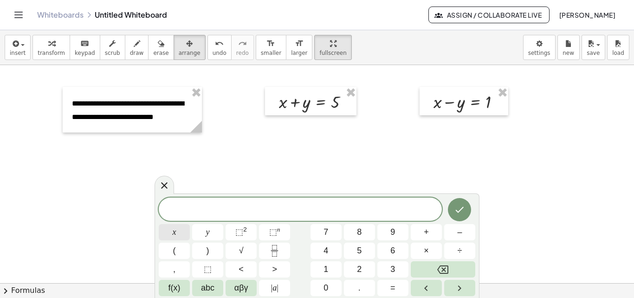
click at [176, 231] on span "x" at bounding box center [175, 232] width 4 height 13
click at [423, 235] on button "+" at bounding box center [426, 232] width 31 height 16
click at [208, 230] on span "y" at bounding box center [208, 232] width 4 height 13
click at [391, 283] on span "=" at bounding box center [393, 287] width 5 height 13
click at [362, 248] on span "5" at bounding box center [359, 250] width 5 height 13
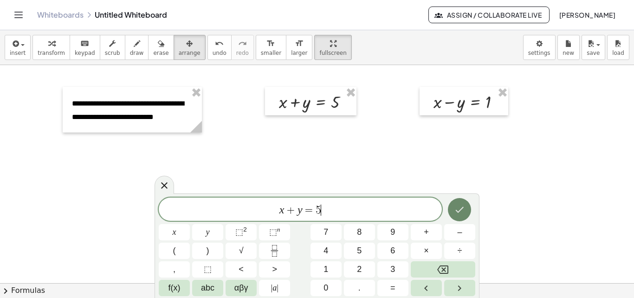
click at [457, 209] on icon "Done" at bounding box center [459, 209] width 11 height 11
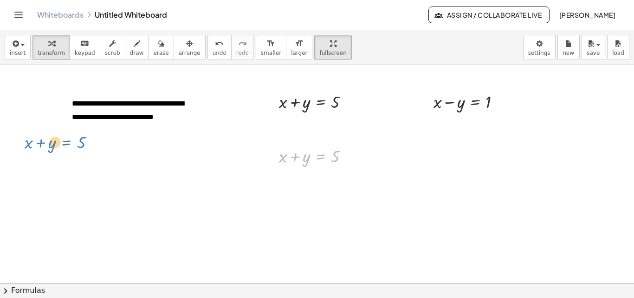
drag, startPoint x: 173, startPoint y: 156, endPoint x: 58, endPoint y: 143, distance: 115.8
click at [179, 51] on span "arrange" at bounding box center [190, 53] width 22 height 7
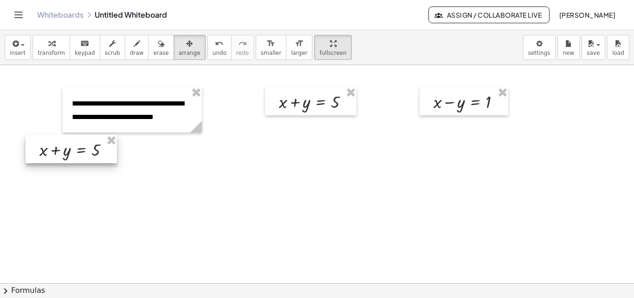
drag, startPoint x: 306, startPoint y: 156, endPoint x: 65, endPoint y: 150, distance: 240.2
click at [65, 150] on div at bounding box center [71, 149] width 91 height 28
click at [22, 45] on span "button" at bounding box center [23, 45] width 4 height 2
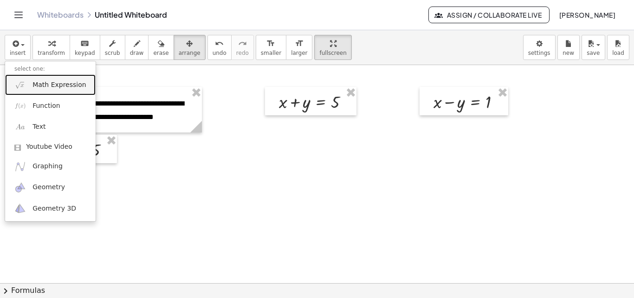
click at [34, 83] on span "Math Expression" at bounding box center [59, 84] width 53 height 9
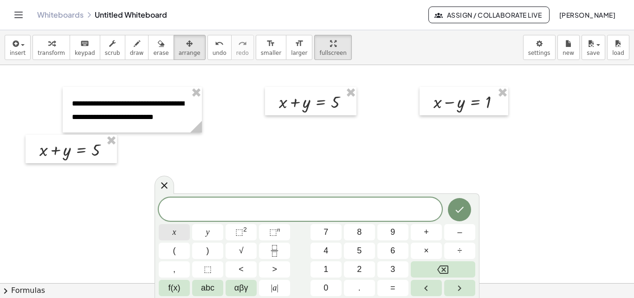
click at [178, 233] on button "x" at bounding box center [174, 232] width 31 height 16
click at [460, 237] on span "–" at bounding box center [459, 232] width 5 height 13
click at [207, 232] on span "y" at bounding box center [208, 232] width 4 height 13
click at [397, 288] on button "=" at bounding box center [393, 288] width 31 height 16
click at [322, 264] on button "1" at bounding box center [326, 269] width 31 height 16
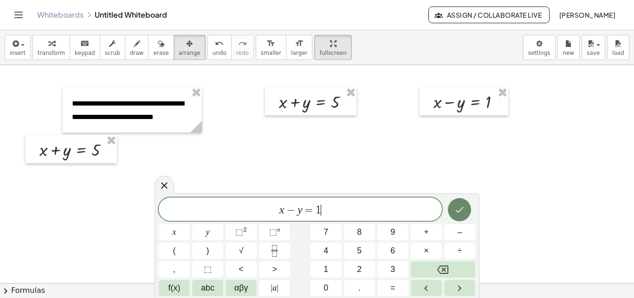
click at [461, 209] on icon "Done" at bounding box center [459, 209] width 11 height 11
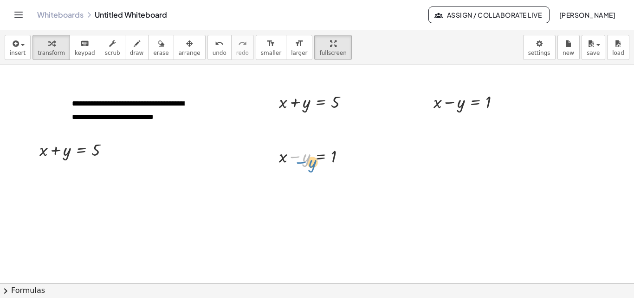
drag, startPoint x: 306, startPoint y: 161, endPoint x: 310, endPoint y: 165, distance: 5.9
click at [311, 167] on div at bounding box center [316, 155] width 84 height 24
click at [186, 46] on icon "button" at bounding box center [189, 43] width 7 height 11
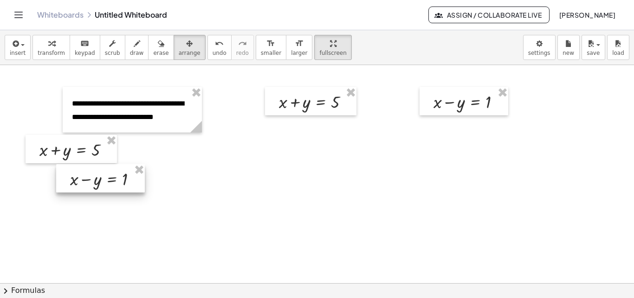
click at [145, 178] on div at bounding box center [100, 178] width 89 height 28
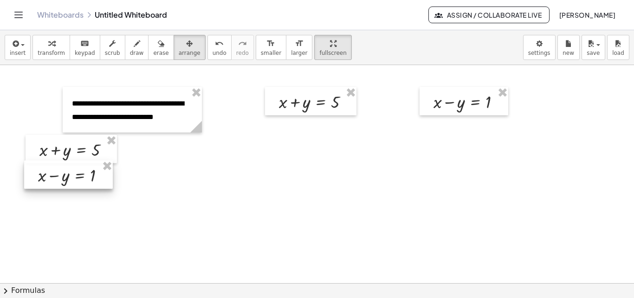
drag, startPoint x: 182, startPoint y: 178, endPoint x: 81, endPoint y: 171, distance: 101.4
click at [81, 171] on div at bounding box center [68, 174] width 89 height 28
click at [205, 171] on div at bounding box center [317, 283] width 634 height 436
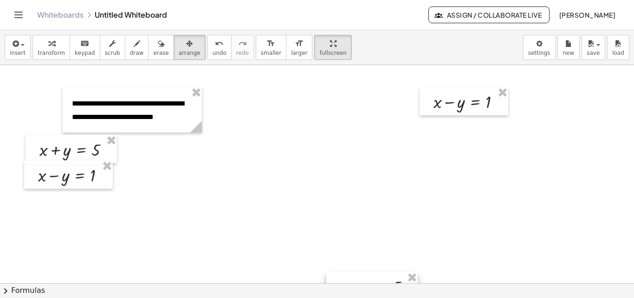
drag, startPoint x: 322, startPoint y: 130, endPoint x: 379, endPoint y: 291, distance: 170.1
click at [379, 291] on div "**********" at bounding box center [317, 163] width 634 height 267
drag, startPoint x: 383, startPoint y: 276, endPoint x: 340, endPoint y: 88, distance: 193.3
click at [340, 88] on div at bounding box center [328, 97] width 91 height 28
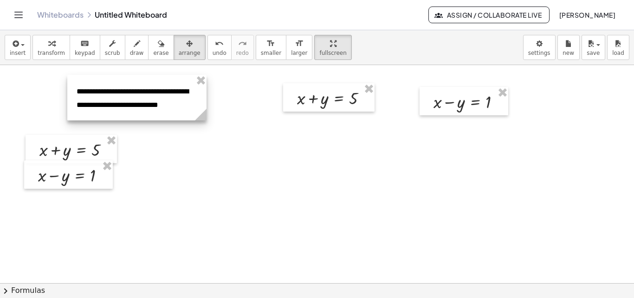
drag, startPoint x: 148, startPoint y: 107, endPoint x: 153, endPoint y: 95, distance: 12.9
click at [153, 95] on div at bounding box center [136, 98] width 139 height 46
click at [240, 134] on div at bounding box center [317, 283] width 634 height 436
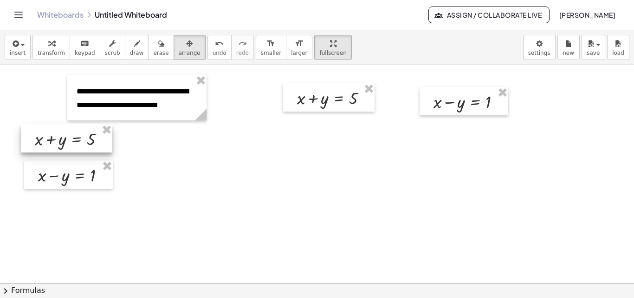
drag, startPoint x: 66, startPoint y: 147, endPoint x: 65, endPoint y: 137, distance: 9.9
click at [65, 137] on div at bounding box center [66, 138] width 91 height 28
drag, startPoint x: 64, startPoint y: 168, endPoint x: 66, endPoint y: 163, distance: 5.0
click at [66, 163] on div at bounding box center [66, 169] width 89 height 28
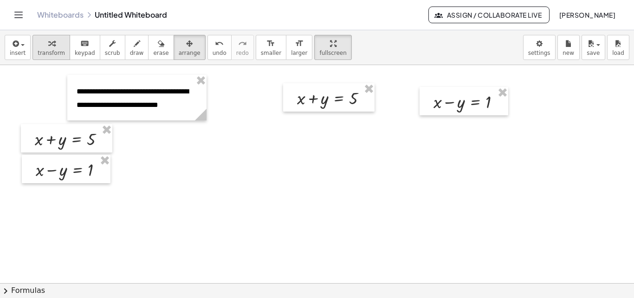
click at [51, 52] on span "transform" at bounding box center [51, 53] width 27 height 7
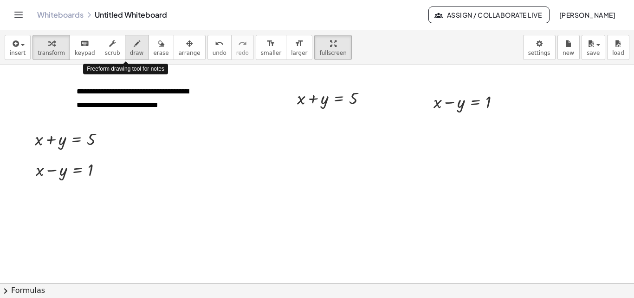
click at [134, 44] on icon "button" at bounding box center [137, 43] width 7 height 11
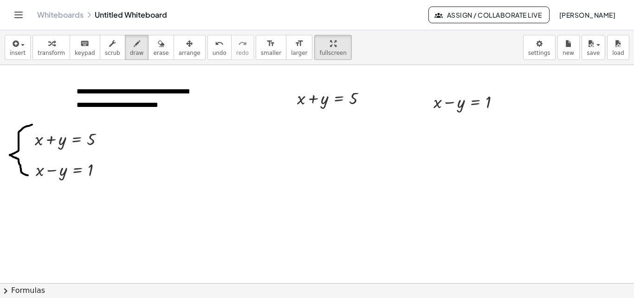
drag, startPoint x: 28, startPoint y: 126, endPoint x: 28, endPoint y: 175, distance: 49.2
click at [28, 175] on div at bounding box center [317, 283] width 634 height 436
drag, startPoint x: 143, startPoint y: 46, endPoint x: 120, endPoint y: 77, distance: 38.7
click at [153, 46] on div "button" at bounding box center [160, 43] width 15 height 11
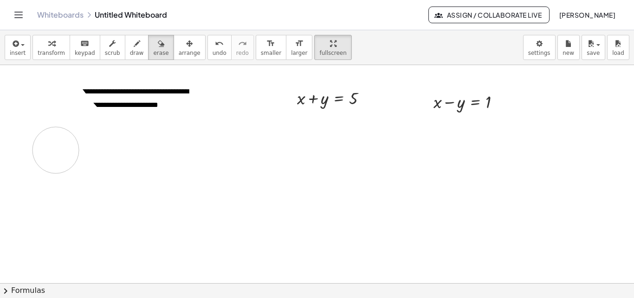
drag, startPoint x: 25, startPoint y: 127, endPoint x: 56, endPoint y: 150, distance: 38.2
click at [56, 150] on div at bounding box center [317, 283] width 634 height 436
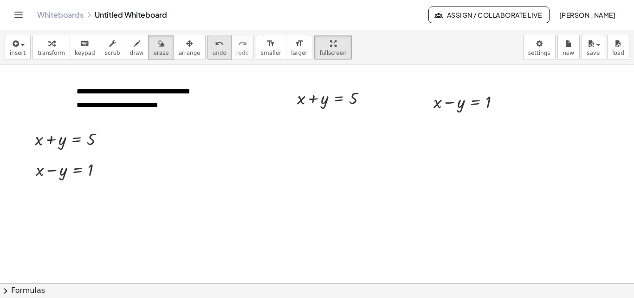
click at [215, 46] on icon "undo" at bounding box center [219, 43] width 9 height 11
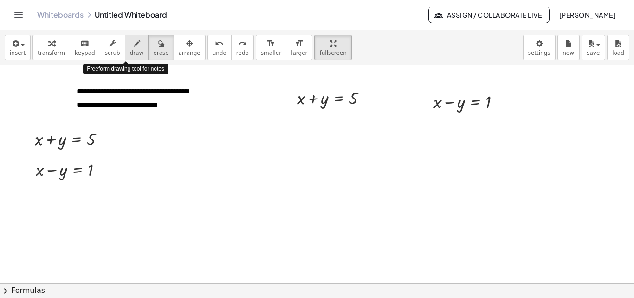
click at [134, 48] on icon "button" at bounding box center [137, 43] width 7 height 11
drag, startPoint x: 10, startPoint y: 142, endPoint x: 14, endPoint y: 142, distance: 4.7
click at [14, 142] on div at bounding box center [317, 283] width 634 height 436
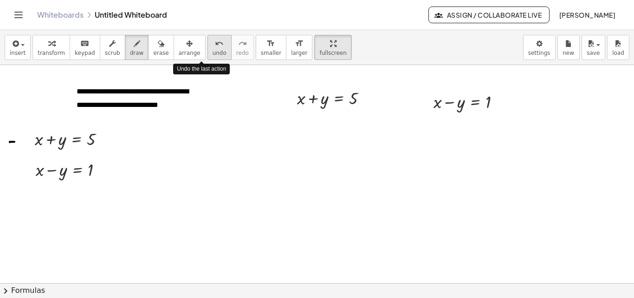
click at [215, 44] on icon "undo" at bounding box center [219, 43] width 9 height 11
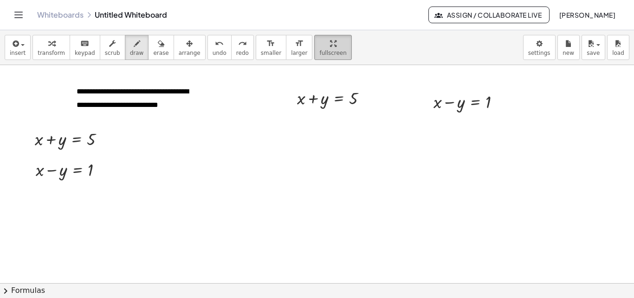
click at [319, 51] on span "fullscreen" at bounding box center [332, 53] width 27 height 7
drag, startPoint x: 309, startPoint y: 47, endPoint x: 481, endPoint y: 85, distance: 176.2
click at [309, 87] on div "**********" at bounding box center [317, 163] width 634 height 267
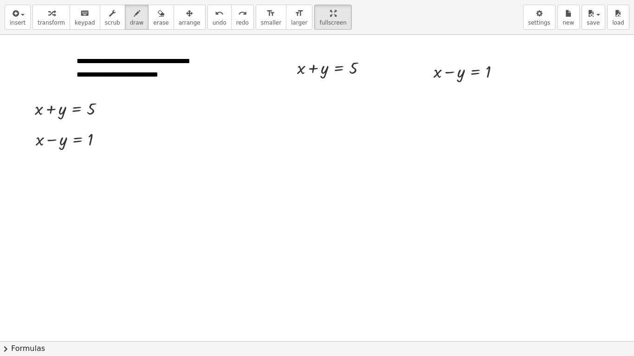
click at [584, 204] on div at bounding box center [317, 341] width 634 height 613
drag, startPoint x: 319, startPoint y: 67, endPoint x: 373, endPoint y: 69, distance: 54.4
click at [373, 69] on div at bounding box center [317, 342] width 634 height 614
click at [215, 12] on icon "undo" at bounding box center [219, 13] width 9 height 11
click at [51, 13] on icon "button" at bounding box center [51, 13] width 7 height 11
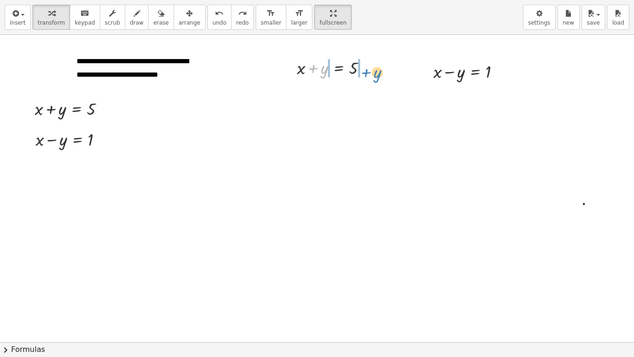
drag, startPoint x: 318, startPoint y: 67, endPoint x: 371, endPoint y: 72, distance: 53.1
click at [371, 72] on div at bounding box center [336, 67] width 86 height 24
drag, startPoint x: 313, startPoint y: 91, endPoint x: 342, endPoint y: 91, distance: 29.3
click at [313, 91] on div at bounding box center [336, 91] width 132 height 24
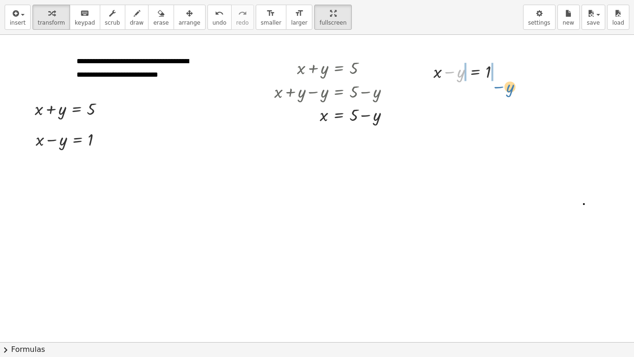
drag, startPoint x: 452, startPoint y: 72, endPoint x: 503, endPoint y: 88, distance: 52.9
click at [503, 88] on div "**********" at bounding box center [317, 342] width 634 height 614
click at [451, 74] on div at bounding box center [470, 71] width 129 height 24
click at [557, 98] on div at bounding box center [317, 342] width 634 height 614
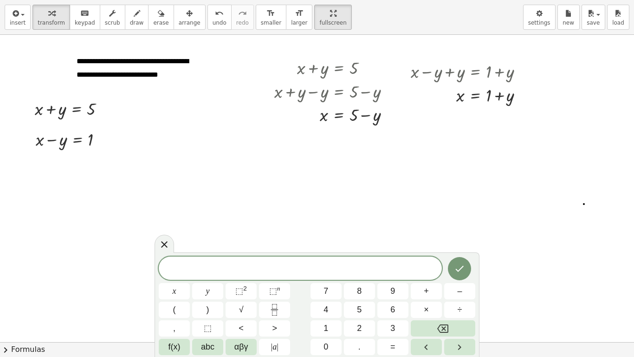
click at [288, 267] on span "​" at bounding box center [300, 268] width 283 height 13
click at [354, 297] on button "5" at bounding box center [359, 309] width 31 height 16
click at [453, 292] on button "–" at bounding box center [459, 291] width 31 height 16
click at [210, 290] on button "y" at bounding box center [207, 291] width 31 height 16
click at [395, 297] on span "=" at bounding box center [393, 346] width 5 height 13
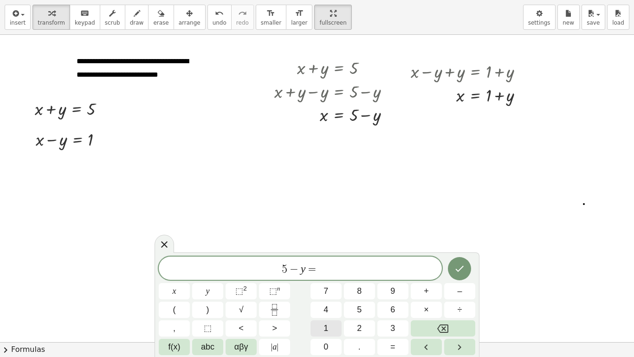
click at [330, 297] on button "1" at bounding box center [326, 328] width 31 height 16
click at [428, 292] on span "+" at bounding box center [426, 291] width 5 height 13
click at [201, 293] on button "y" at bounding box center [207, 291] width 31 height 16
click at [461, 267] on icon "Done" at bounding box center [459, 268] width 11 height 11
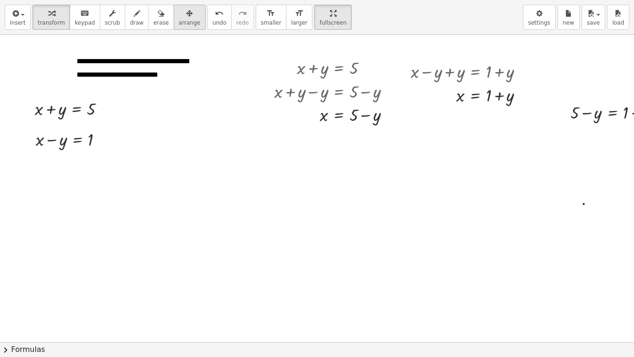
click at [186, 14] on icon "button" at bounding box center [189, 13] width 7 height 11
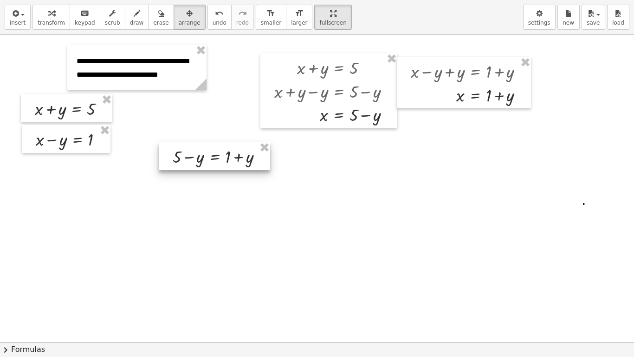
drag, startPoint x: 553, startPoint y: 129, endPoint x: 189, endPoint y: 155, distance: 365.0
click at [189, 155] on div at bounding box center [214, 156] width 111 height 28
click at [48, 14] on icon "button" at bounding box center [51, 13] width 7 height 11
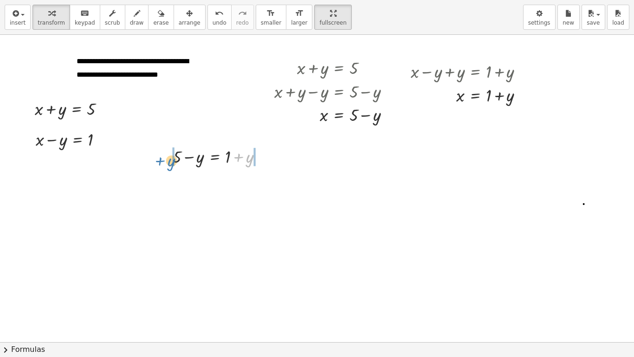
drag, startPoint x: 240, startPoint y: 158, endPoint x: 171, endPoint y: 160, distance: 69.2
click at [161, 161] on div "+ y + 5 − y = + 1 + y" at bounding box center [214, 156] width 111 height 28
drag, startPoint x: 263, startPoint y: 180, endPoint x: 191, endPoint y: 184, distance: 72.1
click at [262, 180] on div at bounding box center [212, 180] width 165 height 24
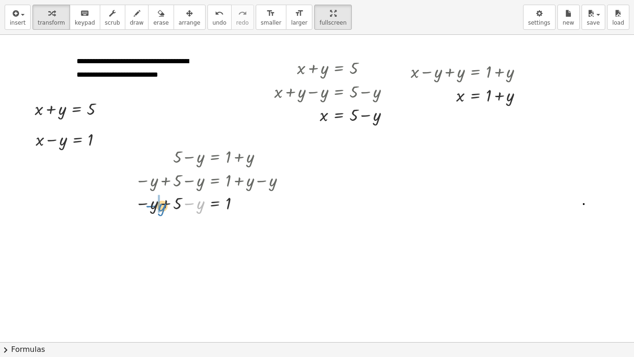
drag, startPoint x: 189, startPoint y: 203, endPoint x: 161, endPoint y: 202, distance: 28.8
click at [150, 205] on div at bounding box center [212, 202] width 165 height 23
click at [166, 226] on div at bounding box center [212, 225] width 165 height 23
drag, startPoint x: 195, startPoint y: 249, endPoint x: 246, endPoint y: 253, distance: 50.8
click at [246, 253] on div at bounding box center [212, 249] width 165 height 24
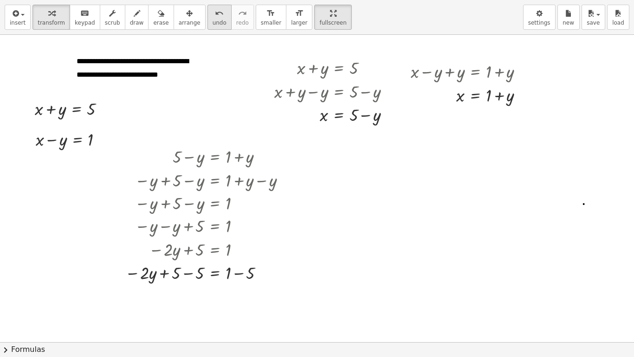
click at [215, 15] on icon "undo" at bounding box center [219, 13] width 9 height 11
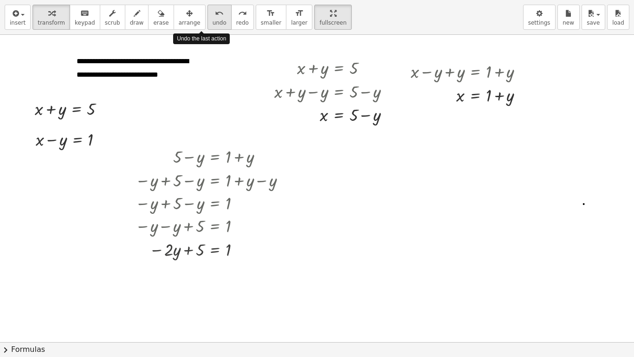
click at [215, 15] on icon "undo" at bounding box center [219, 13] width 9 height 11
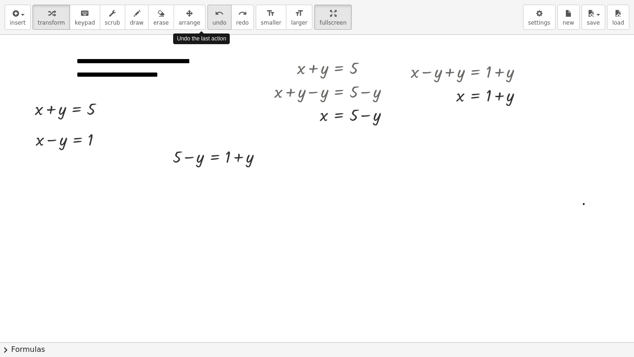
click at [215, 15] on icon "undo" at bounding box center [219, 13] width 9 height 11
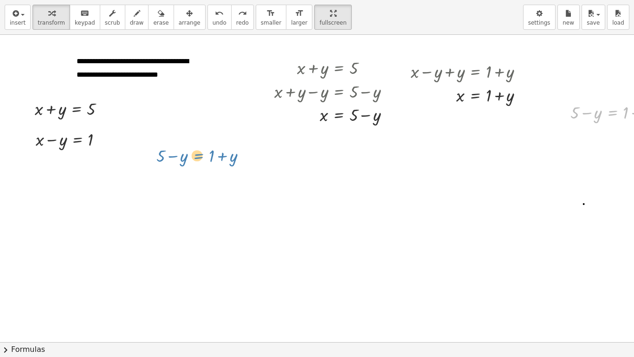
drag, startPoint x: 605, startPoint y: 110, endPoint x: 189, endPoint y: 153, distance: 417.8
click at [189, 153] on div "**********" at bounding box center [335, 342] width 671 height 614
click at [179, 14] on div "button" at bounding box center [190, 12] width 22 height 11
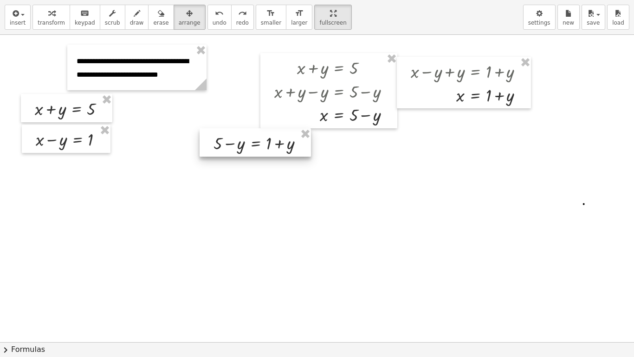
drag, startPoint x: 606, startPoint y: 116, endPoint x: 248, endPoint y: 147, distance: 358.9
click at [248, 147] on div at bounding box center [255, 142] width 111 height 28
click at [58, 12] on div "button" at bounding box center [51, 12] width 27 height 11
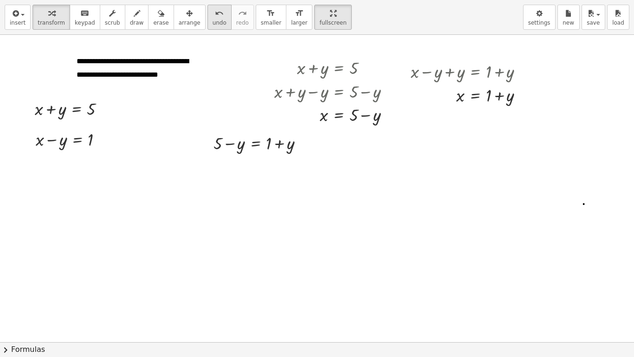
click at [215, 14] on icon "undo" at bounding box center [219, 13] width 9 height 11
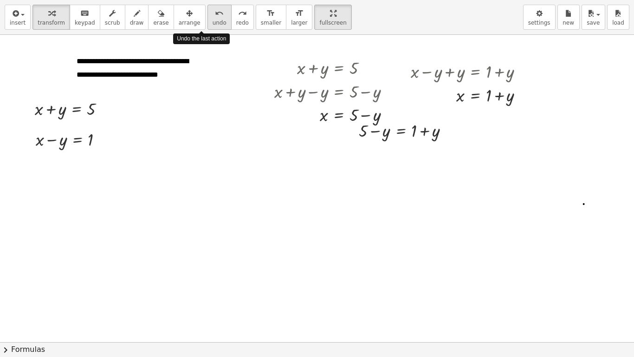
click at [215, 14] on icon "undo" at bounding box center [219, 13] width 9 height 11
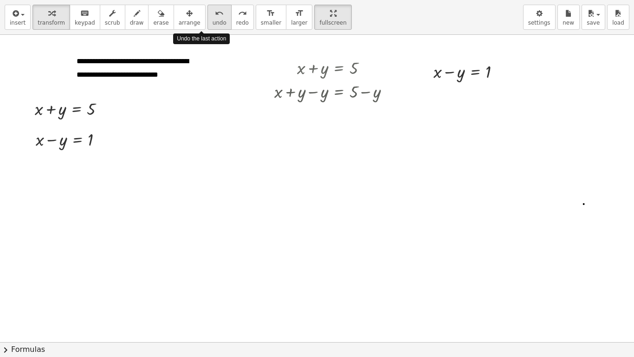
click at [215, 14] on icon "undo" at bounding box center [219, 13] width 9 height 11
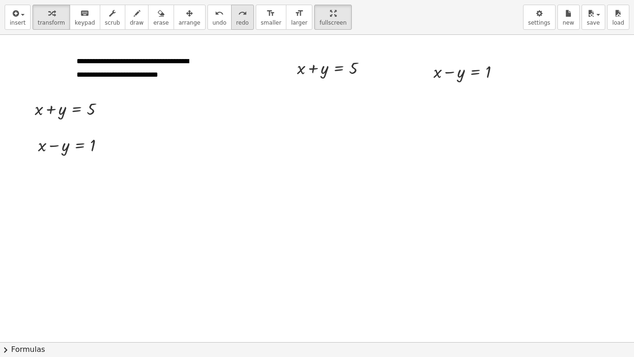
click at [236, 13] on div "redo" at bounding box center [242, 12] width 13 height 11
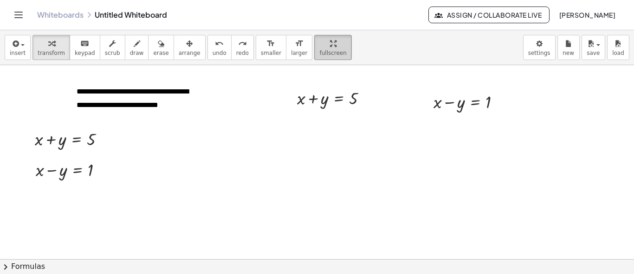
click at [330, 41] on icon "button" at bounding box center [333, 43] width 7 height 11
drag, startPoint x: 308, startPoint y: 45, endPoint x: 305, endPoint y: 59, distance: 13.8
click at [314, 59] on button "fullscreen" at bounding box center [332, 47] width 37 height 25
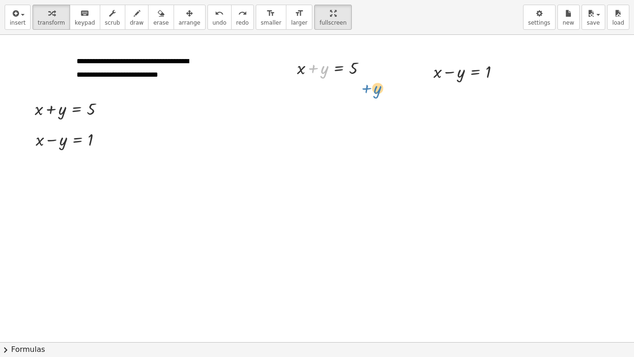
drag, startPoint x: 316, startPoint y: 68, endPoint x: 371, endPoint y: 89, distance: 58.9
click at [371, 89] on div "**********" at bounding box center [335, 342] width 671 height 614
drag, startPoint x: 323, startPoint y: 69, endPoint x: 381, endPoint y: 68, distance: 58.1
click at [313, 92] on div at bounding box center [336, 91] width 132 height 24
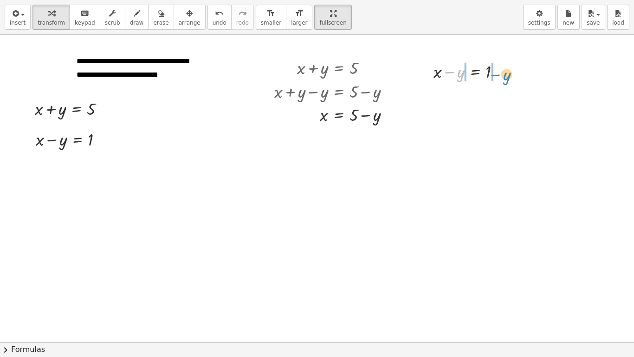
drag, startPoint x: 450, startPoint y: 72, endPoint x: 491, endPoint y: 77, distance: 41.1
click at [498, 69] on div at bounding box center [471, 71] width 84 height 24
click at [454, 71] on div at bounding box center [470, 71] width 129 height 24
click at [16, 10] on icon "button" at bounding box center [15, 13] width 8 height 11
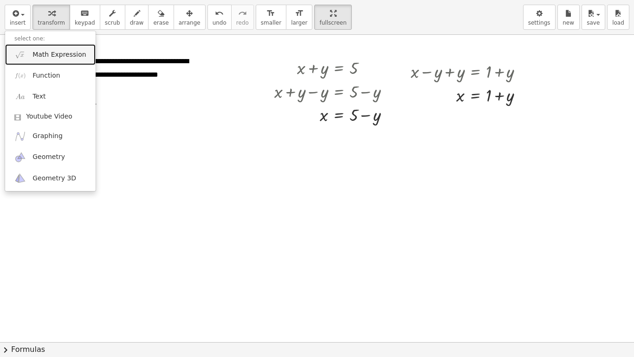
click at [27, 54] on link "Math Expression" at bounding box center [50, 54] width 91 height 21
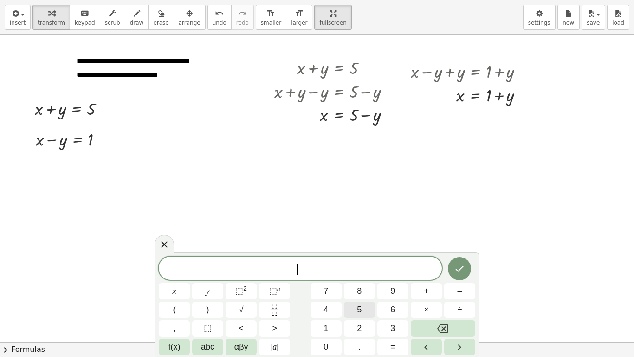
click at [355, 297] on button "5" at bounding box center [359, 309] width 31 height 16
click at [458, 290] on span "–" at bounding box center [459, 291] width 5 height 13
click at [212, 293] on button "y" at bounding box center [207, 291] width 31 height 16
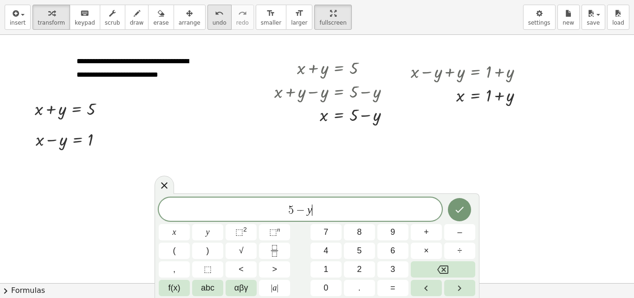
click at [215, 11] on icon "undo" at bounding box center [219, 13] width 9 height 11
click at [315, 213] on span "5 − y" at bounding box center [300, 209] width 283 height 13
click at [390, 287] on button "=" at bounding box center [393, 288] width 31 height 16
click at [326, 265] on span "1" at bounding box center [326, 269] width 5 height 13
click at [428, 244] on button "×" at bounding box center [426, 250] width 31 height 16
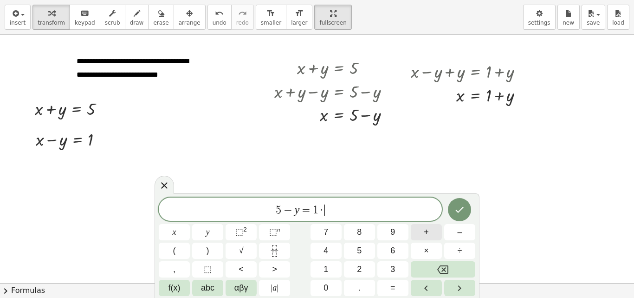
click at [425, 233] on span "+" at bounding box center [426, 232] width 5 height 13
click at [448, 267] on icon "Backspace" at bounding box center [442, 269] width 11 height 8
click at [427, 234] on span "+" at bounding box center [426, 232] width 5 height 13
click at [209, 235] on span "y" at bounding box center [208, 232] width 4 height 13
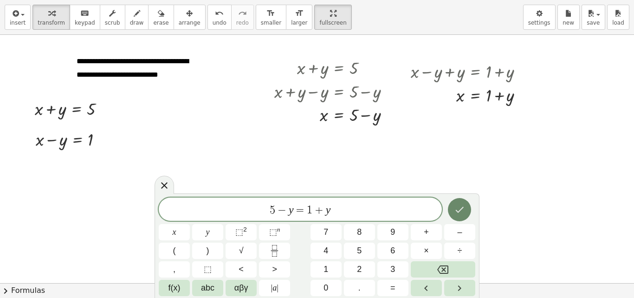
click at [458, 210] on icon "Done" at bounding box center [459, 209] width 11 height 11
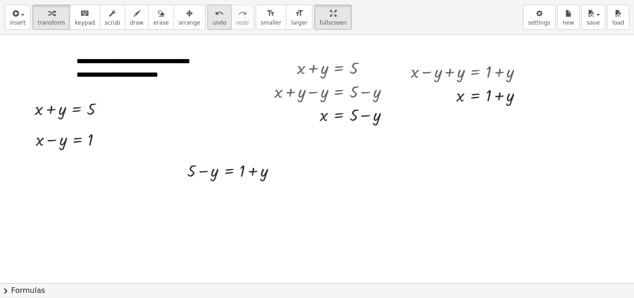
click at [215, 18] on icon "undo" at bounding box center [219, 13] width 9 height 11
drag, startPoint x: 496, startPoint y: 227, endPoint x: 608, endPoint y: 223, distance: 111.5
click at [186, 15] on icon "button" at bounding box center [189, 13] width 7 height 11
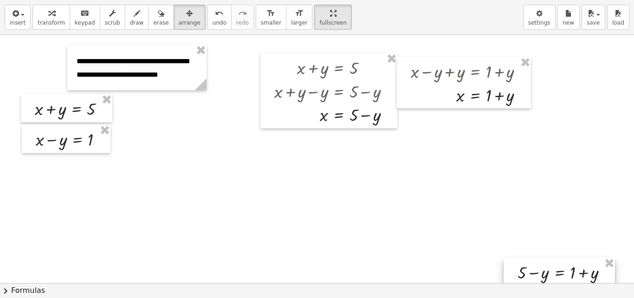
drag, startPoint x: 229, startPoint y: 173, endPoint x: 560, endPoint y: 275, distance: 346.5
click at [560, 275] on div at bounding box center [559, 271] width 111 height 28
click at [48, 14] on icon "button" at bounding box center [51, 13] width 7 height 11
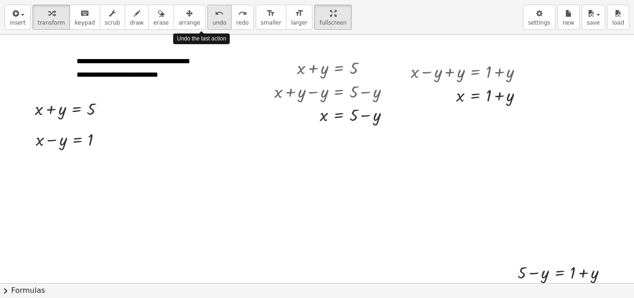
click at [215, 15] on icon "undo" at bounding box center [219, 13] width 9 height 11
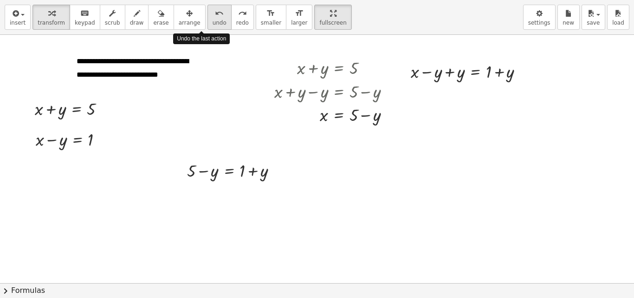
click at [215, 15] on icon "undo" at bounding box center [219, 13] width 9 height 11
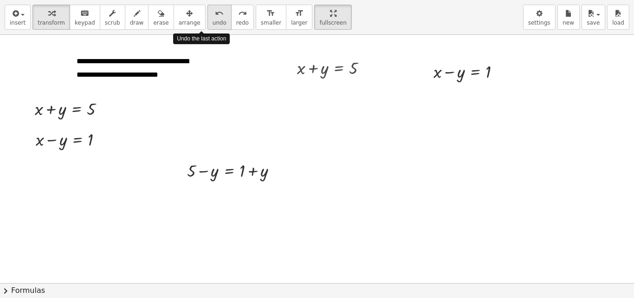
click at [215, 15] on icon "undo" at bounding box center [219, 13] width 9 height 11
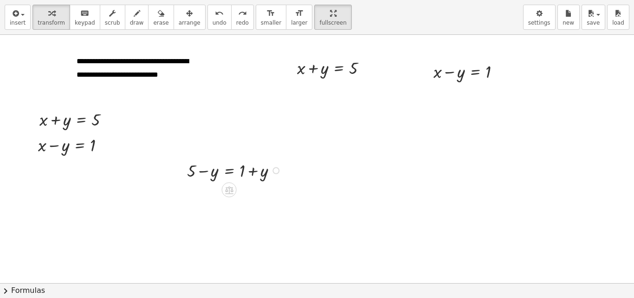
click at [228, 166] on div at bounding box center [235, 170] width 106 height 24
click at [215, 18] on icon "undo" at bounding box center [219, 13] width 9 height 11
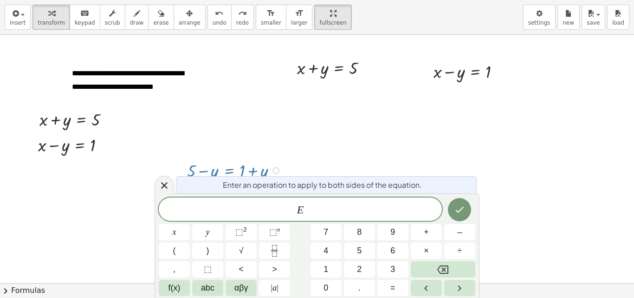
click at [287, 118] on div at bounding box center [335, 283] width 671 height 496
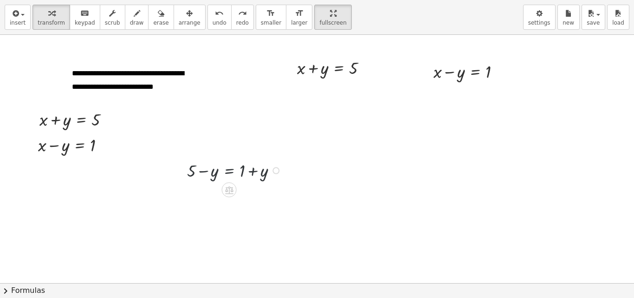
click at [179, 20] on span "arrange" at bounding box center [190, 23] width 22 height 7
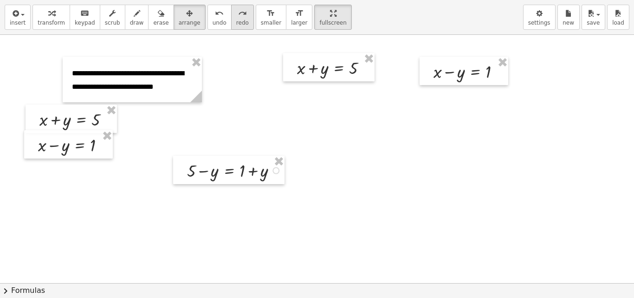
click at [236, 20] on span "redo" at bounding box center [242, 23] width 13 height 7
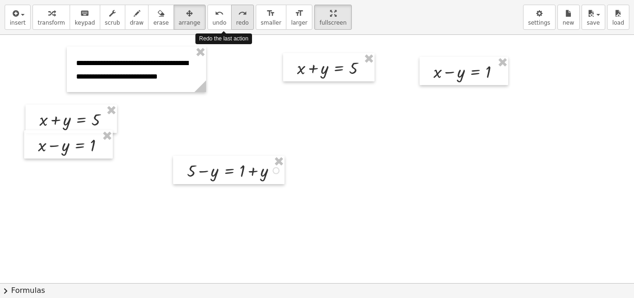
click at [236, 20] on span "redo" at bounding box center [242, 23] width 13 height 7
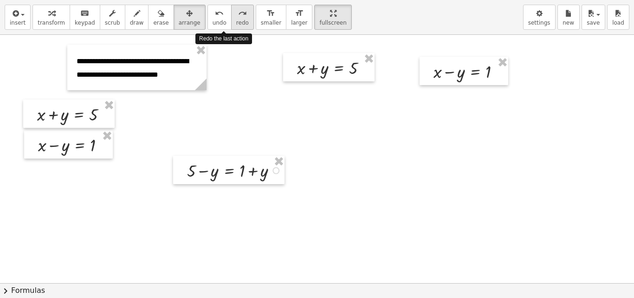
click at [236, 20] on span "redo" at bounding box center [242, 23] width 13 height 7
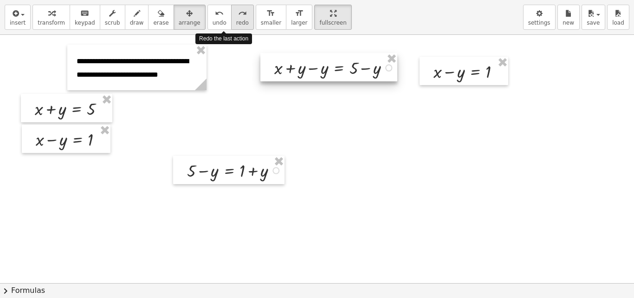
click at [236, 20] on span "redo" at bounding box center [242, 23] width 13 height 7
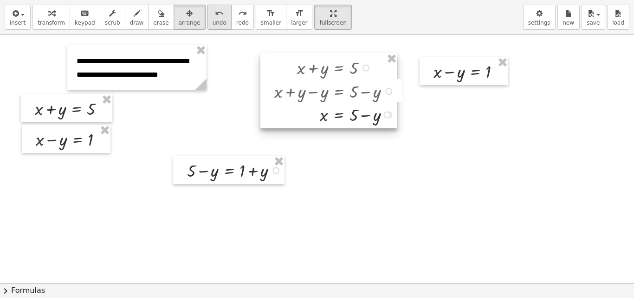
click at [215, 17] on icon "undo" at bounding box center [219, 13] width 9 height 11
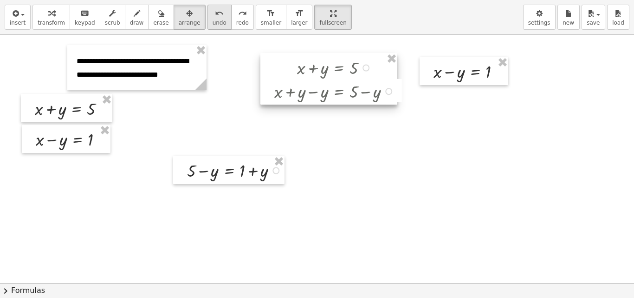
click at [215, 17] on icon "undo" at bounding box center [219, 13] width 9 height 11
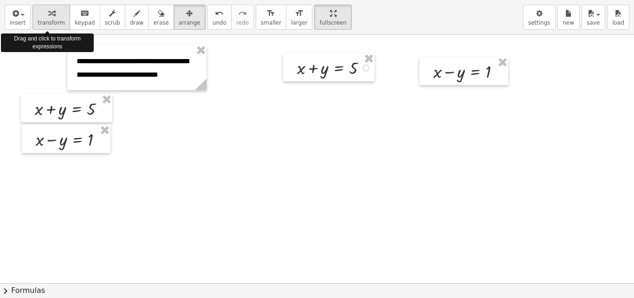
click at [48, 11] on icon "button" at bounding box center [51, 13] width 7 height 11
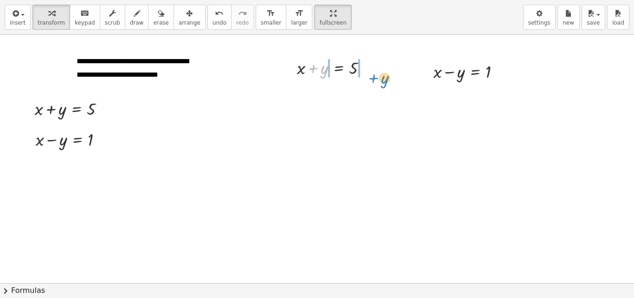
drag, startPoint x: 316, startPoint y: 68, endPoint x: 369, endPoint y: 69, distance: 53.0
click at [378, 70] on div at bounding box center [336, 67] width 86 height 24
click at [311, 92] on div at bounding box center [336, 91] width 132 height 24
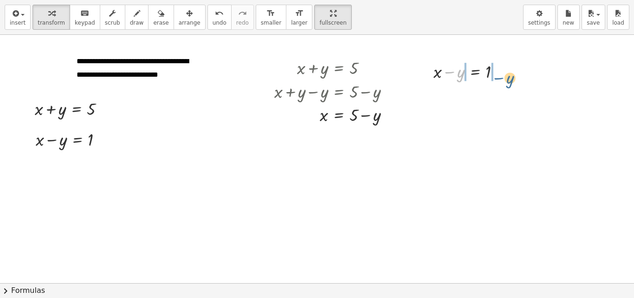
drag, startPoint x: 451, startPoint y: 72, endPoint x: 461, endPoint y: 89, distance: 20.0
click at [503, 77] on div at bounding box center [471, 71] width 84 height 24
click at [450, 72] on div at bounding box center [470, 71] width 129 height 24
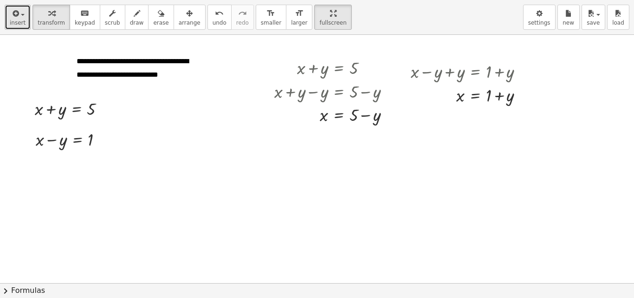
click at [17, 16] on icon "button" at bounding box center [15, 13] width 8 height 11
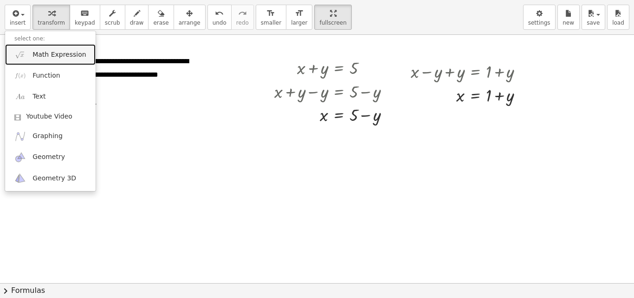
click at [31, 52] on link "Math Expression" at bounding box center [50, 54] width 91 height 21
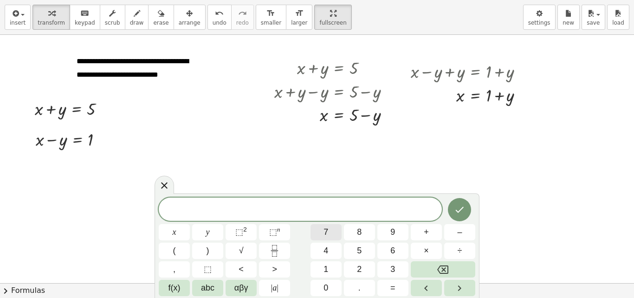
click at [359, 248] on span "5" at bounding box center [359, 250] width 5 height 13
click at [461, 230] on span "–" at bounding box center [459, 232] width 5 height 13
click at [205, 230] on button "y" at bounding box center [207, 232] width 31 height 16
click at [397, 287] on button "=" at bounding box center [393, 288] width 31 height 16
click at [327, 267] on span "1" at bounding box center [326, 269] width 5 height 13
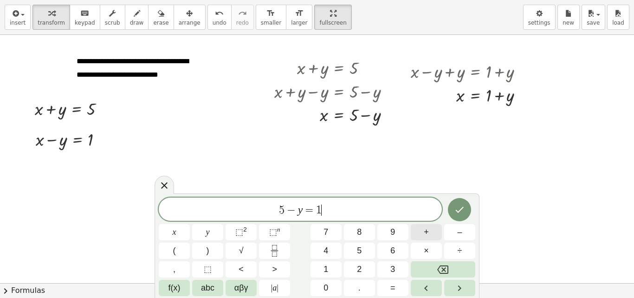
click at [430, 231] on button "+" at bounding box center [426, 232] width 31 height 16
click at [208, 234] on span "y" at bounding box center [208, 232] width 4 height 13
click at [461, 210] on icon "Done" at bounding box center [460, 210] width 8 height 6
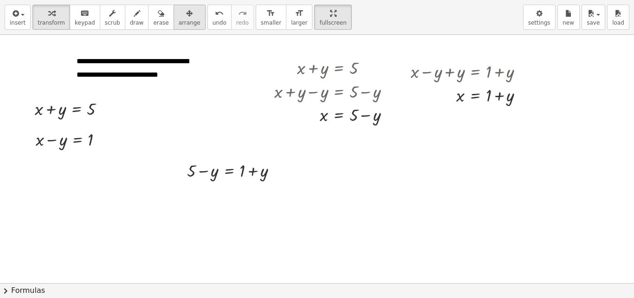
click at [179, 16] on div "button" at bounding box center [190, 12] width 22 height 11
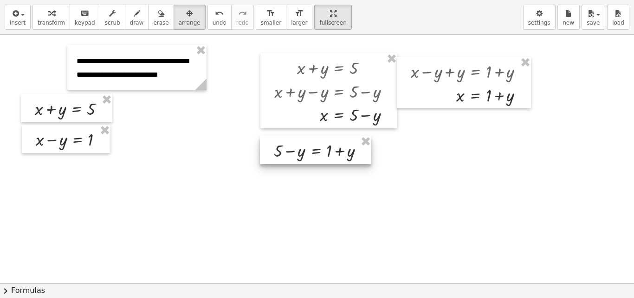
drag, startPoint x: 231, startPoint y: 162, endPoint x: 318, endPoint y: 142, distance: 89.1
click at [318, 142] on div at bounding box center [315, 150] width 111 height 28
click at [48, 20] on span "transform" at bounding box center [51, 23] width 27 height 7
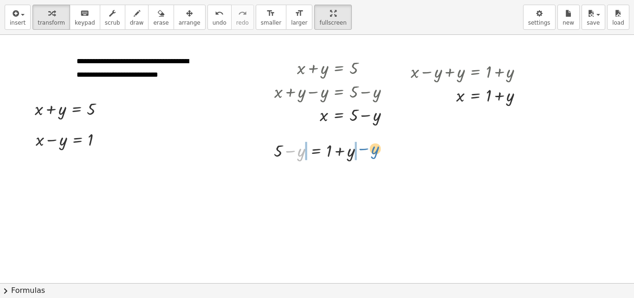
drag, startPoint x: 301, startPoint y: 151, endPoint x: 375, endPoint y: 149, distance: 73.9
click at [375, 149] on div at bounding box center [322, 150] width 106 height 24
click at [363, 175] on div at bounding box center [323, 174] width 152 height 24
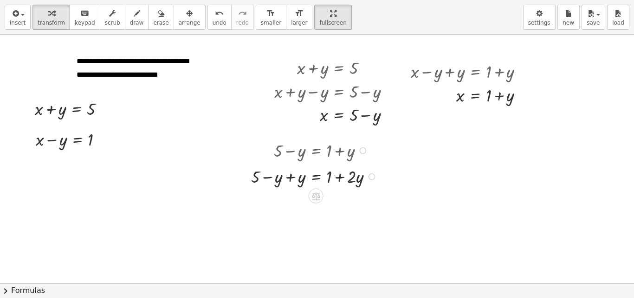
click at [316, 150] on div "+ 5 − y = + 1 + y + 5 − y + y = + 1 + y + y + 5 = + 1 + y − y + y · 2 ·" at bounding box center [316, 150] width 0 height 0
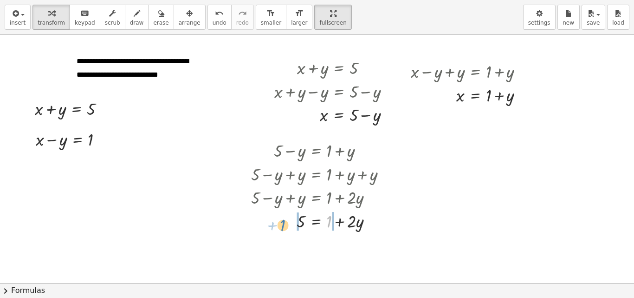
drag, startPoint x: 332, startPoint y: 218, endPoint x: 286, endPoint y: 221, distance: 46.6
click at [286, 221] on div at bounding box center [323, 220] width 152 height 24
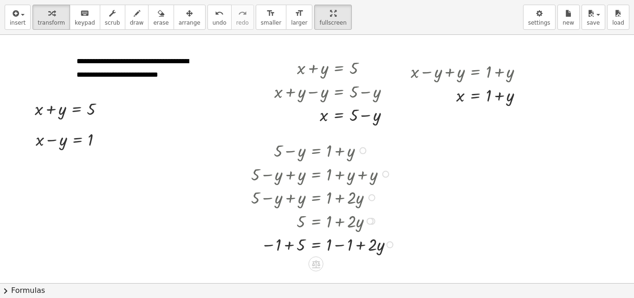
drag, startPoint x: 343, startPoint y: 242, endPoint x: 310, endPoint y: 251, distance: 34.1
click at [343, 243] on div at bounding box center [325, 244] width 156 height 24
click at [290, 246] on div at bounding box center [323, 244] width 152 height 24
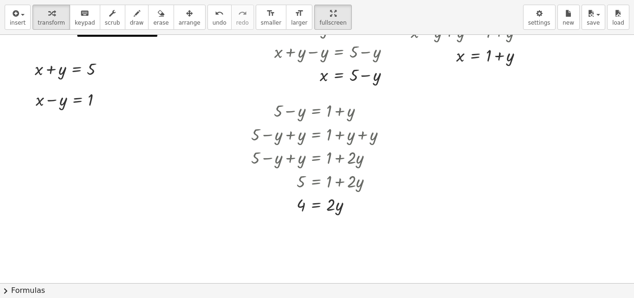
scroll to position [112, 0]
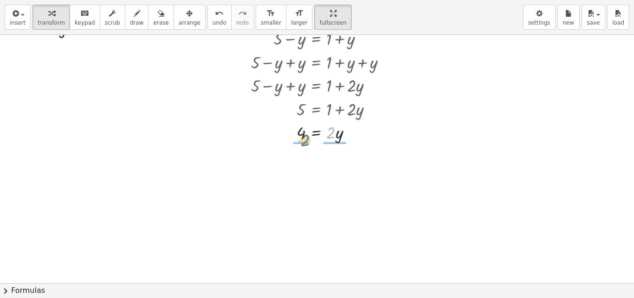
drag, startPoint x: 332, startPoint y: 133, endPoint x: 305, endPoint y: 140, distance: 28.4
click at [305, 140] on div at bounding box center [323, 132] width 152 height 24
click at [300, 162] on div at bounding box center [323, 160] width 152 height 34
click at [331, 157] on div at bounding box center [320, 160] width 155 height 34
click at [336, 197] on div at bounding box center [323, 194] width 152 height 34
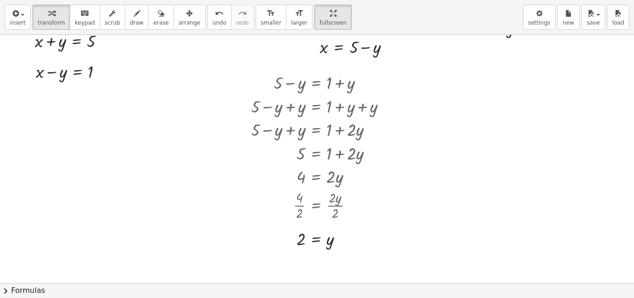
scroll to position [70, 0]
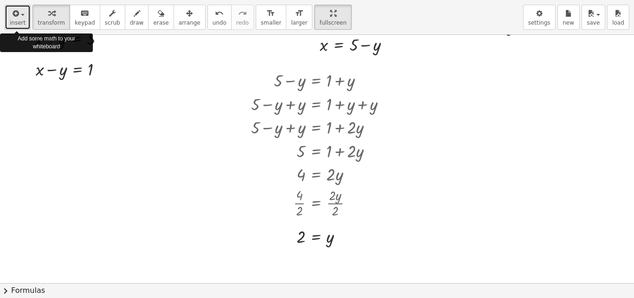
click at [13, 11] on icon "button" at bounding box center [15, 13] width 8 height 11
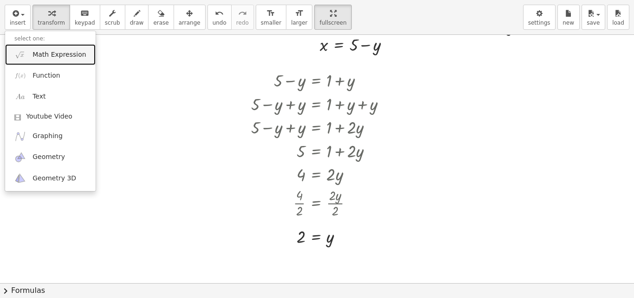
click at [34, 52] on span "Math Expression" at bounding box center [59, 54] width 53 height 9
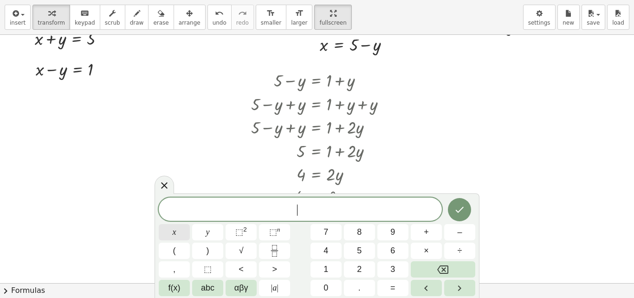
click at [175, 231] on span "x" at bounding box center [175, 232] width 4 height 13
click at [460, 231] on span "–" at bounding box center [459, 232] width 5 height 13
click at [358, 266] on span "2" at bounding box center [359, 269] width 5 height 13
click at [394, 288] on span "=" at bounding box center [393, 287] width 5 height 13
click at [329, 265] on button "1" at bounding box center [326, 269] width 31 height 16
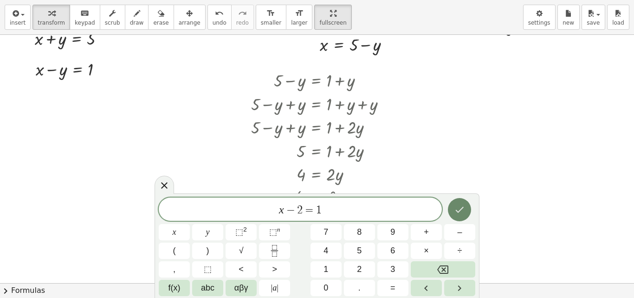
click at [459, 209] on icon "Done" at bounding box center [459, 209] width 11 height 11
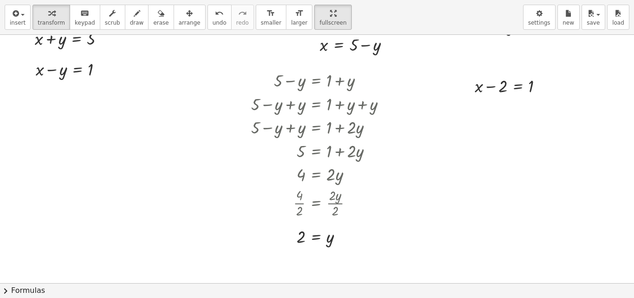
click at [186, 13] on icon "button" at bounding box center [189, 13] width 7 height 11
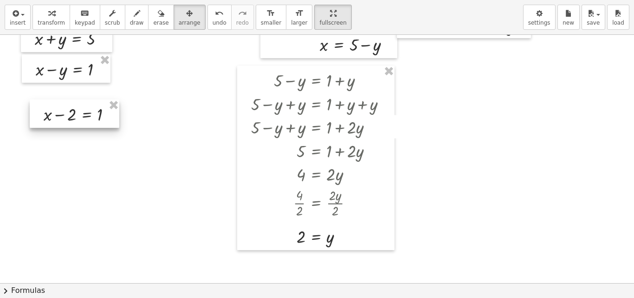
drag, startPoint x: 501, startPoint y: 85, endPoint x: 68, endPoint y: 113, distance: 433.7
click at [68, 113] on div at bounding box center [75, 113] width 90 height 28
click at [47, 20] on span "transform" at bounding box center [51, 23] width 27 height 7
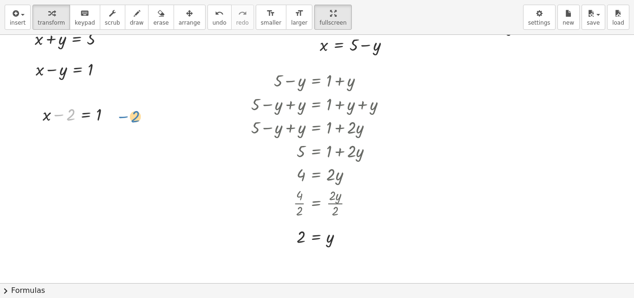
drag, startPoint x: 63, startPoint y: 114, endPoint x: 128, endPoint y: 116, distance: 65.0
click at [128, 116] on div "**********" at bounding box center [335, 213] width 671 height 496
drag, startPoint x: 65, startPoint y: 112, endPoint x: 129, endPoint y: 117, distance: 64.7
click at [112, 115] on div at bounding box center [80, 114] width 85 height 24
click at [54, 137] on div at bounding box center [80, 137] width 133 height 24
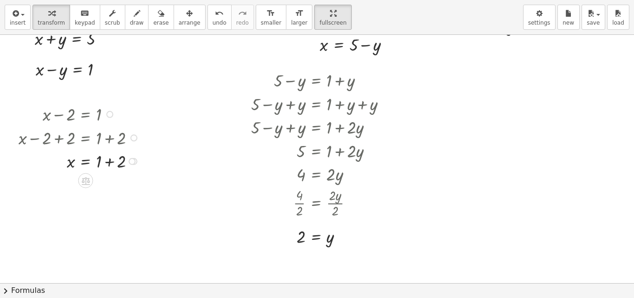
click at [111, 162] on div at bounding box center [80, 161] width 133 height 24
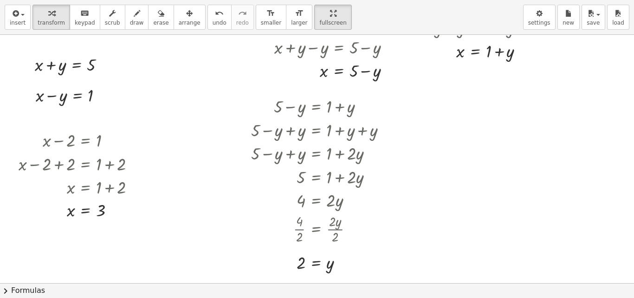
scroll to position [46, 0]
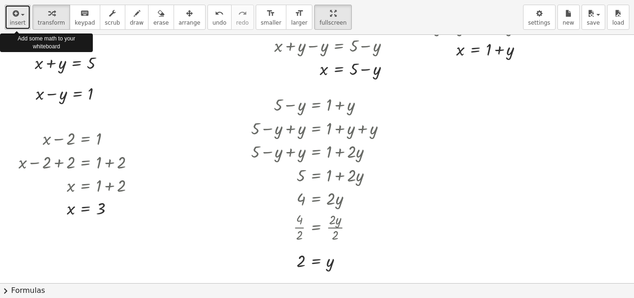
click at [17, 11] on icon "button" at bounding box center [15, 13] width 8 height 11
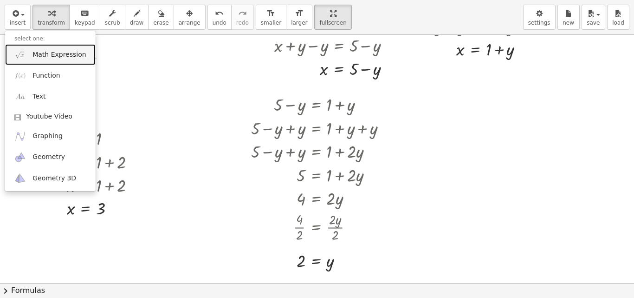
click at [41, 53] on span "Math Expression" at bounding box center [59, 54] width 53 height 9
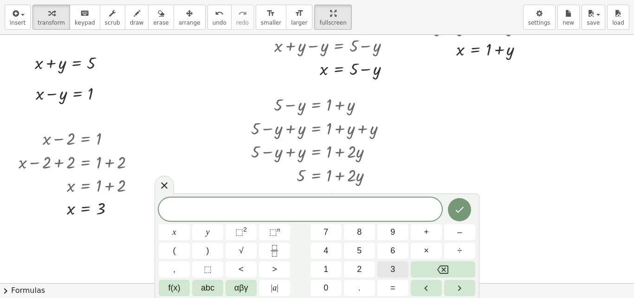
click at [391, 265] on span "3" at bounding box center [393, 269] width 5 height 13
click at [428, 233] on span "+" at bounding box center [426, 232] width 5 height 13
click at [362, 251] on button "5" at bounding box center [359, 250] width 31 height 16
click at [441, 268] on icon "Backspace" at bounding box center [442, 269] width 11 height 11
click at [358, 270] on span "2" at bounding box center [359, 269] width 5 height 13
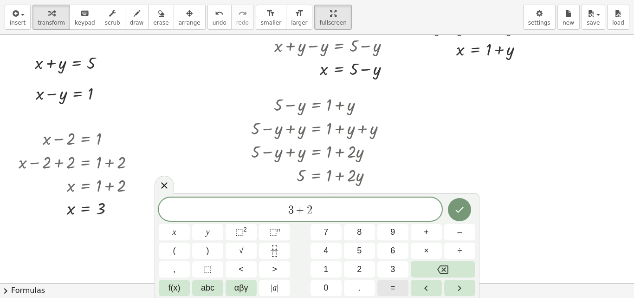
click at [396, 288] on button "=" at bounding box center [393, 288] width 31 height 16
click at [360, 243] on button "5" at bounding box center [359, 250] width 31 height 16
click at [464, 213] on icon "Done" at bounding box center [459, 209] width 11 height 11
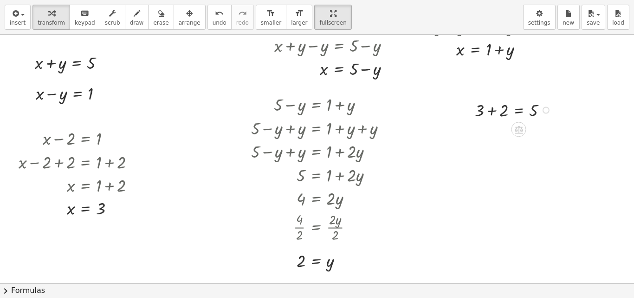
drag, startPoint x: 491, startPoint y: 110, endPoint x: 500, endPoint y: 149, distance: 40.0
click at [492, 109] on div at bounding box center [514, 110] width 89 height 24
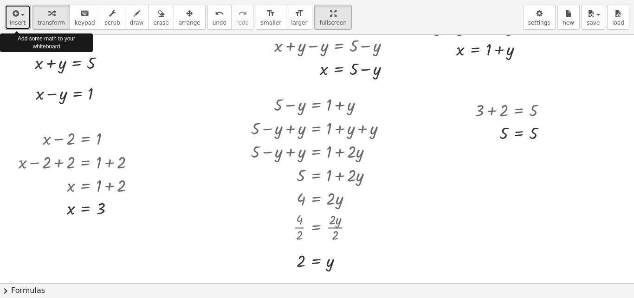
drag, startPoint x: 18, startPoint y: 11, endPoint x: 13, endPoint y: 12, distance: 5.2
click at [19, 11] on span "button" at bounding box center [20, 14] width 2 height 7
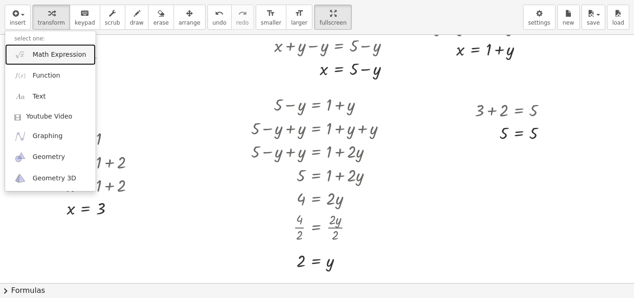
click at [46, 51] on span "Math Expression" at bounding box center [59, 54] width 53 height 9
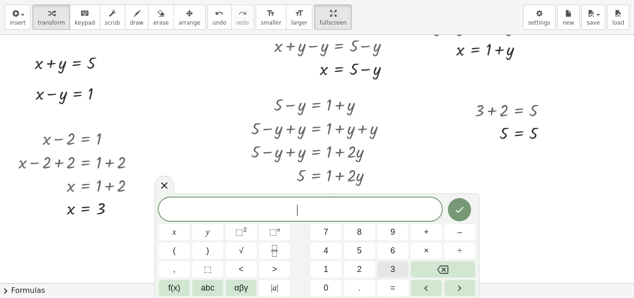
click at [391, 267] on span "3" at bounding box center [393, 269] width 5 height 13
click at [456, 232] on button "–" at bounding box center [459, 232] width 31 height 16
click at [356, 265] on button "2" at bounding box center [359, 269] width 31 height 16
click at [395, 287] on span "=" at bounding box center [393, 287] width 5 height 13
click at [328, 269] on span "1" at bounding box center [326, 269] width 5 height 13
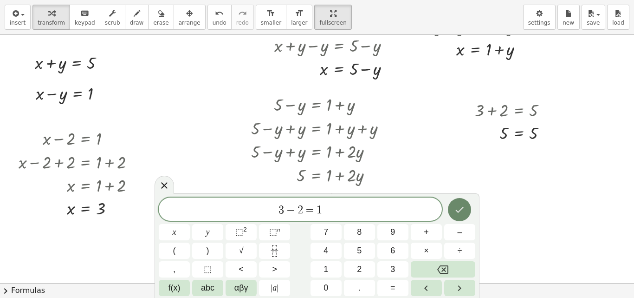
click at [461, 207] on icon "Done" at bounding box center [459, 209] width 11 height 11
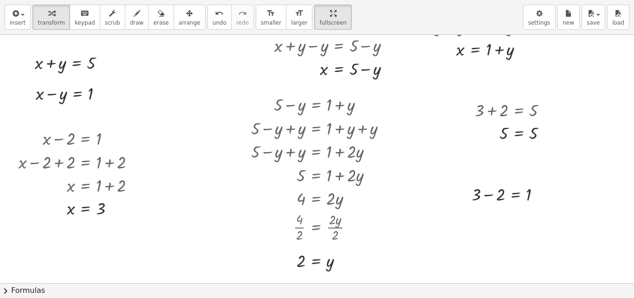
click at [179, 16] on div "button" at bounding box center [190, 12] width 22 height 11
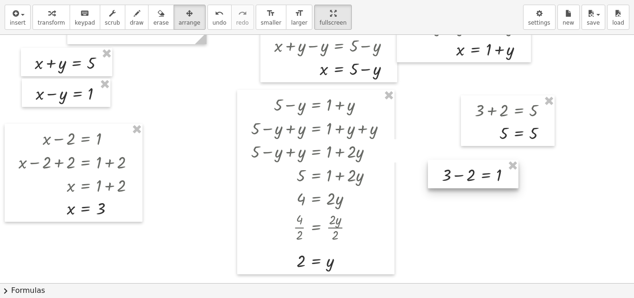
drag, startPoint x: 499, startPoint y: 196, endPoint x: 469, endPoint y: 176, distance: 35.5
click at [469, 176] on div at bounding box center [473, 174] width 91 height 28
click at [53, 13] on div "button" at bounding box center [51, 12] width 27 height 11
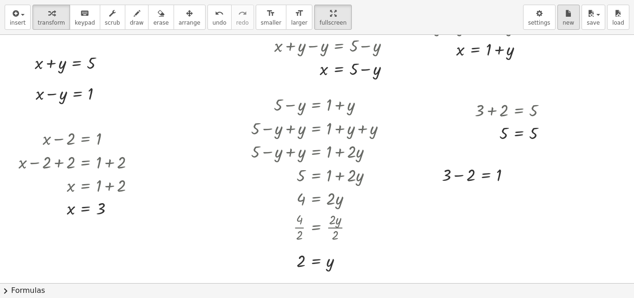
click at [570, 17] on icon "button" at bounding box center [569, 13] width 7 height 11
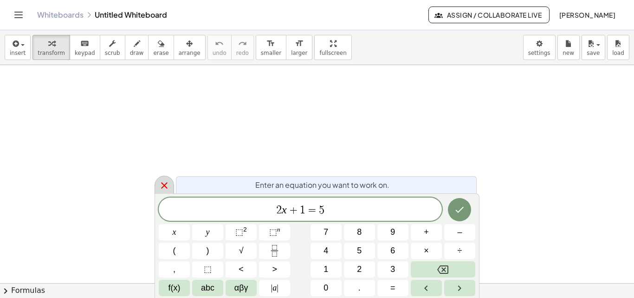
click at [167, 184] on icon at bounding box center [164, 185] width 11 height 11
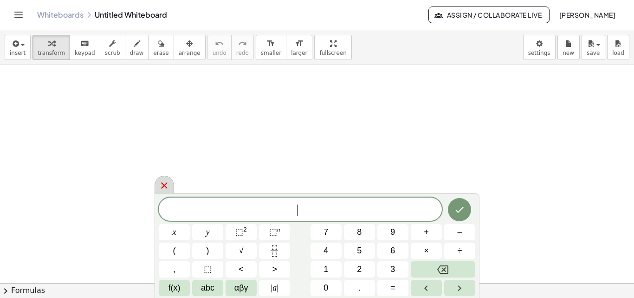
click at [162, 184] on icon at bounding box center [164, 185] width 11 height 11
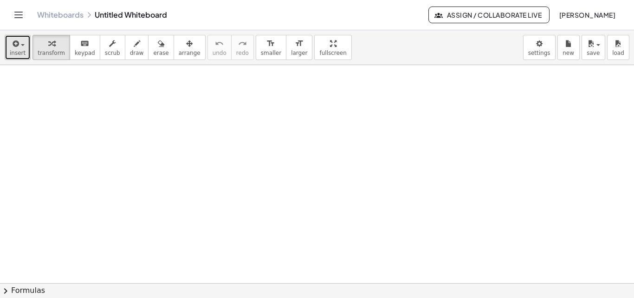
click at [23, 47] on div "button" at bounding box center [18, 43] width 16 height 11
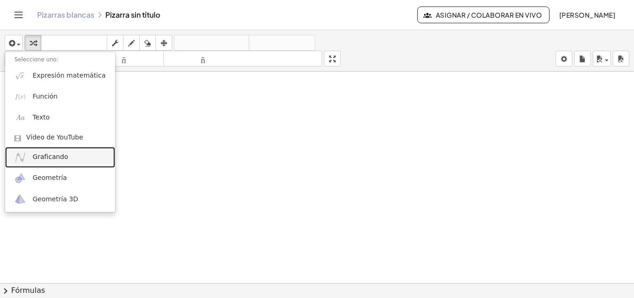
click at [41, 166] on link "Graficando" at bounding box center [60, 157] width 110 height 21
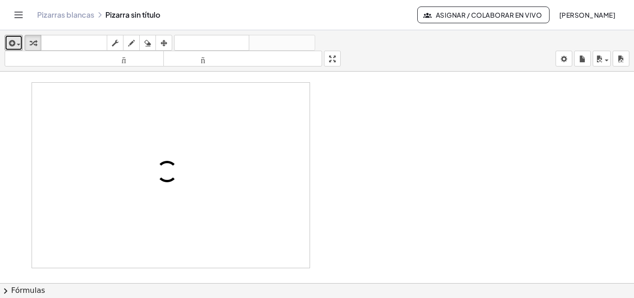
click at [18, 43] on div "button" at bounding box center [13, 42] width 13 height 11
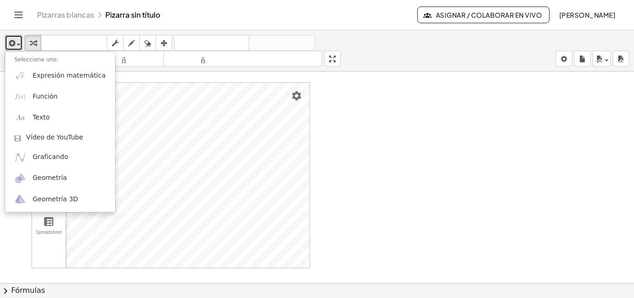
click at [11, 41] on icon "button" at bounding box center [11, 43] width 8 height 11
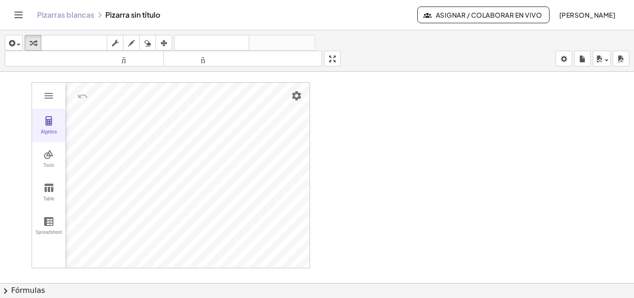
drag, startPoint x: 48, startPoint y: 118, endPoint x: 58, endPoint y: 122, distance: 10.4
click at [47, 119] on img "Graphing Calculator" at bounding box center [48, 120] width 11 height 11
click at [16, 42] on span "button" at bounding box center [16, 44] width 2 height 7
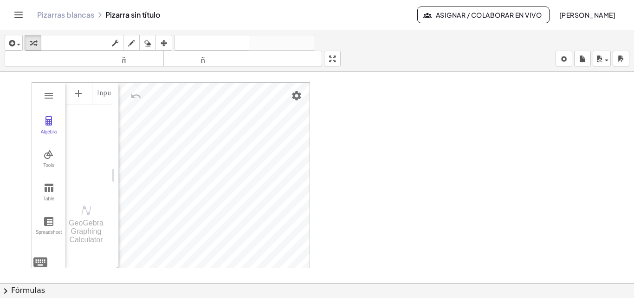
drag, startPoint x: 453, startPoint y: 113, endPoint x: 477, endPoint y: 108, distance: 24.7
drag, startPoint x: 477, startPoint y: 108, endPoint x: 17, endPoint y: 42, distance: 464.9
click at [18, 42] on div "button" at bounding box center [13, 42] width 13 height 11
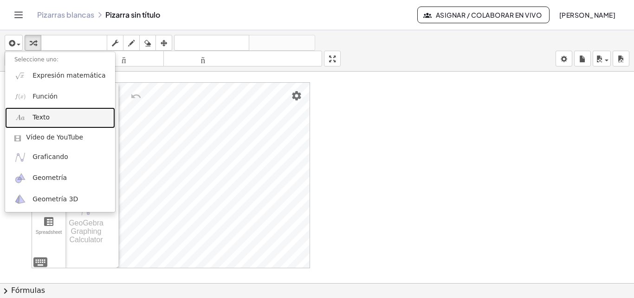
click at [25, 113] on img at bounding box center [20, 118] width 12 height 12
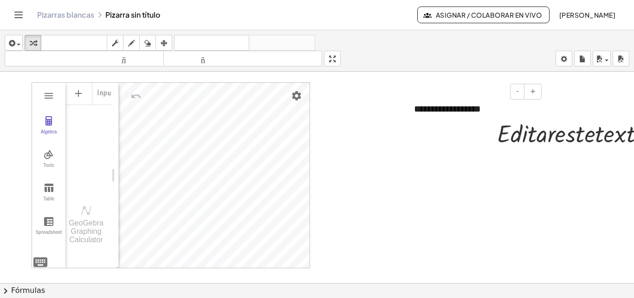
click at [484, 112] on div "**********" at bounding box center [474, 109] width 139 height 32
click at [603, 141] on div at bounding box center [580, 133] width 175 height 32
click at [573, 158] on icon at bounding box center [571, 156] width 7 height 7
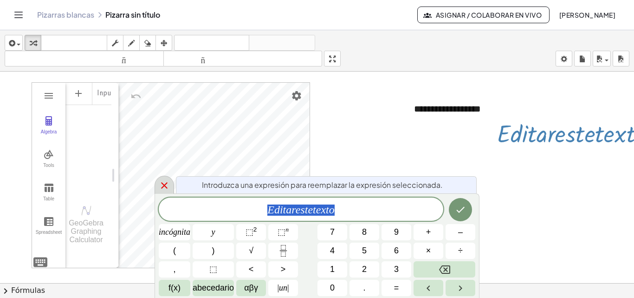
click at [163, 189] on icon at bounding box center [164, 185] width 11 height 11
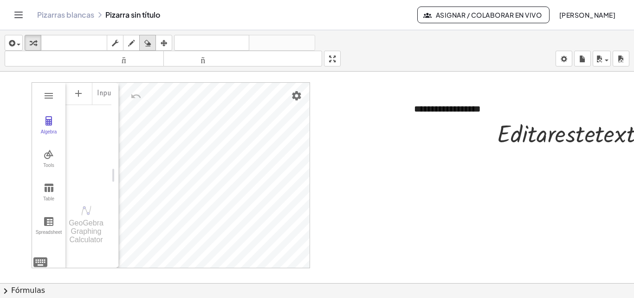
click at [150, 40] on icon "button" at bounding box center [147, 43] width 7 height 11
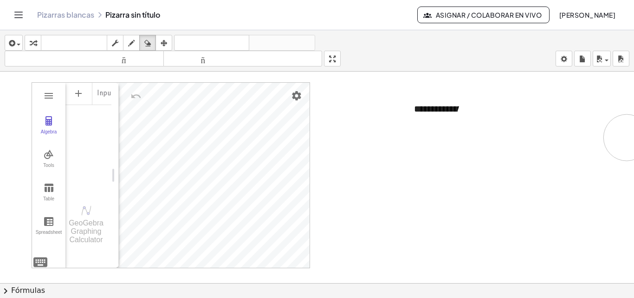
drag, startPoint x: 534, startPoint y: 119, endPoint x: 530, endPoint y: 124, distance: 6.3
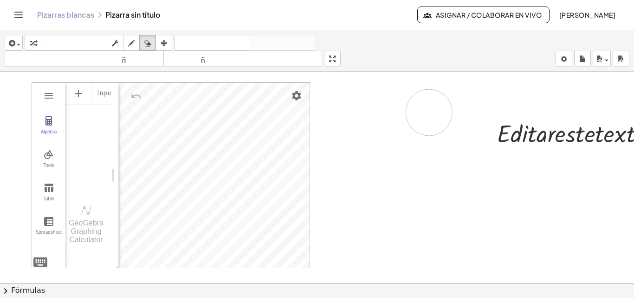
drag, startPoint x: 480, startPoint y: 112, endPoint x: 434, endPoint y: 120, distance: 46.1
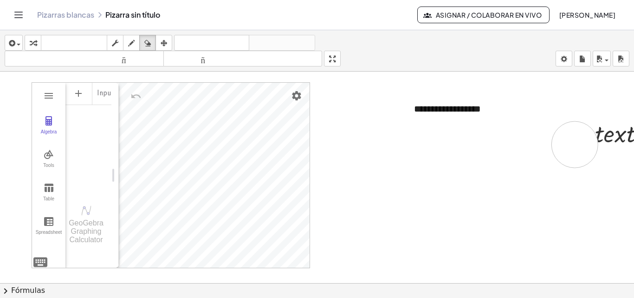
drag, startPoint x: 514, startPoint y: 136, endPoint x: 575, endPoint y: 144, distance: 61.9
click at [17, 45] on span "button" at bounding box center [19, 45] width 4 height 2
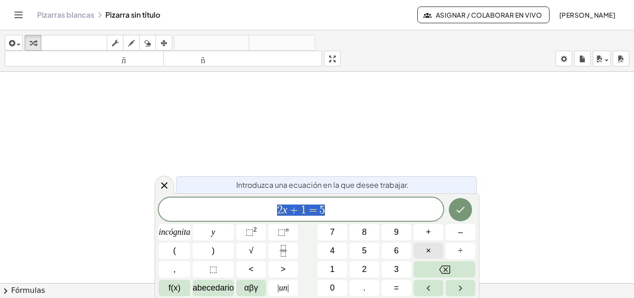
click at [431, 248] on button "×" at bounding box center [429, 250] width 30 height 16
click at [449, 270] on icon "Retroceso" at bounding box center [444, 269] width 11 height 8
click at [175, 231] on font "incógnita" at bounding box center [175, 231] width 32 height 9
click at [429, 232] on font "+" at bounding box center [428, 231] width 5 height 9
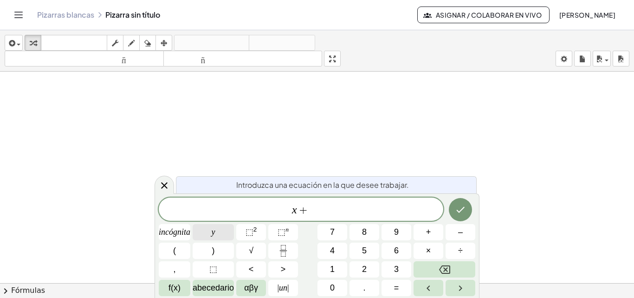
click at [214, 232] on font "y" at bounding box center [214, 231] width 4 height 9
click at [393, 285] on button "=" at bounding box center [397, 288] width 30 height 16
click at [401, 249] on button "6" at bounding box center [397, 250] width 30 height 16
click at [458, 204] on icon "Hecho" at bounding box center [460, 209] width 11 height 11
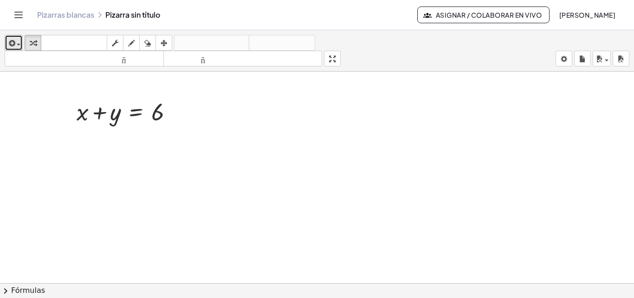
click at [14, 42] on icon "button" at bounding box center [11, 43] width 8 height 11
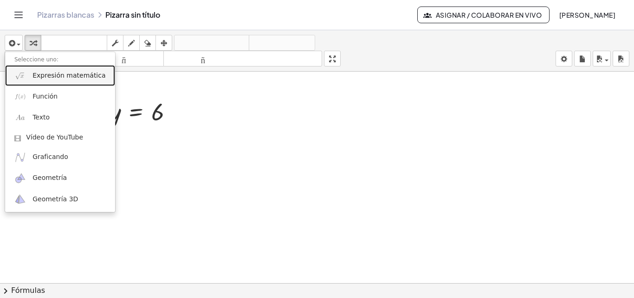
click at [32, 70] on link "Expresión matemática" at bounding box center [60, 75] width 110 height 21
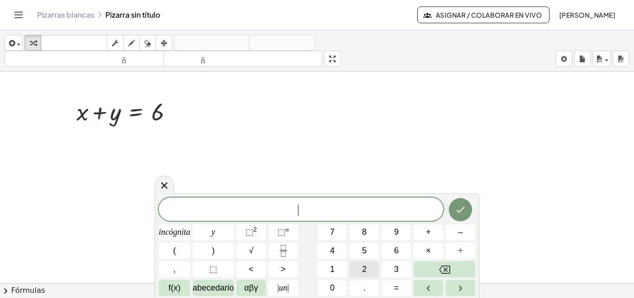
click at [365, 268] on font "2" at bounding box center [364, 268] width 5 height 9
click at [209, 231] on button "y" at bounding box center [213, 232] width 41 height 16
click at [461, 234] on font "–" at bounding box center [460, 231] width 5 height 9
click at [215, 232] on font "y" at bounding box center [214, 231] width 4 height 9
click at [295, 210] on var "y" at bounding box center [295, 209] width 5 height 12
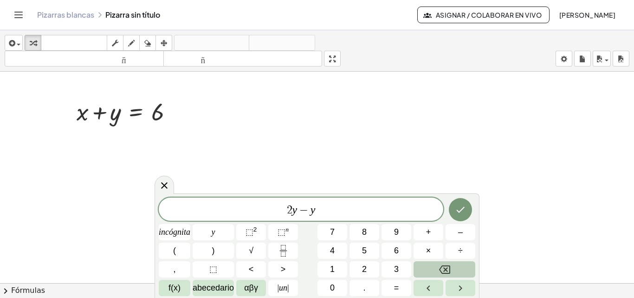
click at [439, 267] on icon "Retroceso" at bounding box center [444, 269] width 11 height 11
click at [182, 232] on font "incógnita" at bounding box center [175, 231] width 32 height 9
click at [326, 209] on span "2 x ​ − y" at bounding box center [301, 209] width 285 height 13
click at [394, 285] on font "=" at bounding box center [396, 287] width 5 height 9
click at [396, 270] on font "3" at bounding box center [396, 268] width 5 height 9
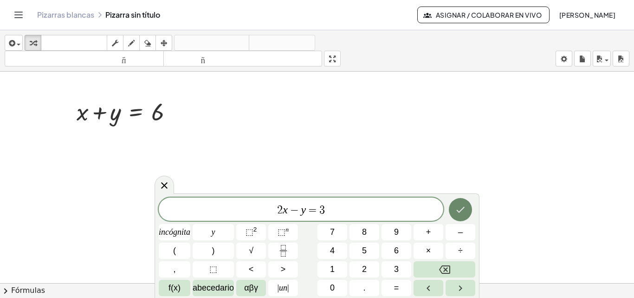
click at [462, 208] on icon "Hecho" at bounding box center [460, 209] width 11 height 11
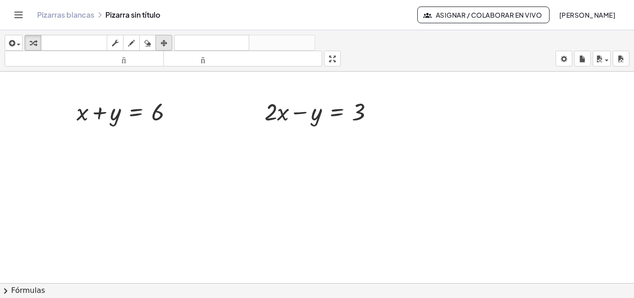
click at [163, 40] on icon "button" at bounding box center [164, 43] width 7 height 11
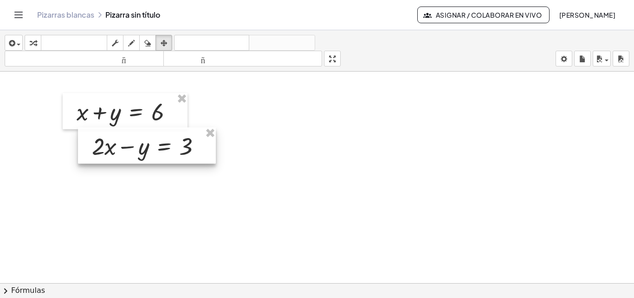
drag, startPoint x: 296, startPoint y: 119, endPoint x: 136, endPoint y: 153, distance: 163.3
click at [136, 153] on div at bounding box center [147, 145] width 138 height 36
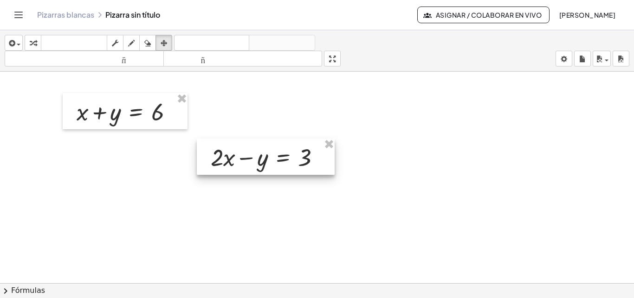
drag, startPoint x: 103, startPoint y: 147, endPoint x: 221, endPoint y: 158, distance: 118.9
click at [221, 158] on div at bounding box center [266, 156] width 138 height 36
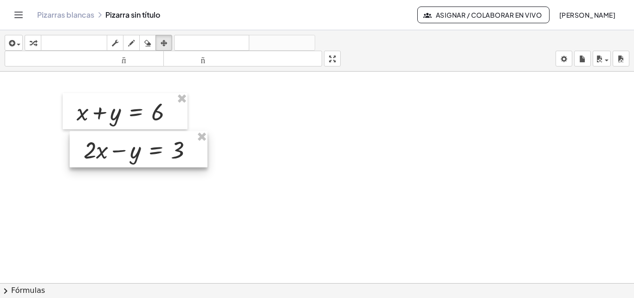
drag, startPoint x: 161, startPoint y: 163, endPoint x: 130, endPoint y: 145, distance: 35.2
click at [117, 155] on div at bounding box center [139, 149] width 138 height 36
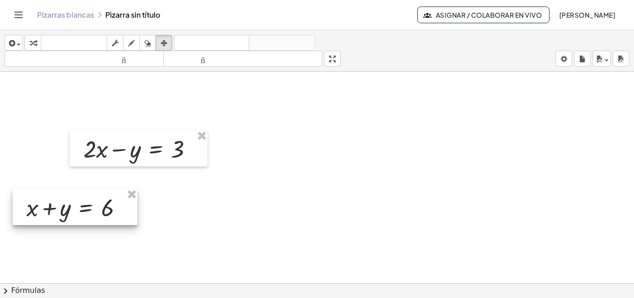
drag, startPoint x: 129, startPoint y: 124, endPoint x: 79, endPoint y: 219, distance: 108.0
click at [79, 219] on div at bounding box center [75, 207] width 125 height 36
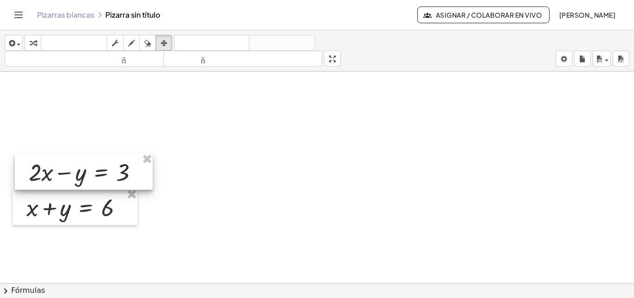
drag, startPoint x: 105, startPoint y: 159, endPoint x: 71, endPoint y: 172, distance: 36.7
click at [71, 172] on div at bounding box center [84, 171] width 138 height 36
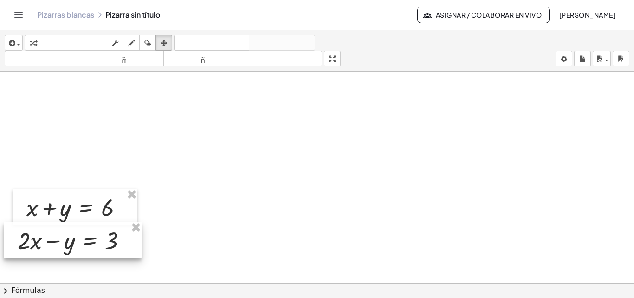
drag, startPoint x: 87, startPoint y: 186, endPoint x: 78, endPoint y: 248, distance: 62.4
click at [78, 248] on div at bounding box center [73, 239] width 138 height 36
click at [16, 39] on div "button" at bounding box center [13, 42] width 13 height 11
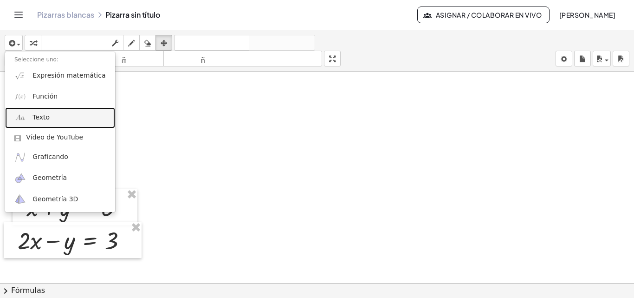
click at [43, 117] on font "Texto" at bounding box center [41, 116] width 17 height 7
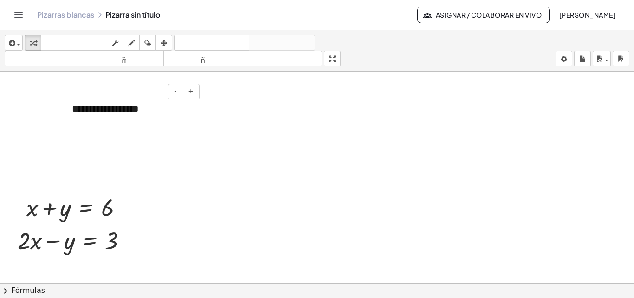
paste div
drag, startPoint x: 141, startPoint y: 110, endPoint x: 150, endPoint y: 110, distance: 8.4
click at [141, 110] on font "**********" at bounding box center [128, 116] width 112 height 20
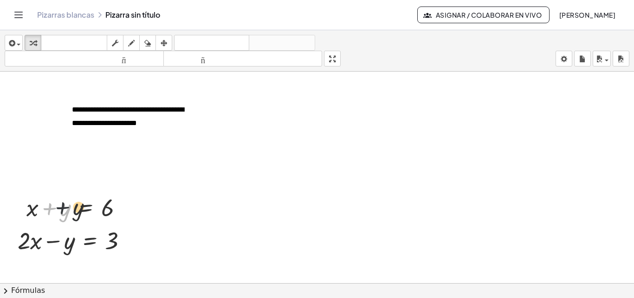
drag, startPoint x: 57, startPoint y: 209, endPoint x: 74, endPoint y: 208, distance: 16.8
click at [74, 208] on div at bounding box center [78, 207] width 113 height 32
click at [161, 39] on div "button" at bounding box center [164, 42] width 12 height 11
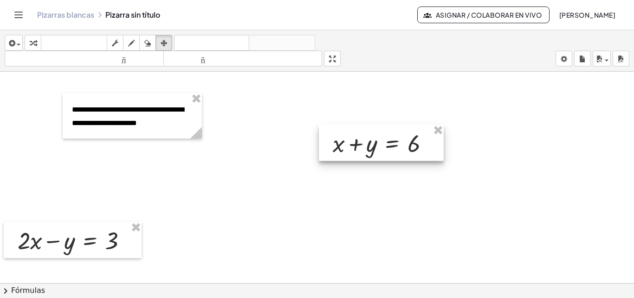
drag, startPoint x: 128, startPoint y: 199, endPoint x: 392, endPoint y: 139, distance: 270.8
click at [392, 139] on div at bounding box center [381, 142] width 125 height 36
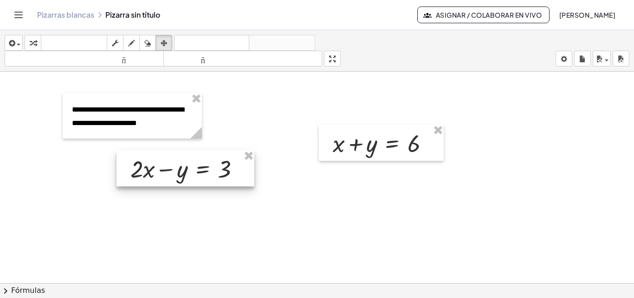
drag, startPoint x: 74, startPoint y: 228, endPoint x: 186, endPoint y: 157, distance: 133.2
click at [186, 157] on div at bounding box center [186, 168] width 138 height 36
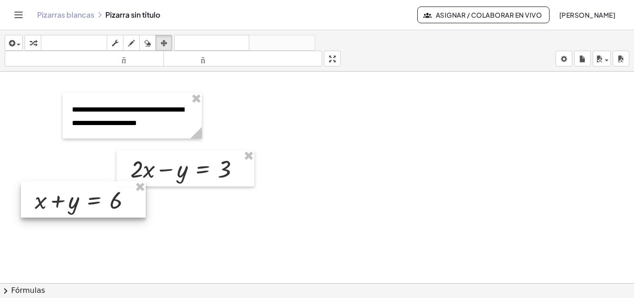
drag, startPoint x: 370, startPoint y: 136, endPoint x: 69, endPoint y: 190, distance: 306.2
click at [66, 193] on div at bounding box center [83, 199] width 125 height 36
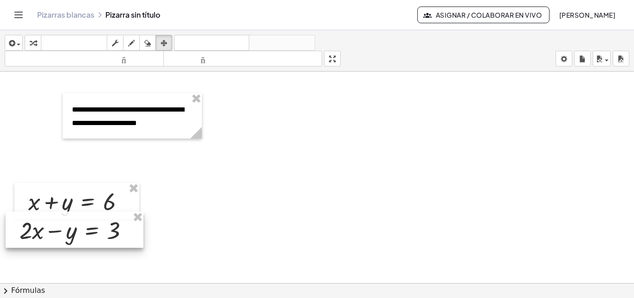
drag, startPoint x: 164, startPoint y: 177, endPoint x: 53, endPoint y: 234, distance: 124.8
click at [53, 239] on div at bounding box center [75, 229] width 138 height 36
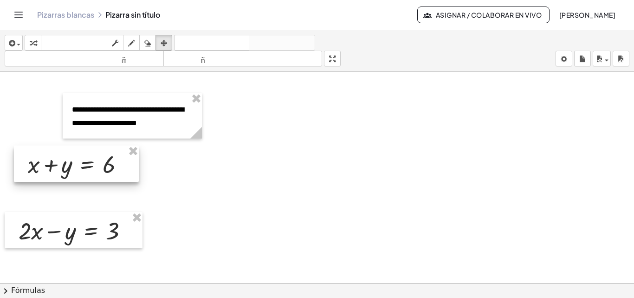
drag, startPoint x: 61, startPoint y: 202, endPoint x: 61, endPoint y: 165, distance: 37.2
click at [61, 165] on div at bounding box center [76, 163] width 125 height 36
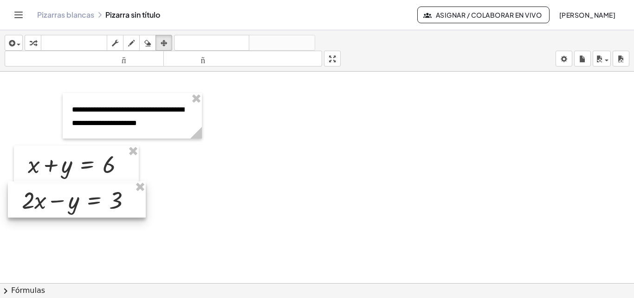
drag, startPoint x: 64, startPoint y: 227, endPoint x: 74, endPoint y: 198, distance: 31.0
click at [67, 196] on div at bounding box center [77, 199] width 138 height 36
click at [14, 43] on icon "button" at bounding box center [11, 43] width 8 height 11
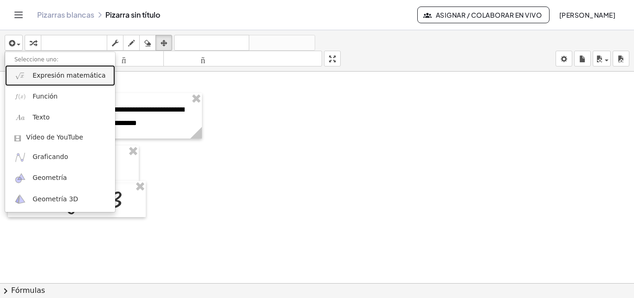
click at [37, 78] on font "Expresión matemática" at bounding box center [69, 75] width 73 height 7
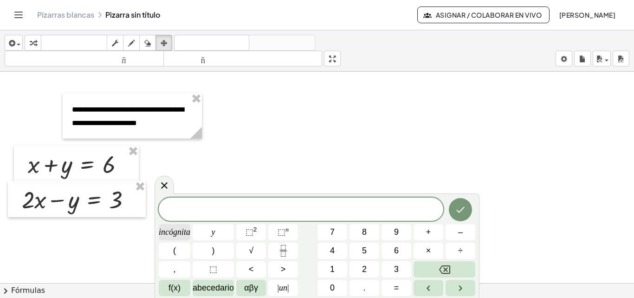
click at [174, 233] on font "incógnita" at bounding box center [175, 231] width 32 height 9
click at [426, 232] on font "+" at bounding box center [428, 231] width 5 height 9
click at [212, 235] on font "y" at bounding box center [214, 231] width 4 height 9
click at [396, 287] on font "=" at bounding box center [396, 287] width 5 height 9
click at [395, 250] on font "6" at bounding box center [396, 250] width 5 height 9
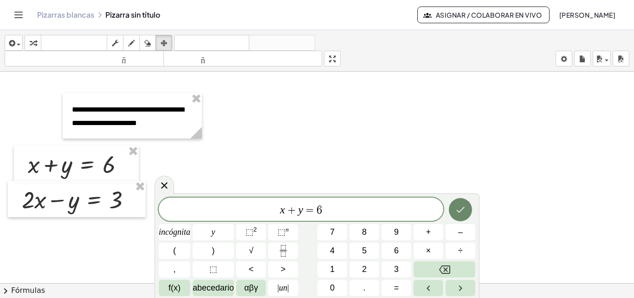
click at [459, 210] on icon "Hecho" at bounding box center [460, 209] width 11 height 11
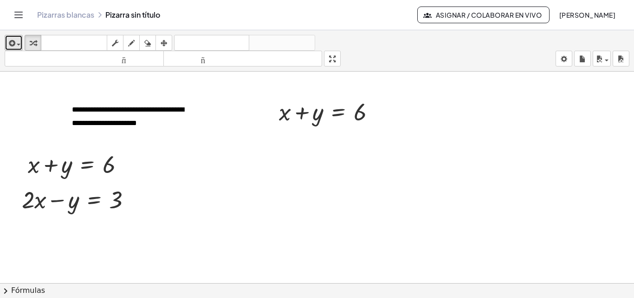
click at [7, 43] on button "insertar" at bounding box center [14, 43] width 18 height 16
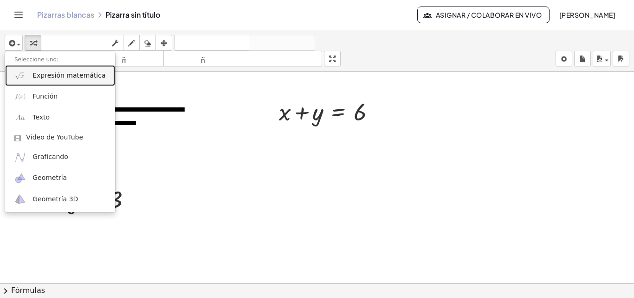
click at [61, 75] on font "Expresión matemática" at bounding box center [69, 75] width 73 height 7
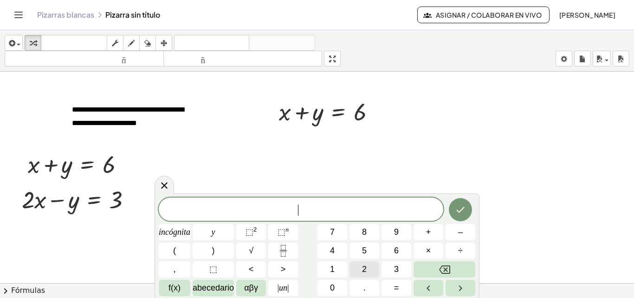
click at [365, 269] on font "2" at bounding box center [364, 268] width 5 height 9
click at [176, 231] on font "incógnita" at bounding box center [175, 231] width 32 height 9
click at [461, 232] on font "–" at bounding box center [460, 231] width 5 height 9
click at [212, 231] on font "y" at bounding box center [214, 231] width 4 height 9
click at [399, 286] on font "=" at bounding box center [396, 287] width 5 height 9
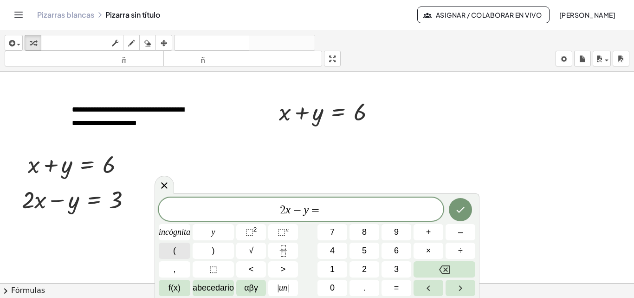
click at [175, 254] on font "(" at bounding box center [174, 250] width 3 height 9
click at [401, 266] on button "3" at bounding box center [397, 269] width 30 height 16
click at [215, 250] on button ")" at bounding box center [213, 250] width 41 height 16
click at [462, 211] on icon "Hecho" at bounding box center [460, 208] width 11 height 11
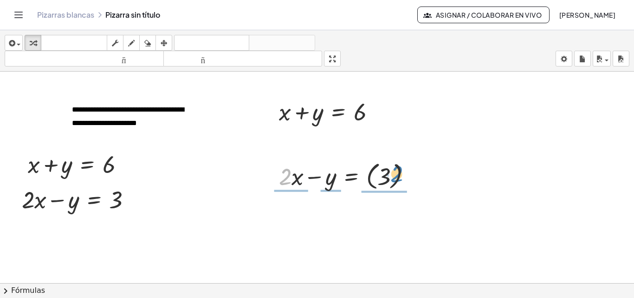
drag, startPoint x: 288, startPoint y: 178, endPoint x: 399, endPoint y: 176, distance: 111.5
click at [399, 176] on div at bounding box center [348, 175] width 149 height 34
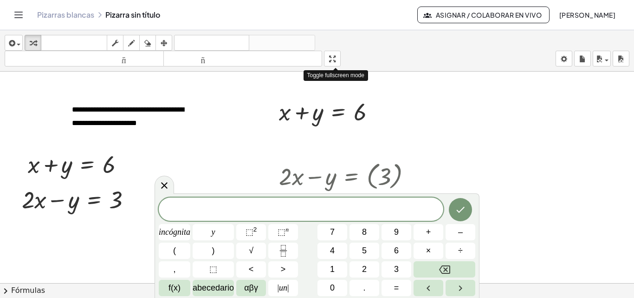
drag, startPoint x: 336, startPoint y: 57, endPoint x: 336, endPoint y: 98, distance: 40.4
click at [336, 98] on div "**********" at bounding box center [317, 163] width 634 height 267
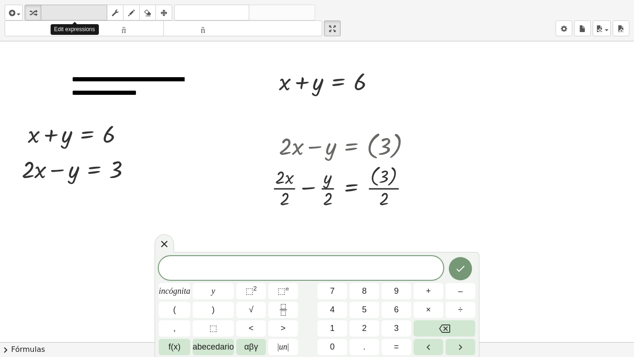
click at [73, 11] on font "teclado" at bounding box center [74, 12] width 62 height 9
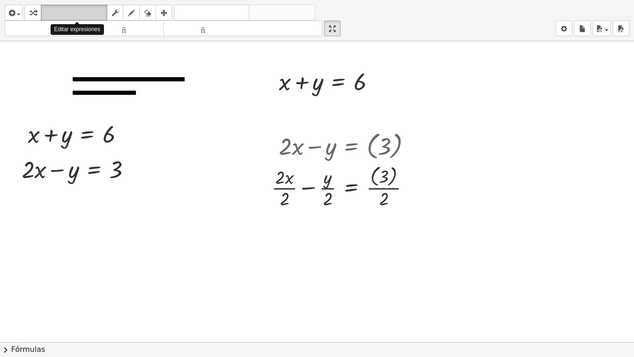
click at [75, 10] on font "teclado" at bounding box center [74, 12] width 62 height 9
click at [35, 10] on icon "button" at bounding box center [33, 12] width 7 height 11
click at [372, 171] on div at bounding box center [345, 186] width 157 height 48
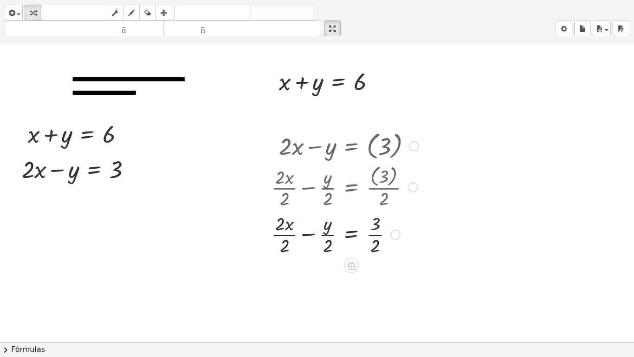
click at [309, 231] on div at bounding box center [345, 233] width 157 height 46
click at [306, 232] on div at bounding box center [345, 233] width 157 height 46
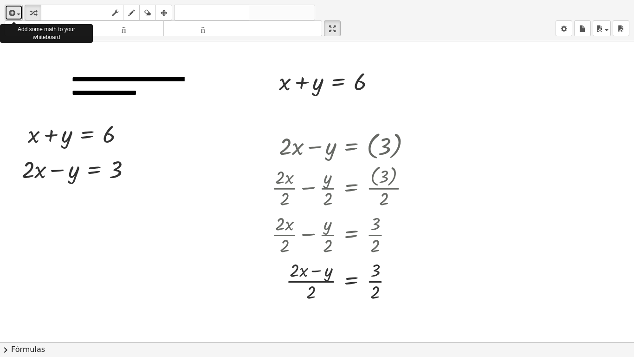
click at [14, 12] on icon "button" at bounding box center [11, 12] width 8 height 11
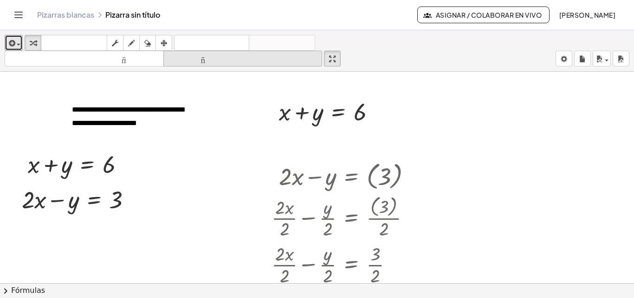
click at [204, 57] on font "tamaño_del_formato" at bounding box center [243, 58] width 155 height 9
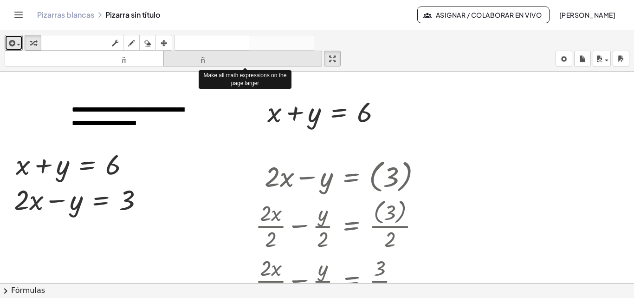
click at [204, 57] on font "tamaño_del_formato" at bounding box center [243, 58] width 155 height 9
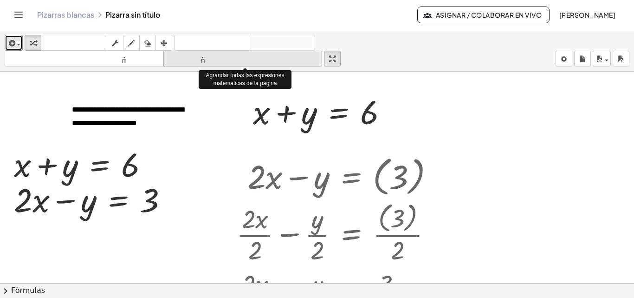
click at [204, 57] on font "tamaño_del_formato" at bounding box center [243, 58] width 155 height 9
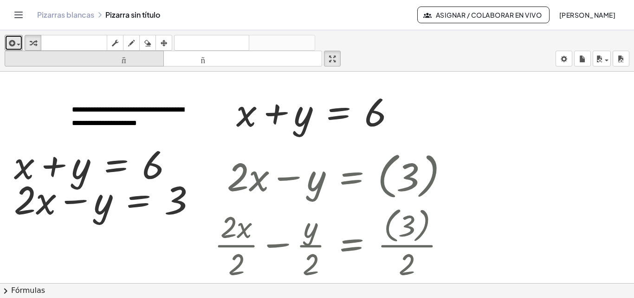
click at [123, 57] on font "tamaño_del_formato" at bounding box center [84, 58] width 155 height 9
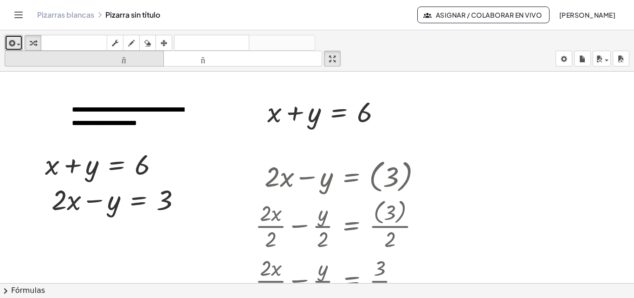
click at [123, 57] on font "tamaño_del_formato" at bounding box center [84, 58] width 155 height 9
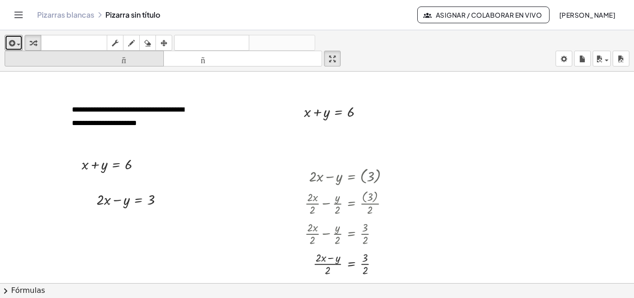
click at [123, 57] on font "tamaño_del_formato" at bounding box center [84, 58] width 155 height 9
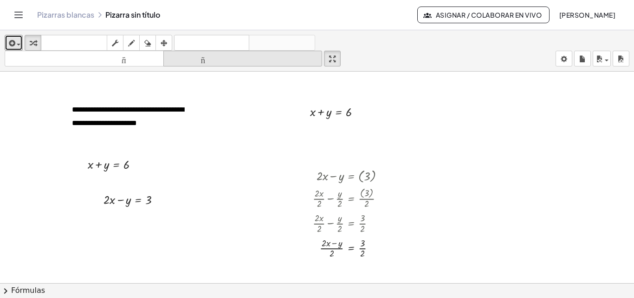
click at [208, 54] on icon "tamaño_del_formato" at bounding box center [243, 58] width 155 height 11
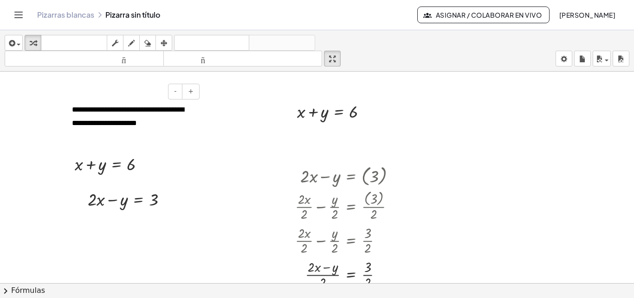
click at [116, 116] on span "**********" at bounding box center [128, 115] width 112 height 23
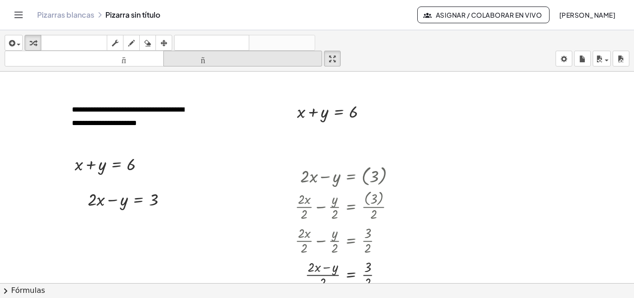
click at [197, 60] on font "tamaño_del_formato" at bounding box center [243, 58] width 155 height 9
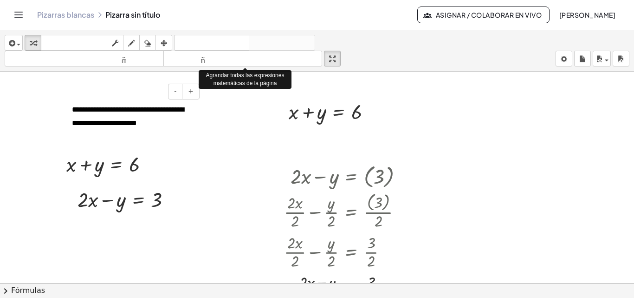
click at [158, 123] on div "**********" at bounding box center [132, 116] width 139 height 46
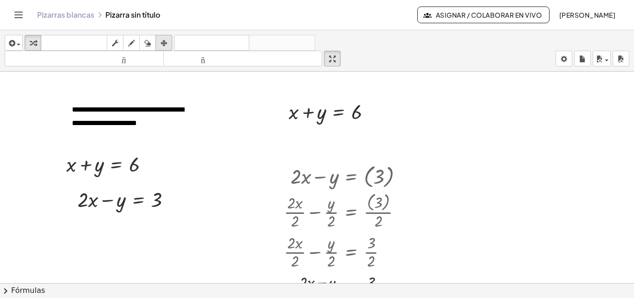
click at [163, 39] on icon "button" at bounding box center [164, 43] width 7 height 11
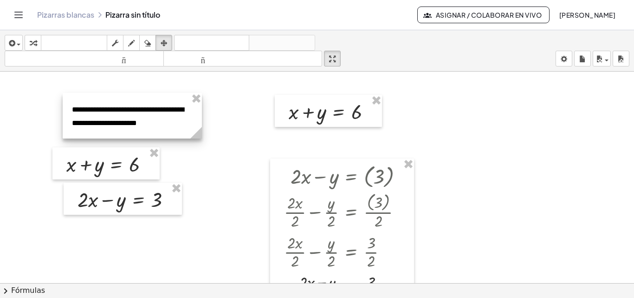
click at [158, 112] on div at bounding box center [132, 116] width 139 height 46
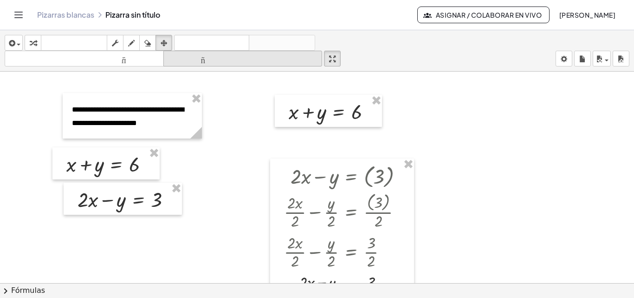
click at [205, 60] on font "tamaño_del_formato" at bounding box center [243, 58] width 155 height 9
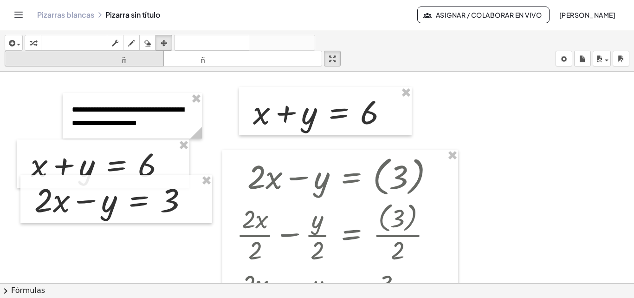
click at [130, 60] on font "tamaño_del_formato" at bounding box center [84, 58] width 155 height 9
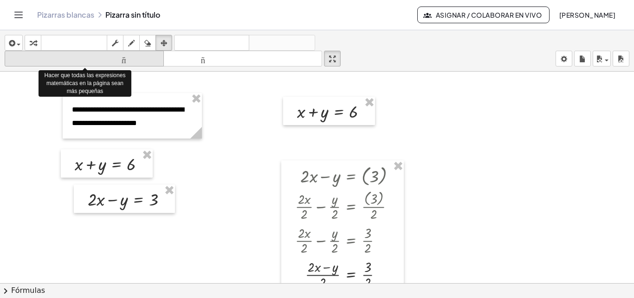
click at [130, 59] on font "tamaño_del_formato" at bounding box center [84, 58] width 155 height 9
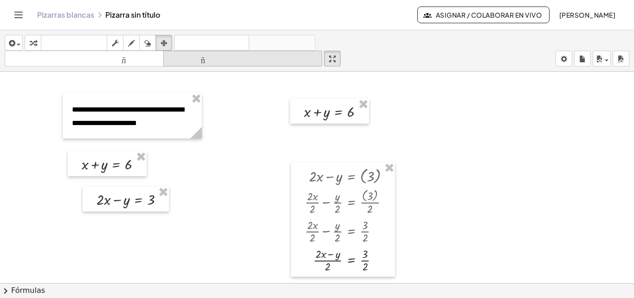
click at [193, 59] on font "tamaño_del_formato" at bounding box center [243, 58] width 155 height 9
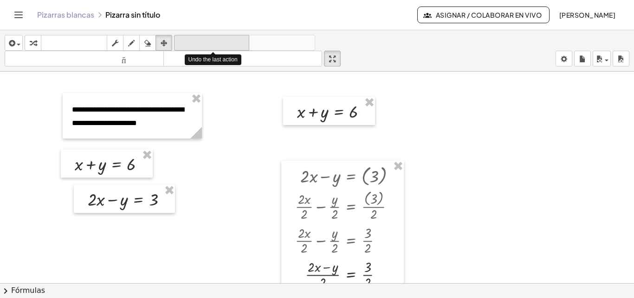
click at [207, 46] on font "deshacer" at bounding box center [211, 43] width 71 height 9
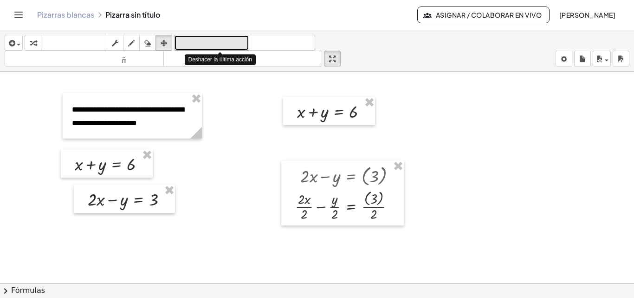
click at [208, 44] on font "deshacer" at bounding box center [211, 43] width 71 height 9
click at [208, 42] on font "deshacer" at bounding box center [211, 43] width 71 height 9
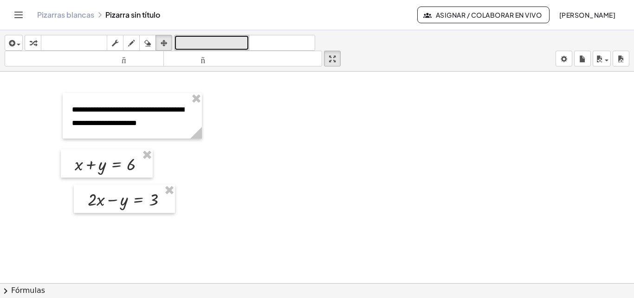
click at [232, 49] on button "deshacer deshacer" at bounding box center [211, 43] width 75 height 16
click at [229, 41] on font "deshacer" at bounding box center [211, 43] width 71 height 9
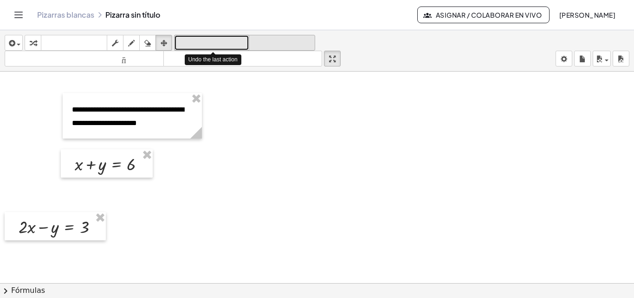
click at [264, 40] on font "rehacer" at bounding box center [282, 43] width 62 height 9
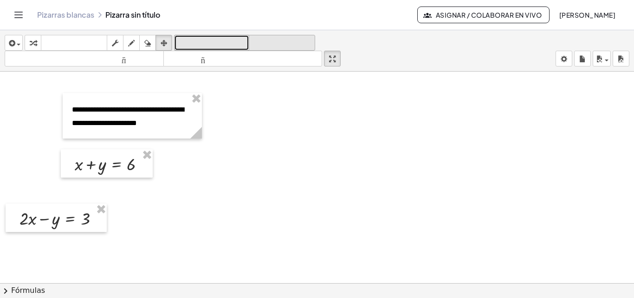
click at [264, 40] on font "rehacer" at bounding box center [282, 43] width 62 height 9
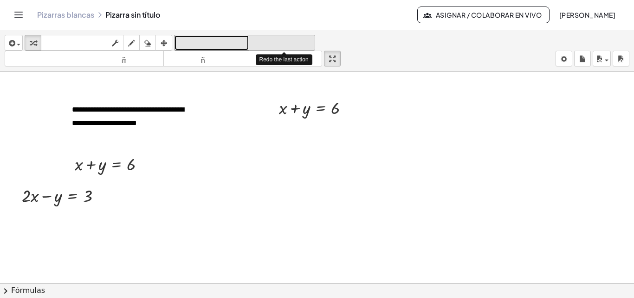
click at [264, 40] on font "rehacer" at bounding box center [282, 43] width 62 height 9
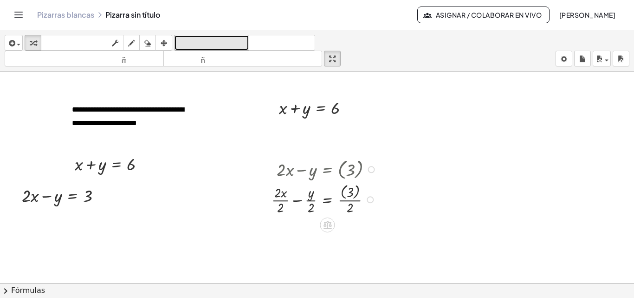
click at [210, 41] on font "deshacer" at bounding box center [211, 43] width 71 height 9
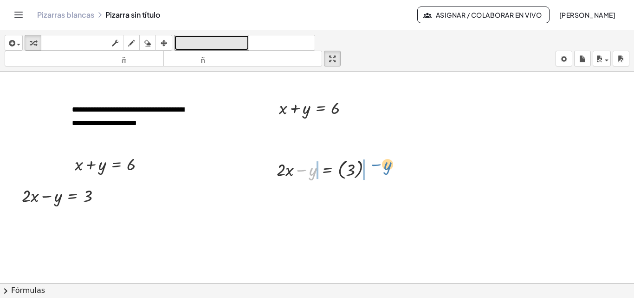
drag, startPoint x: 304, startPoint y: 170, endPoint x: 374, endPoint y: 163, distance: 70.5
click at [379, 163] on div at bounding box center [328, 168] width 112 height 25
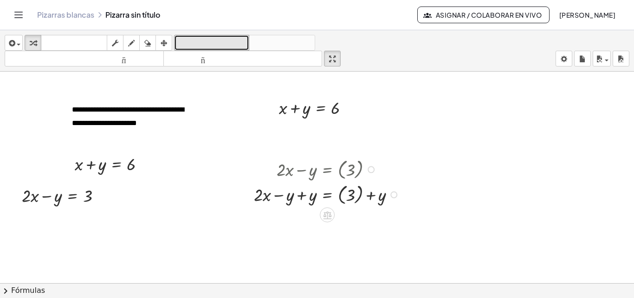
click at [300, 196] on div at bounding box center [327, 193] width 157 height 25
drag, startPoint x: 349, startPoint y: 221, endPoint x: 281, endPoint y: 224, distance: 67.9
click at [281, 224] on div at bounding box center [327, 218] width 157 height 25
drag, startPoint x: 359, startPoint y: 218, endPoint x: 298, endPoint y: 224, distance: 61.1
click at [298, 224] on div at bounding box center [327, 218] width 157 height 25
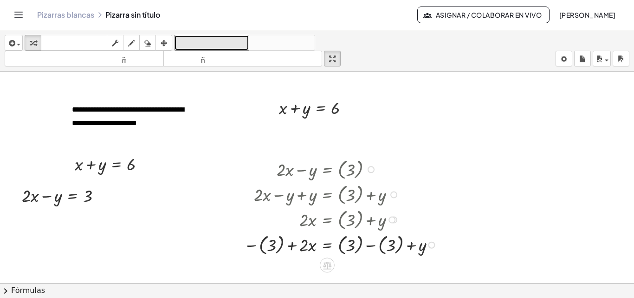
click at [272, 244] on div at bounding box center [342, 243] width 206 height 25
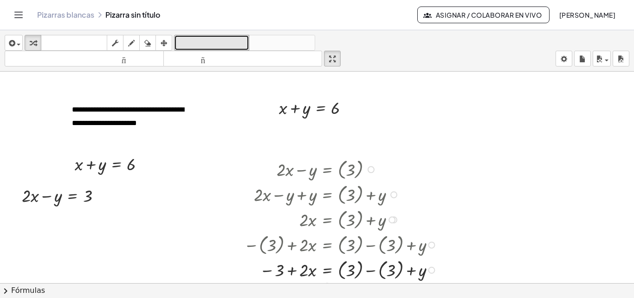
click at [372, 269] on div at bounding box center [342, 268] width 206 height 25
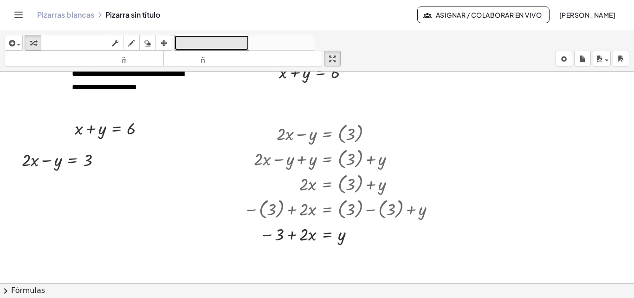
scroll to position [53, 0]
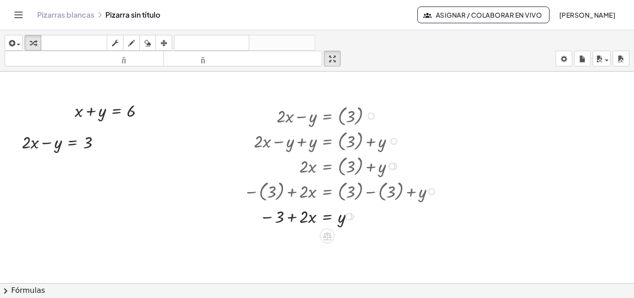
click at [349, 175] on div at bounding box center [342, 165] width 206 height 25
click at [163, 41] on icon "button" at bounding box center [164, 43] width 7 height 11
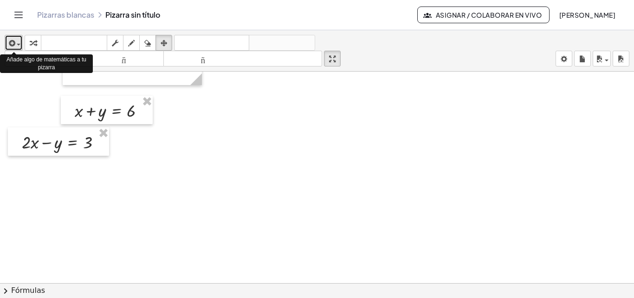
click at [9, 41] on icon "button" at bounding box center [11, 43] width 8 height 11
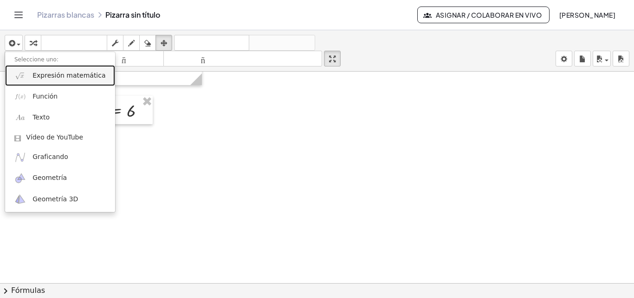
click at [51, 76] on font "Expresión matemática" at bounding box center [69, 75] width 73 height 7
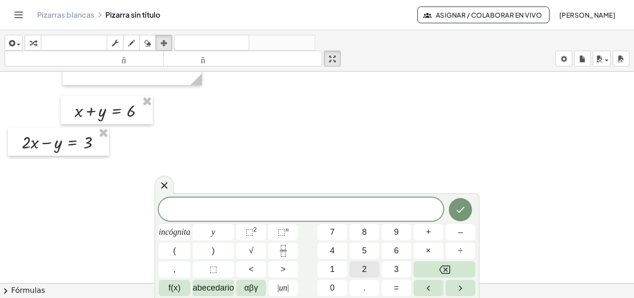
click at [368, 267] on button "2" at bounding box center [365, 269] width 30 height 16
click at [186, 228] on font "incógnita" at bounding box center [175, 231] width 32 height 9
click at [456, 233] on button "–" at bounding box center [461, 232] width 30 height 16
click at [215, 230] on button "y" at bounding box center [213, 232] width 41 height 16
click at [397, 289] on font "=" at bounding box center [396, 287] width 5 height 9
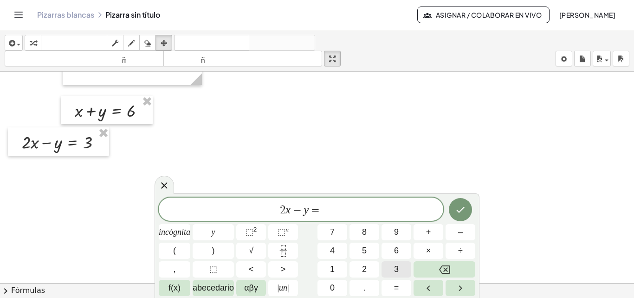
click at [397, 270] on font "3" at bounding box center [396, 268] width 5 height 9
click at [459, 208] on icon "Hecho" at bounding box center [460, 209] width 11 height 11
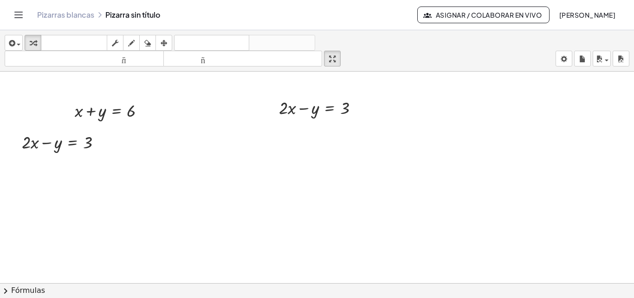
scroll to position [0, 0]
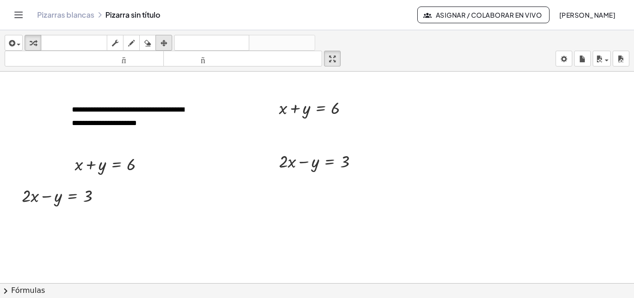
click at [162, 42] on icon "button" at bounding box center [164, 43] width 7 height 11
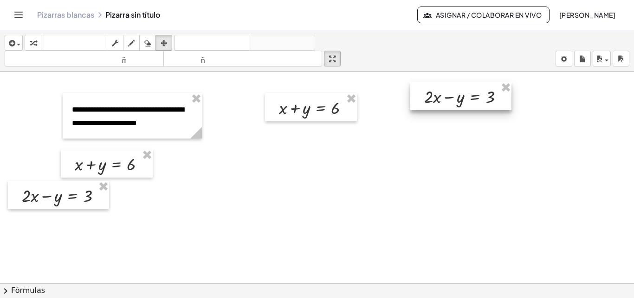
drag, startPoint x: 431, startPoint y: 136, endPoint x: 465, endPoint y: 98, distance: 50.0
click at [465, 98] on div at bounding box center [460, 96] width 101 height 28
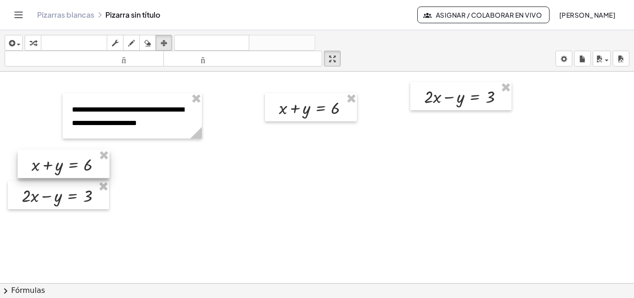
drag, startPoint x: 98, startPoint y: 160, endPoint x: 55, endPoint y: 161, distance: 43.2
click at [55, 161] on div at bounding box center [64, 164] width 92 height 28
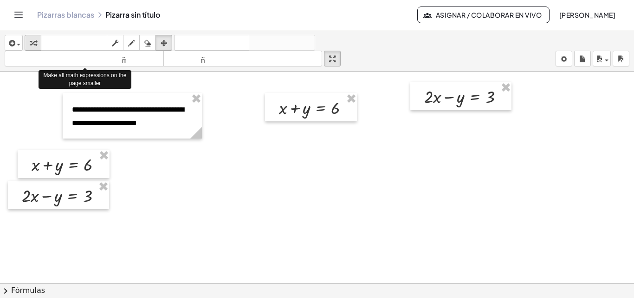
click at [31, 43] on icon "button" at bounding box center [33, 43] width 7 height 11
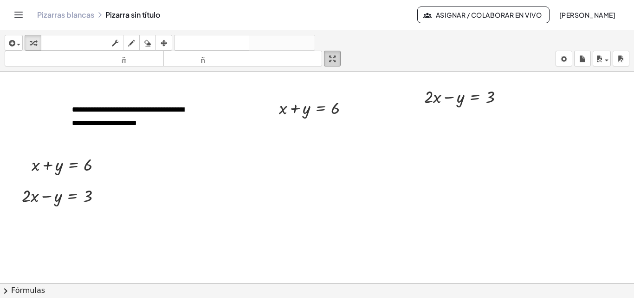
click at [334, 57] on icon "button" at bounding box center [332, 58] width 7 height 11
drag, startPoint x: 333, startPoint y: 53, endPoint x: 297, endPoint y: 132, distance: 86.9
click at [333, 93] on div "**********" at bounding box center [317, 163] width 634 height 267
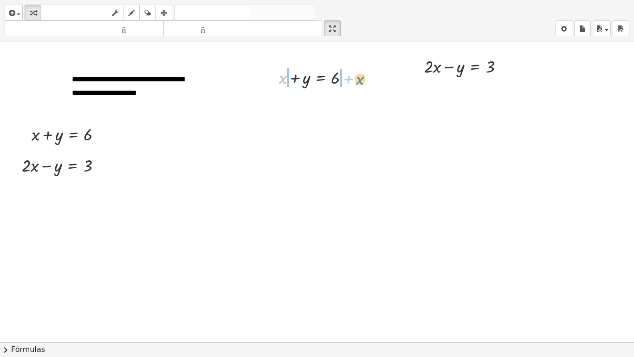
drag, startPoint x: 285, startPoint y: 78, endPoint x: 364, endPoint y: 74, distance: 79.0
click at [275, 103] on div at bounding box center [318, 101] width 134 height 24
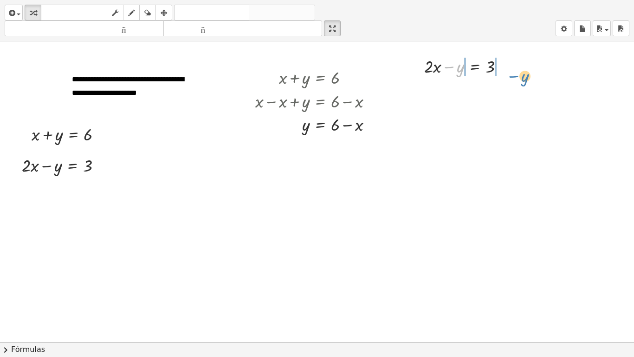
drag, startPoint x: 456, startPoint y: 67, endPoint x: 515, endPoint y: 67, distance: 59.4
click at [447, 90] on div at bounding box center [468, 90] width 142 height 24
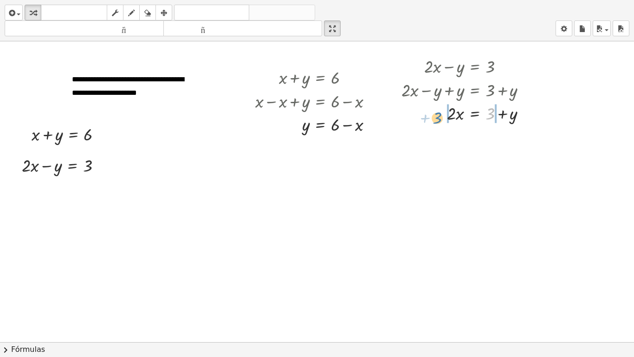
drag, startPoint x: 490, startPoint y: 112, endPoint x: 437, endPoint y: 117, distance: 53.1
click at [437, 117] on div at bounding box center [468, 113] width 142 height 24
click at [506, 137] on div at bounding box center [478, 136] width 163 height 24
